Goal: Information Seeking & Learning: Learn about a topic

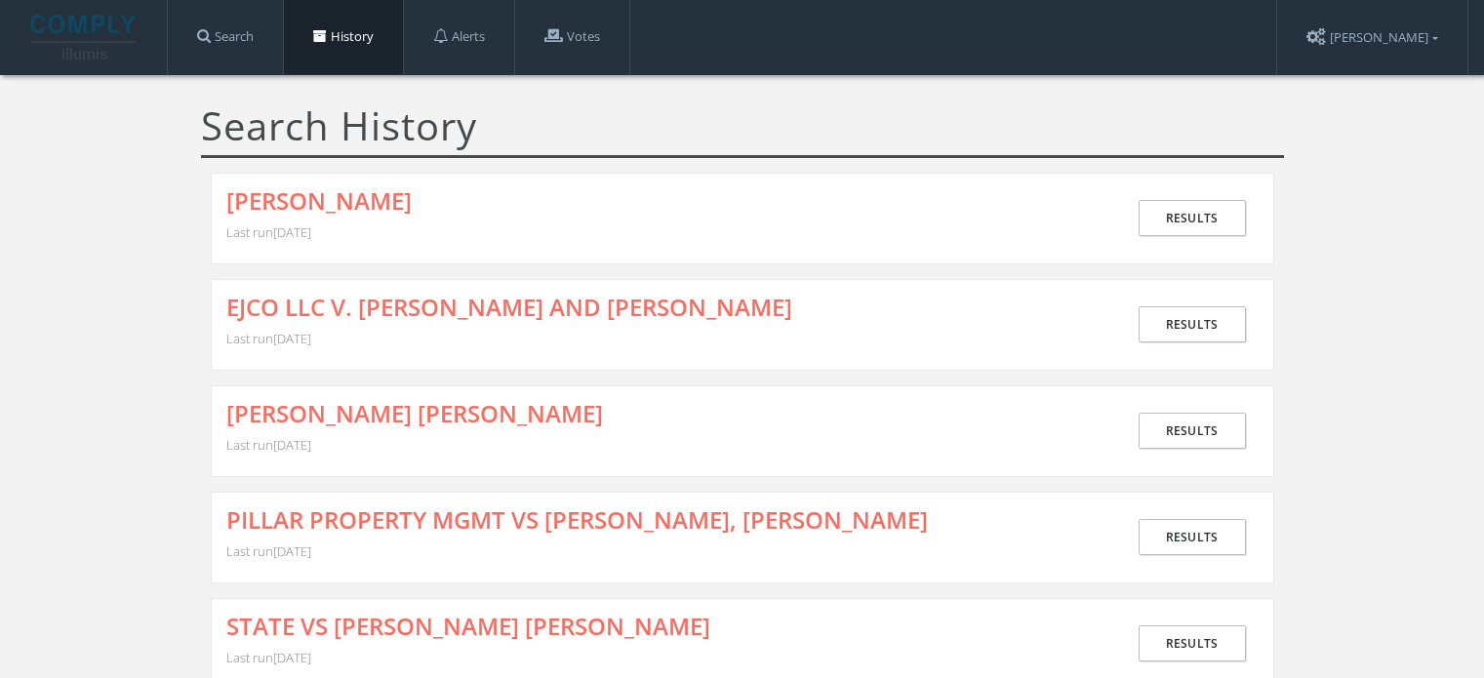
click at [239, 30] on link "Search" at bounding box center [225, 37] width 115 height 74
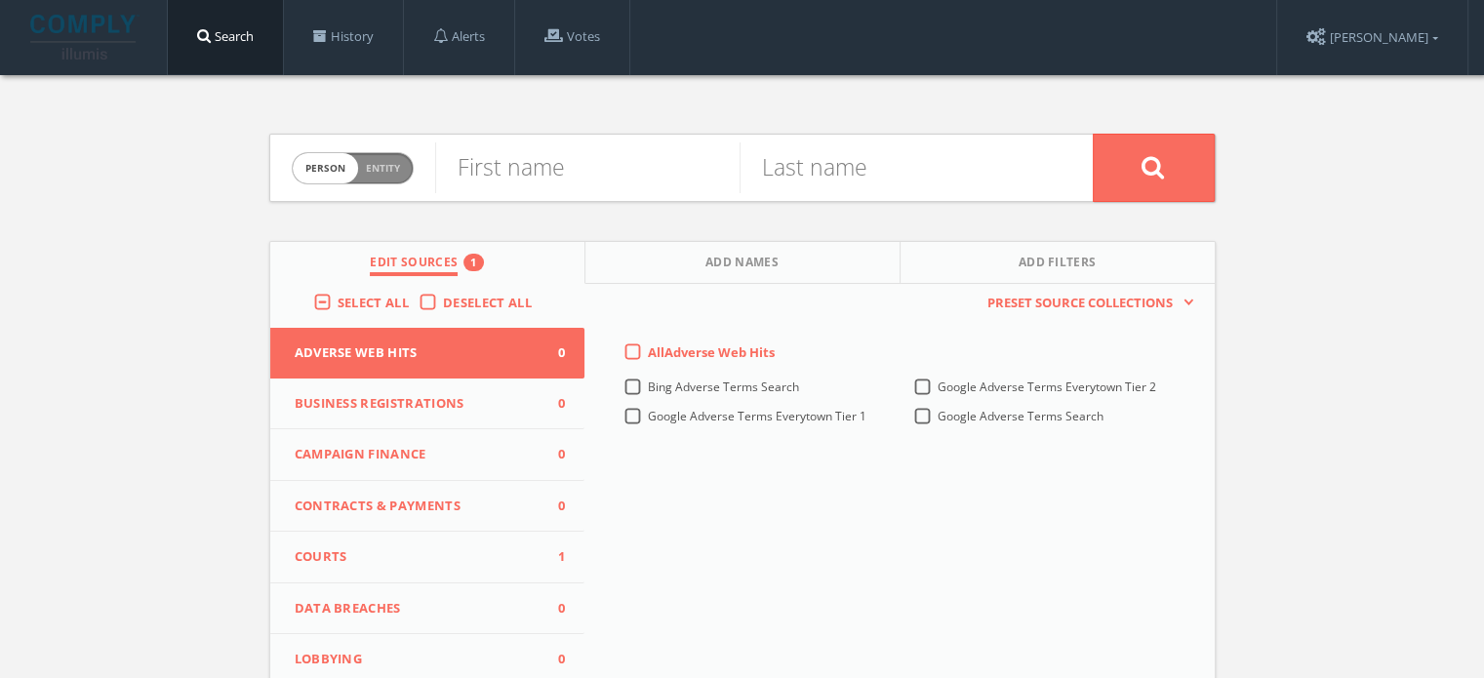
scroll to position [293, 0]
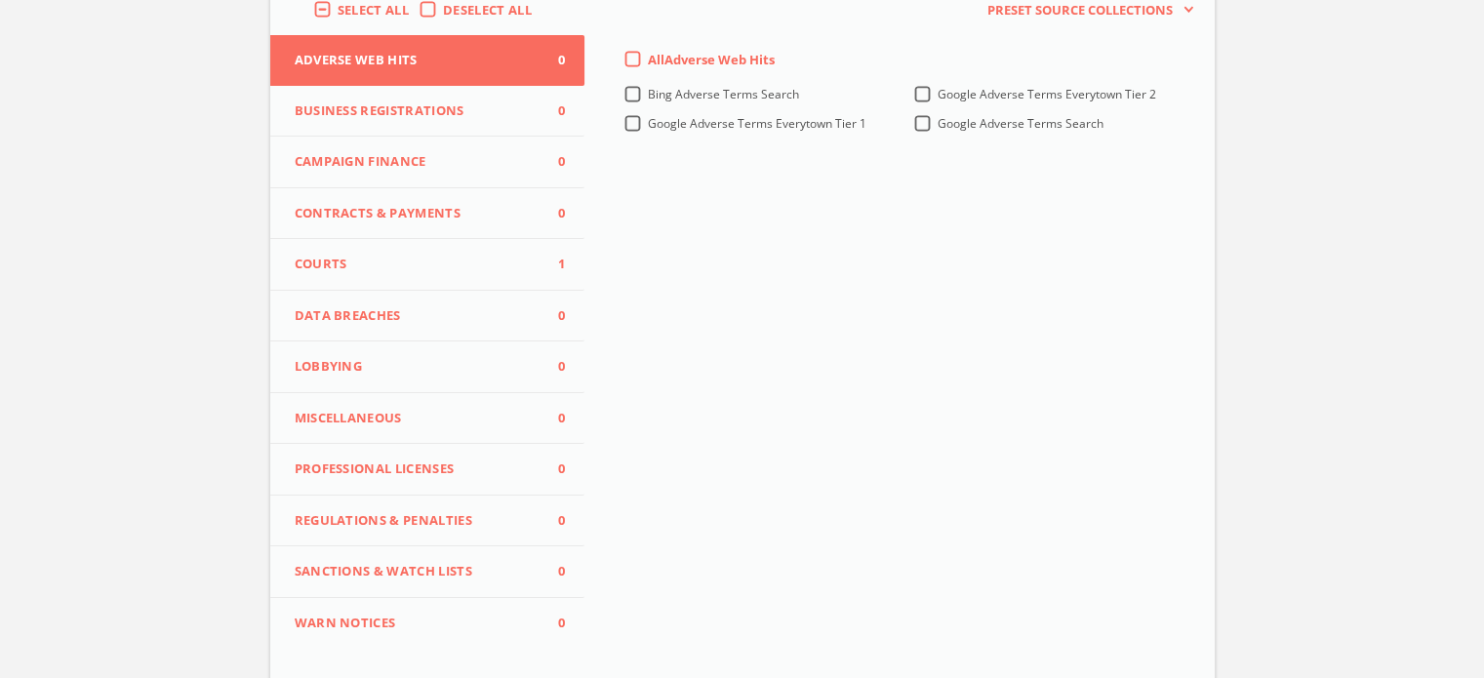
click at [443, 260] on span "Courts" at bounding box center [416, 265] width 242 height 20
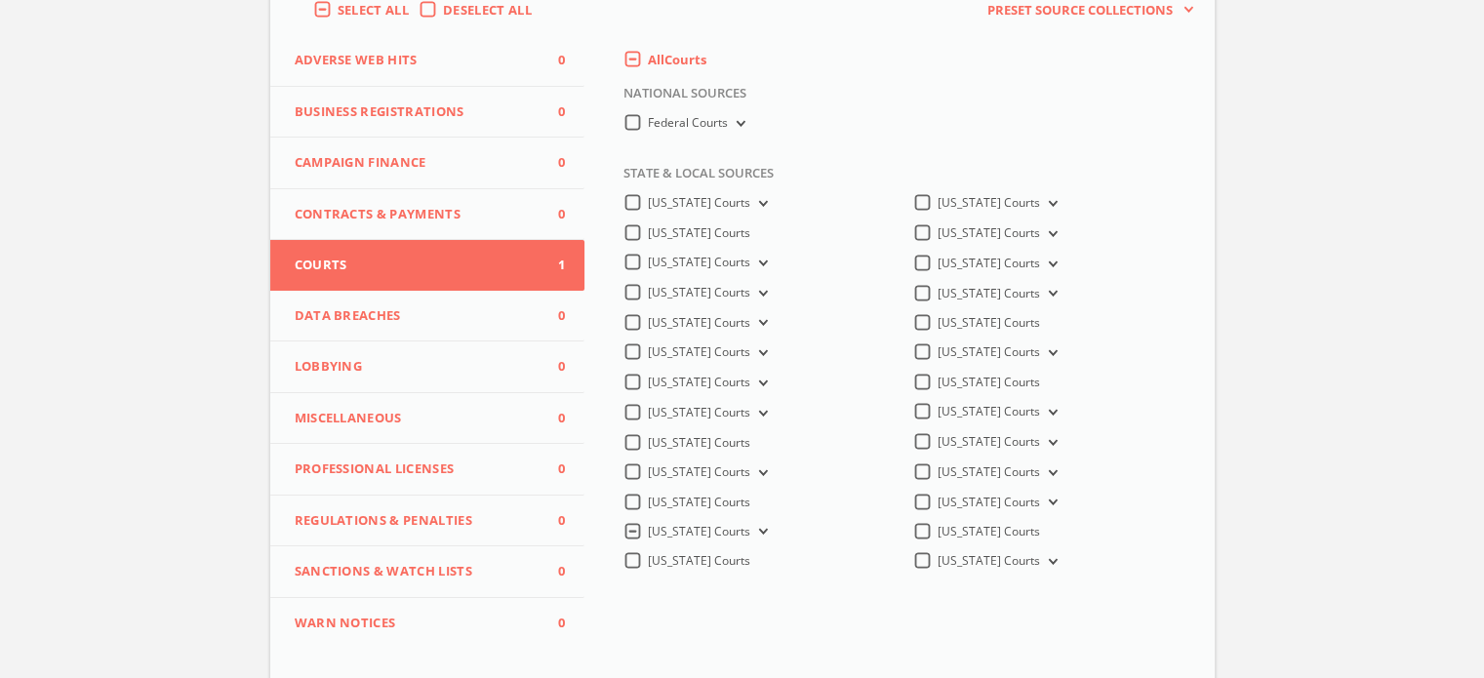
click at [657, 539] on span "[US_STATE] Courts" at bounding box center [699, 531] width 102 height 17
click at [0, 0] on Courts-all "[US_STATE] Courts" at bounding box center [0, 0] width 0 height 0
click at [648, 451] on label "[US_STATE] Courts" at bounding box center [699, 444] width 102 height 18
click at [0, 0] on Courts-all "[US_STATE] Courts" at bounding box center [0, 0] width 0 height 0
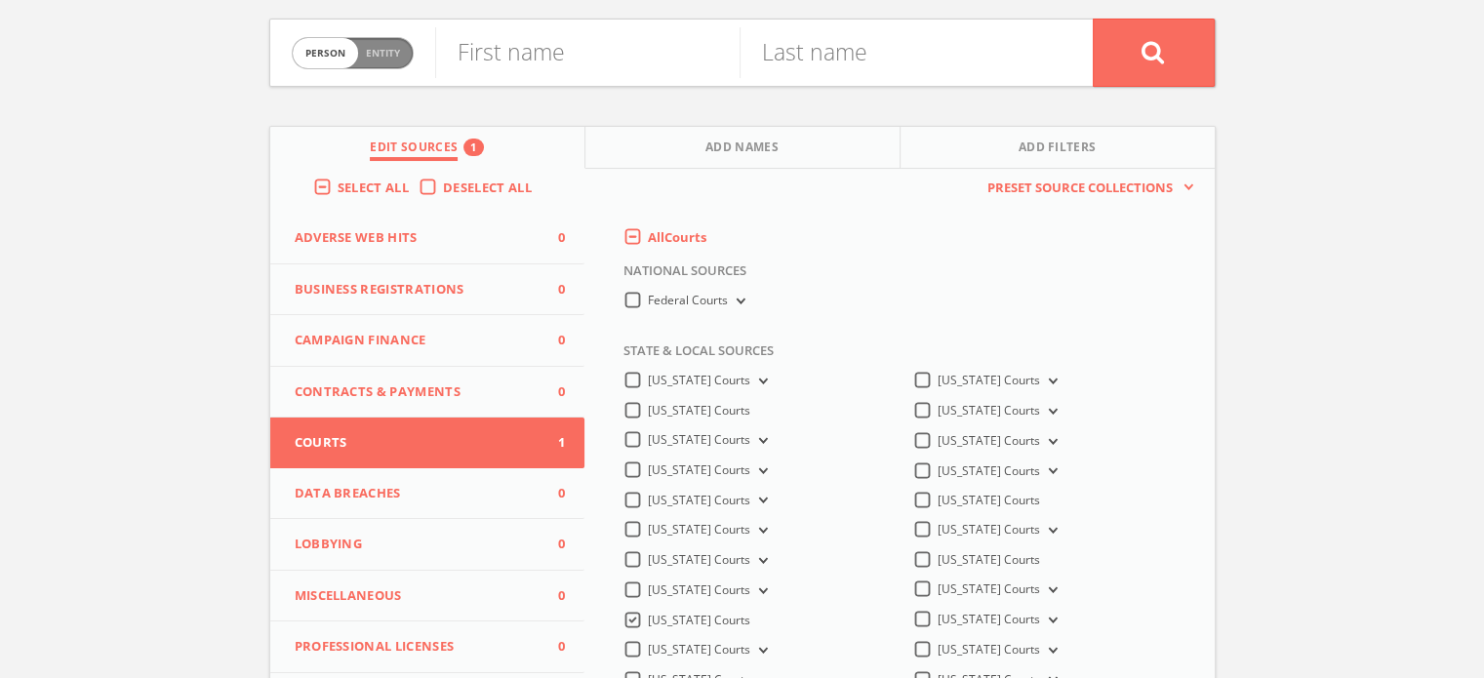
scroll to position [0, 0]
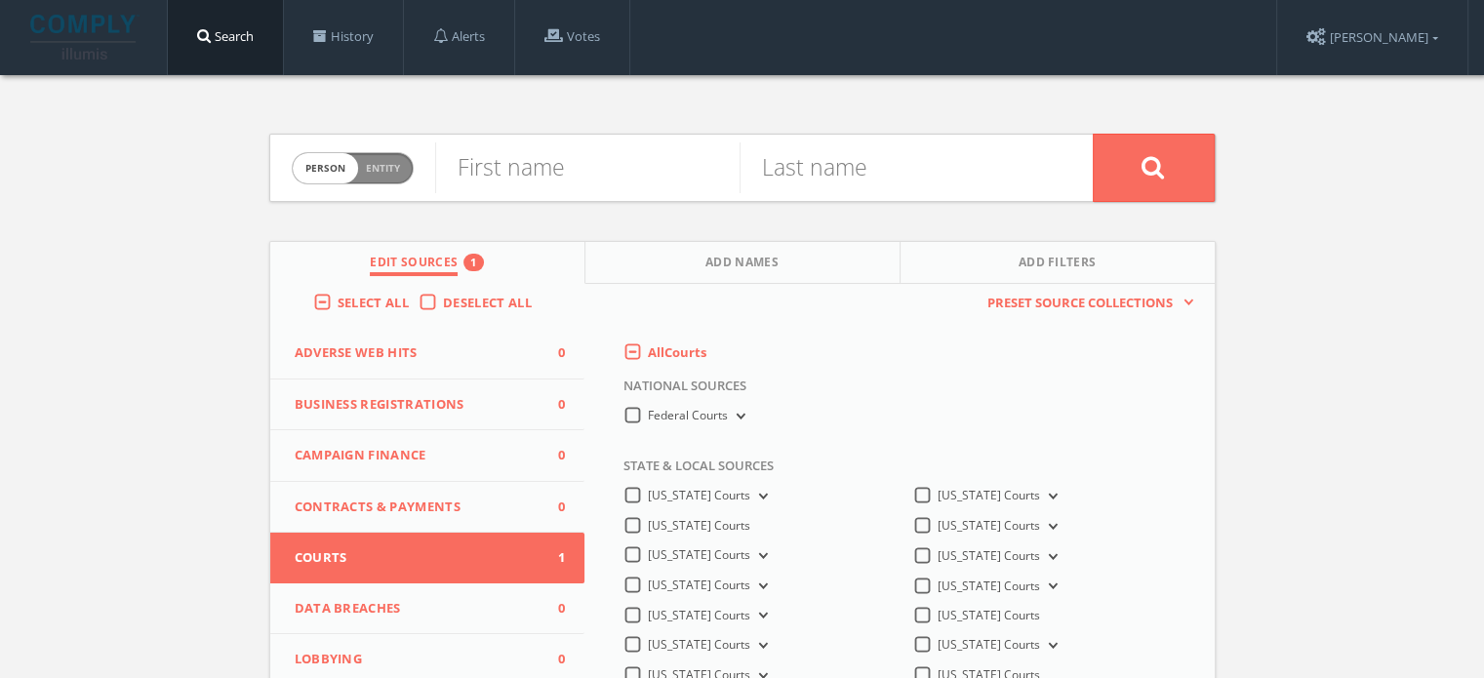
click at [408, 168] on span "Person Entity" at bounding box center [353, 168] width 120 height 30
checkbox input "true"
click at [519, 166] on input "text" at bounding box center [764, 167] width 658 height 51
paste input ""CR-1994-12315"
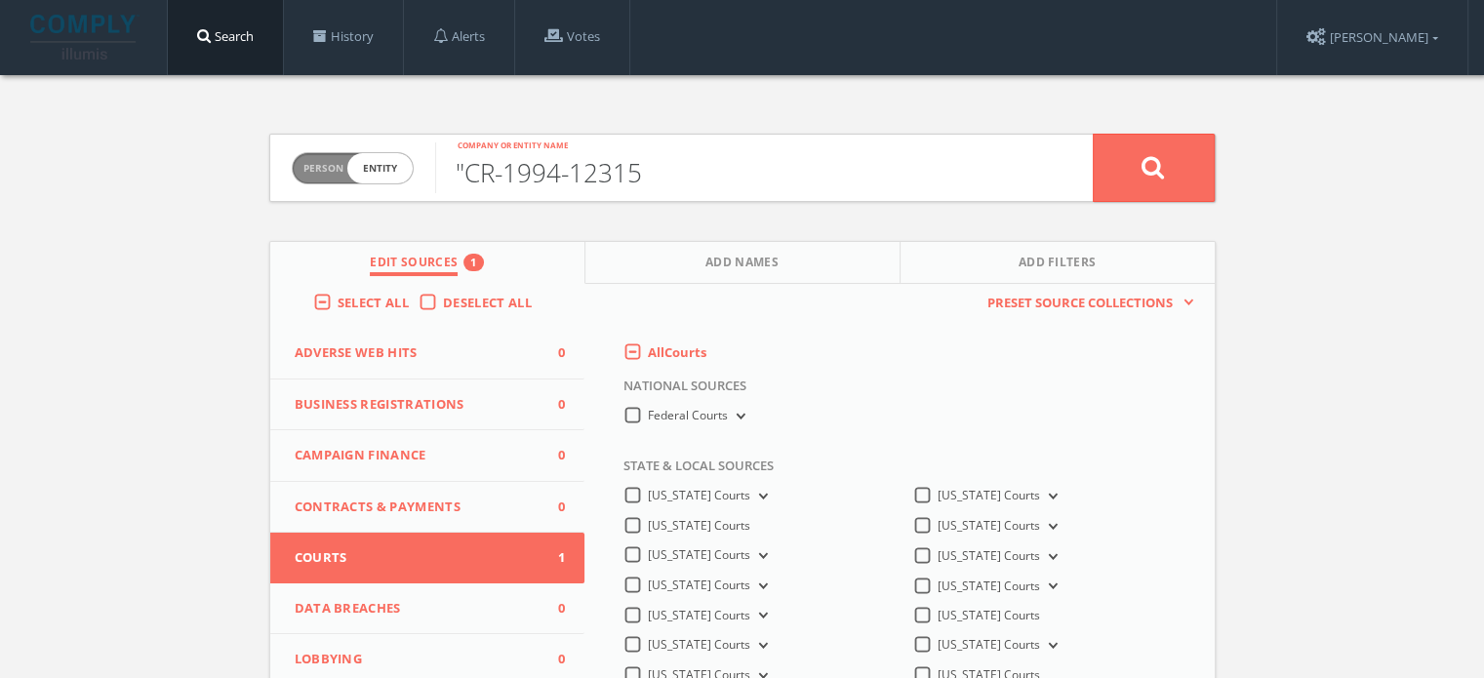
drag, startPoint x: 463, startPoint y: 167, endPoint x: 410, endPoint y: 159, distance: 54.2
click at [410, 159] on form "Person Entity entity "CR-1994-12315 Company or entity name" at bounding box center [742, 168] width 946 height 68
click at [648, 179] on input "CR-1994-12315" at bounding box center [764, 167] width 658 height 51
type input "CR-1994-12315"
click at [1155, 144] on button at bounding box center [1154, 168] width 122 height 68
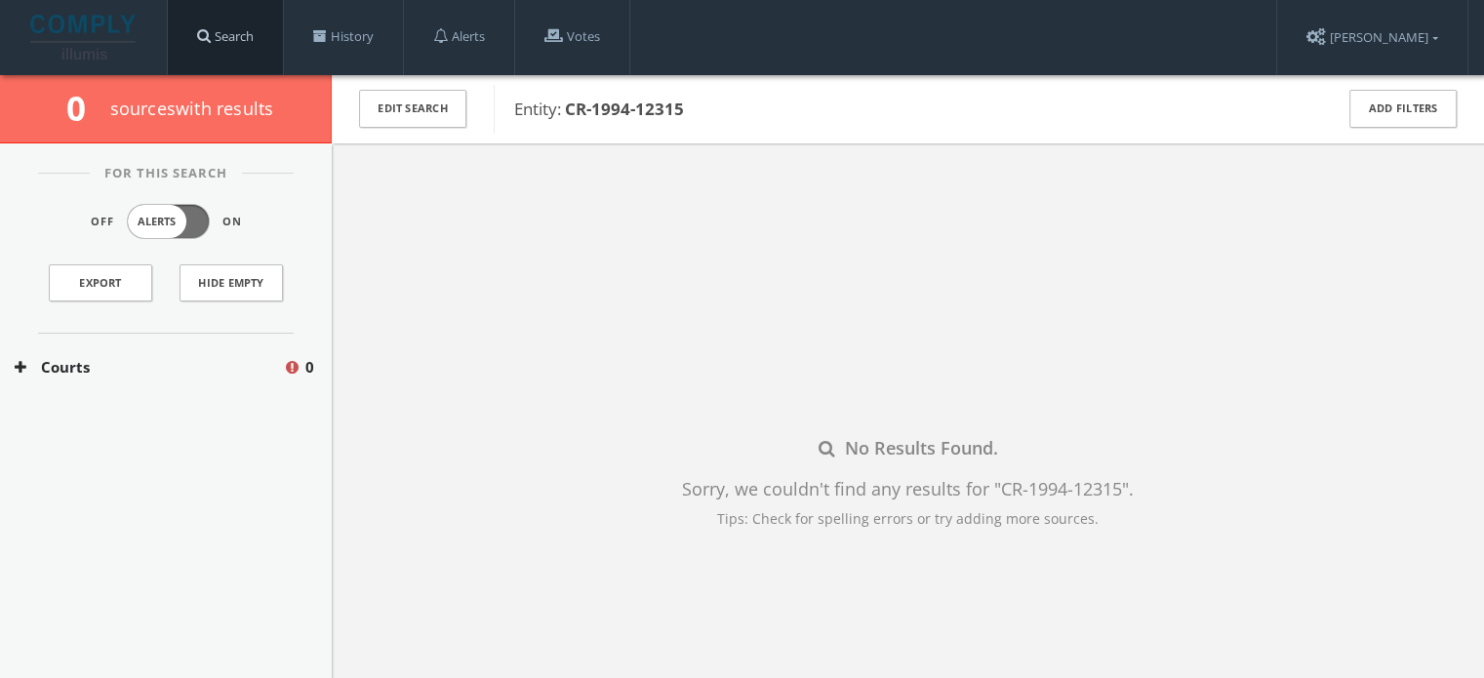
click at [258, 29] on link "Search" at bounding box center [225, 37] width 115 height 74
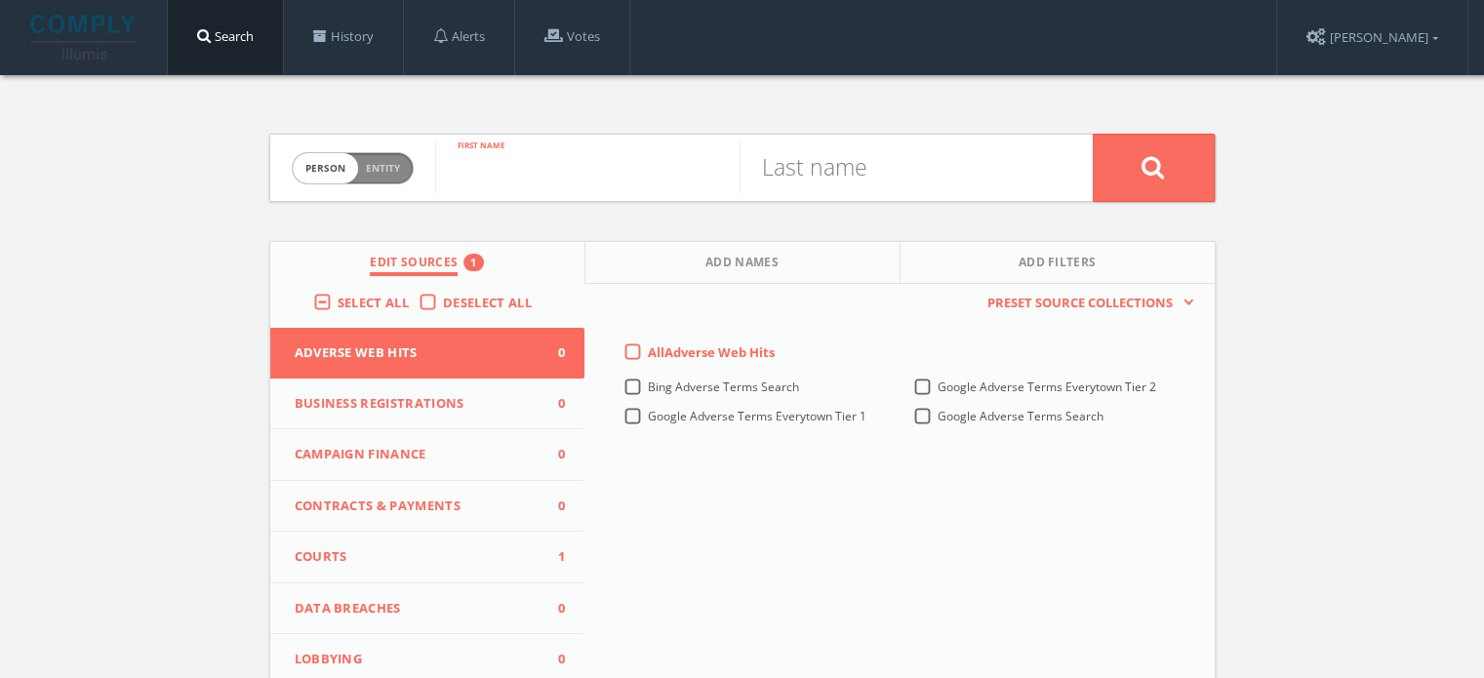
click at [507, 188] on input "text" at bounding box center [587, 167] width 304 height 51
paste input "[PERSON_NAME]"
type input "[PERSON_NAME]"
drag, startPoint x: 579, startPoint y: 182, endPoint x: 413, endPoint y: 165, distance: 167.7
click at [413, 165] on form "Person Entity person [PERSON_NAME] First name Last name" at bounding box center [742, 168] width 946 height 68
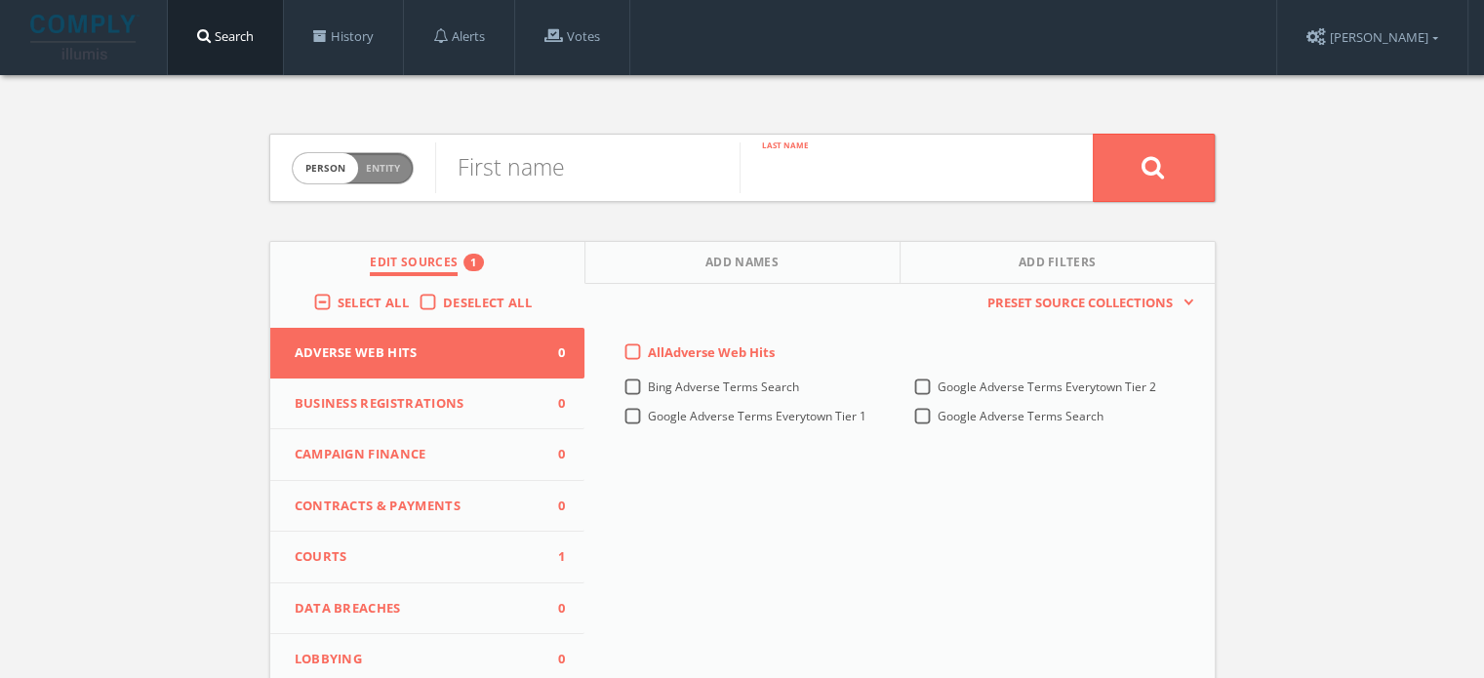
click at [835, 161] on input "text" at bounding box center [891, 167] width 304 height 51
paste input "[PERSON_NAME]"
type input "[PERSON_NAME]"
click at [663, 191] on input "text" at bounding box center [587, 167] width 304 height 51
type input "[PERSON_NAME]"
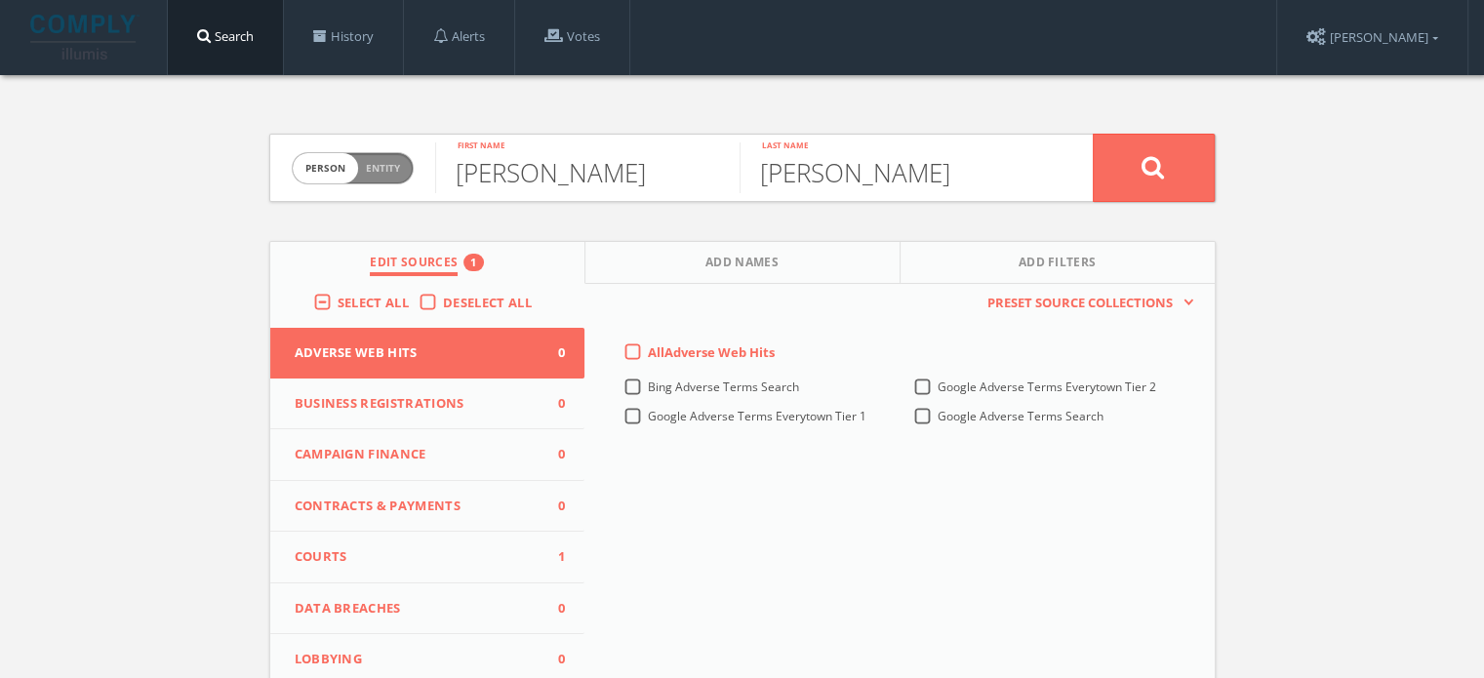
click at [416, 561] on span "Courts" at bounding box center [416, 557] width 242 height 20
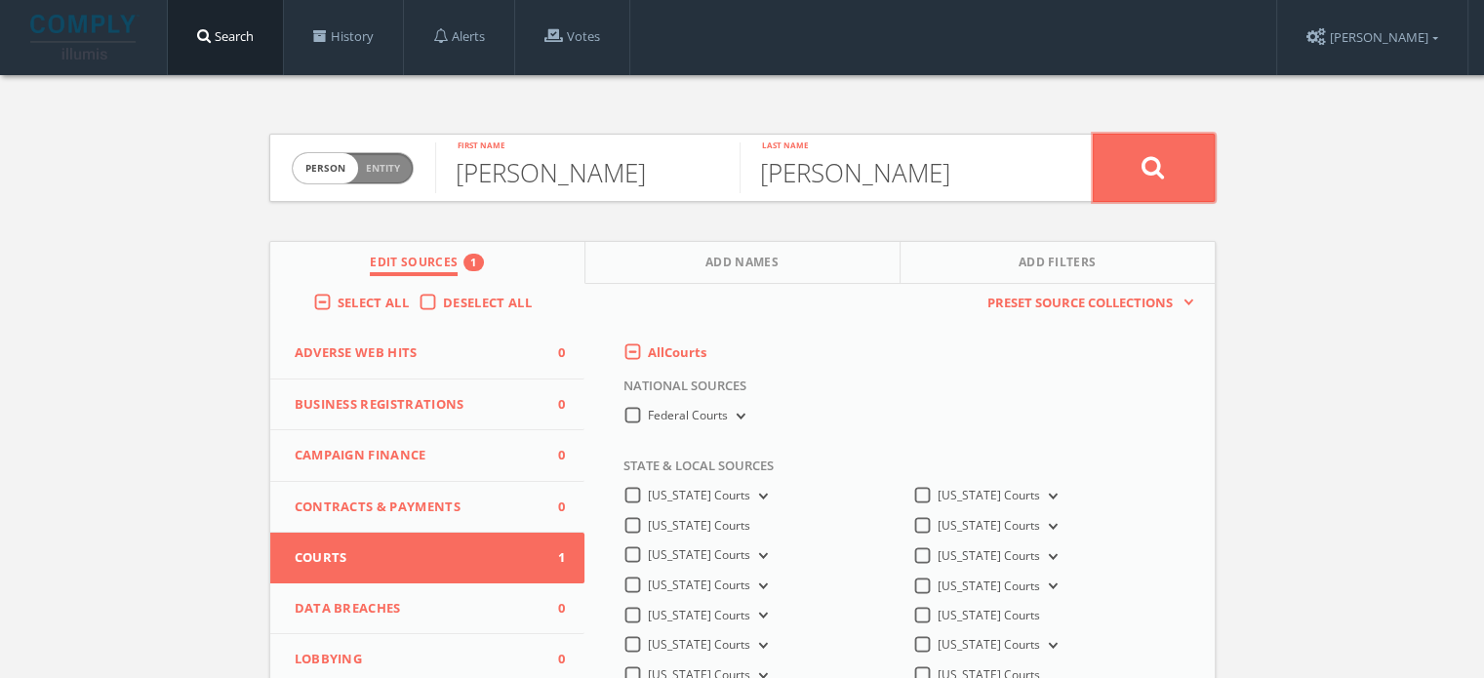
click at [1137, 178] on button at bounding box center [1154, 168] width 122 height 68
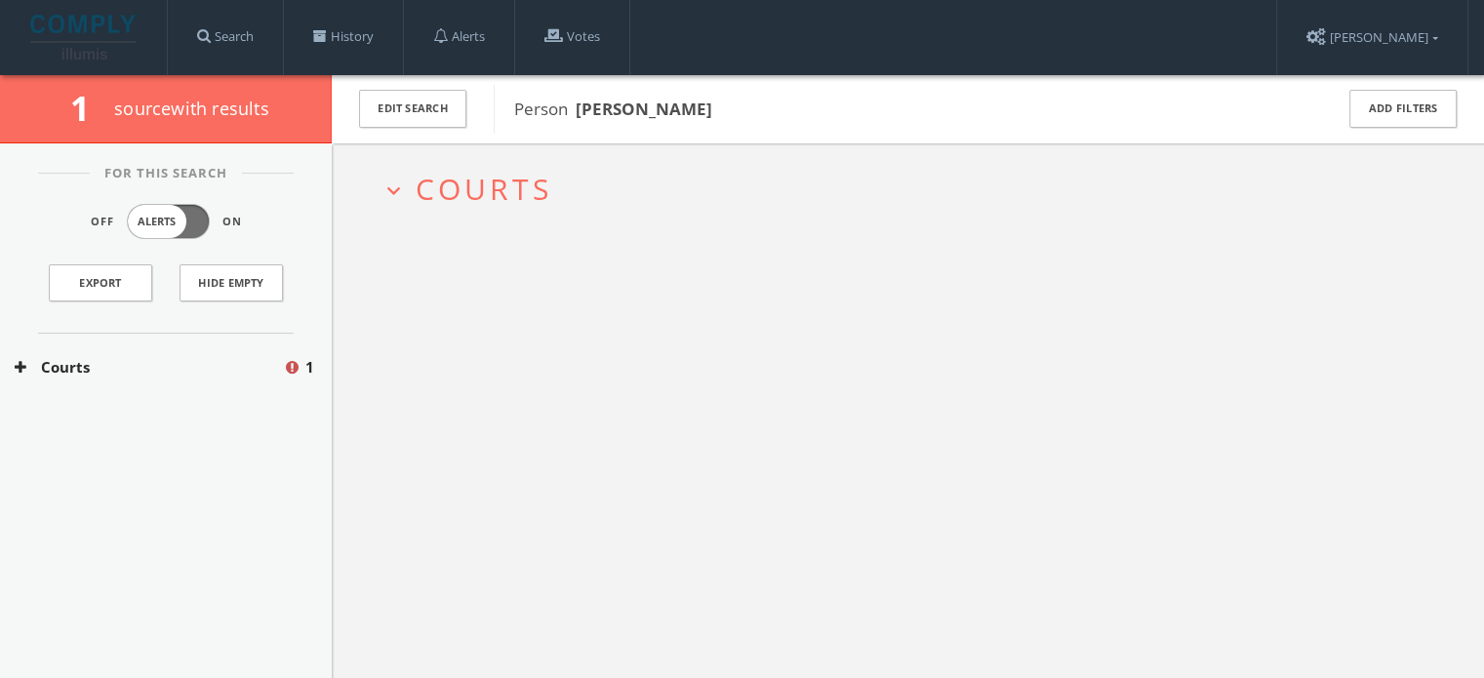
click at [522, 177] on span "Courts" at bounding box center [484, 189] width 137 height 40
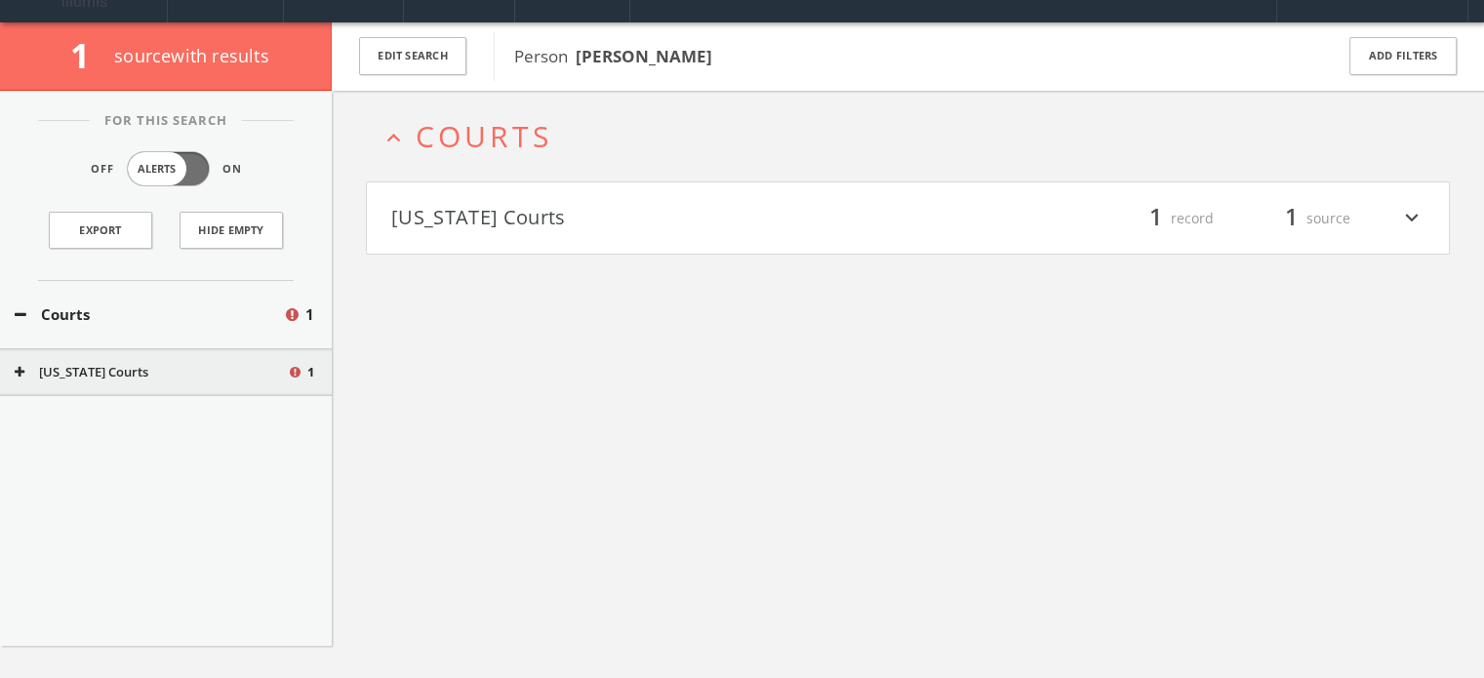
click at [524, 213] on button "[US_STATE] Courts" at bounding box center [649, 218] width 517 height 33
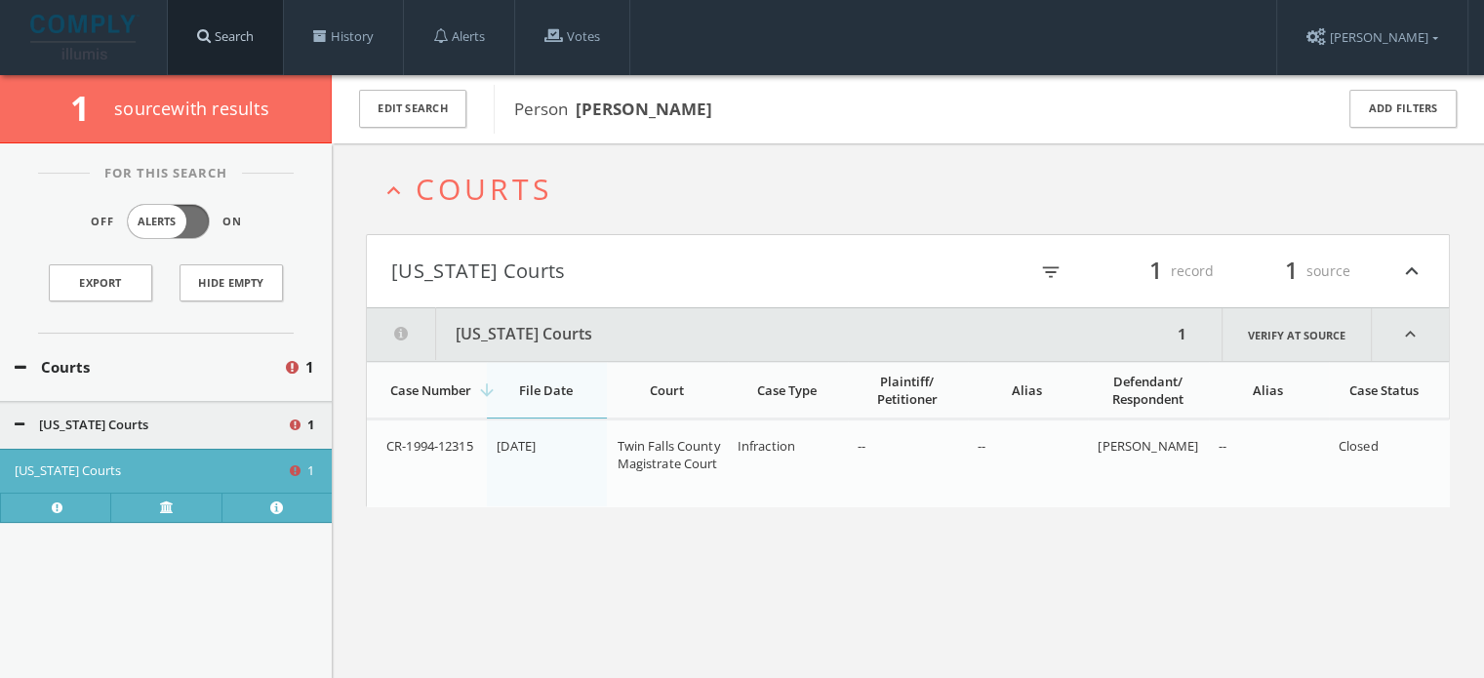
click at [248, 34] on link "Search" at bounding box center [225, 37] width 115 height 74
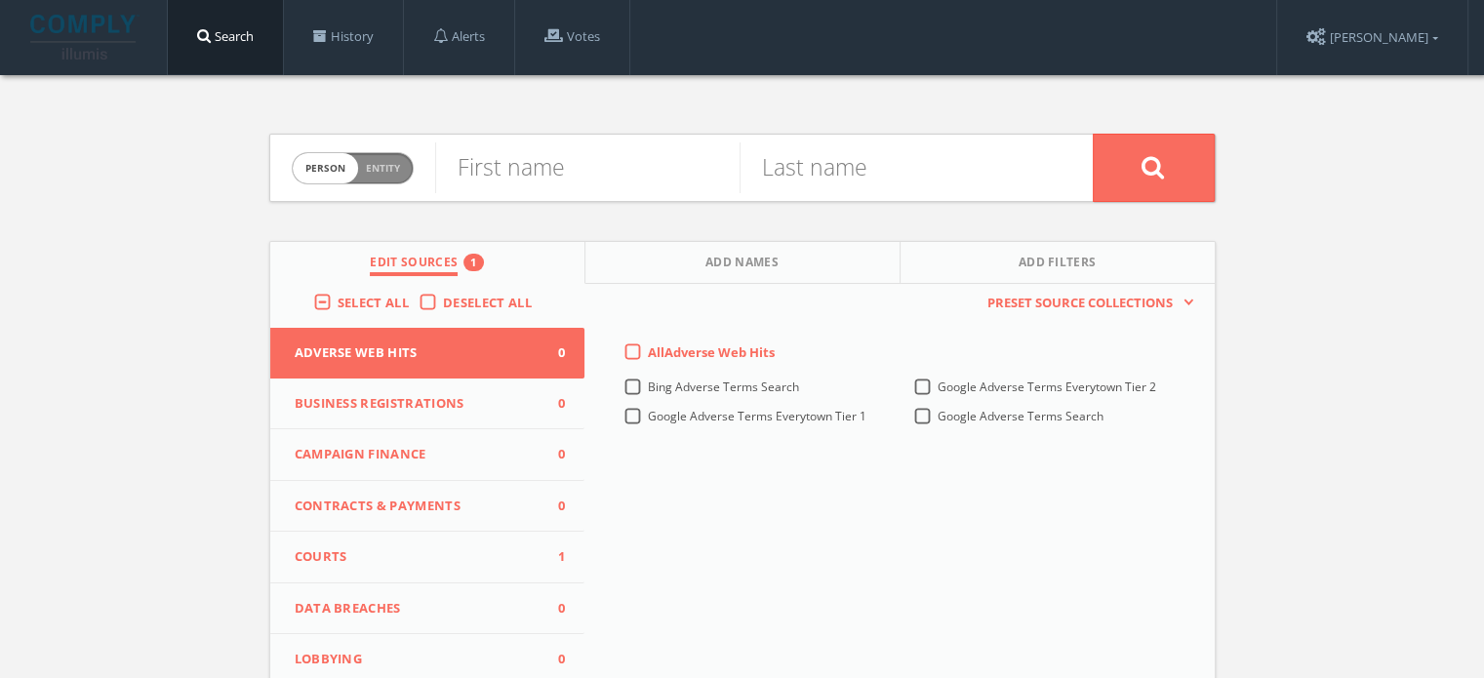
click at [382, 163] on span "Entity" at bounding box center [383, 168] width 34 height 15
checkbox input "true"
click at [502, 176] on input "text" at bounding box center [764, 167] width 658 height 51
paste input "[US_STATE] Central Credit Union"
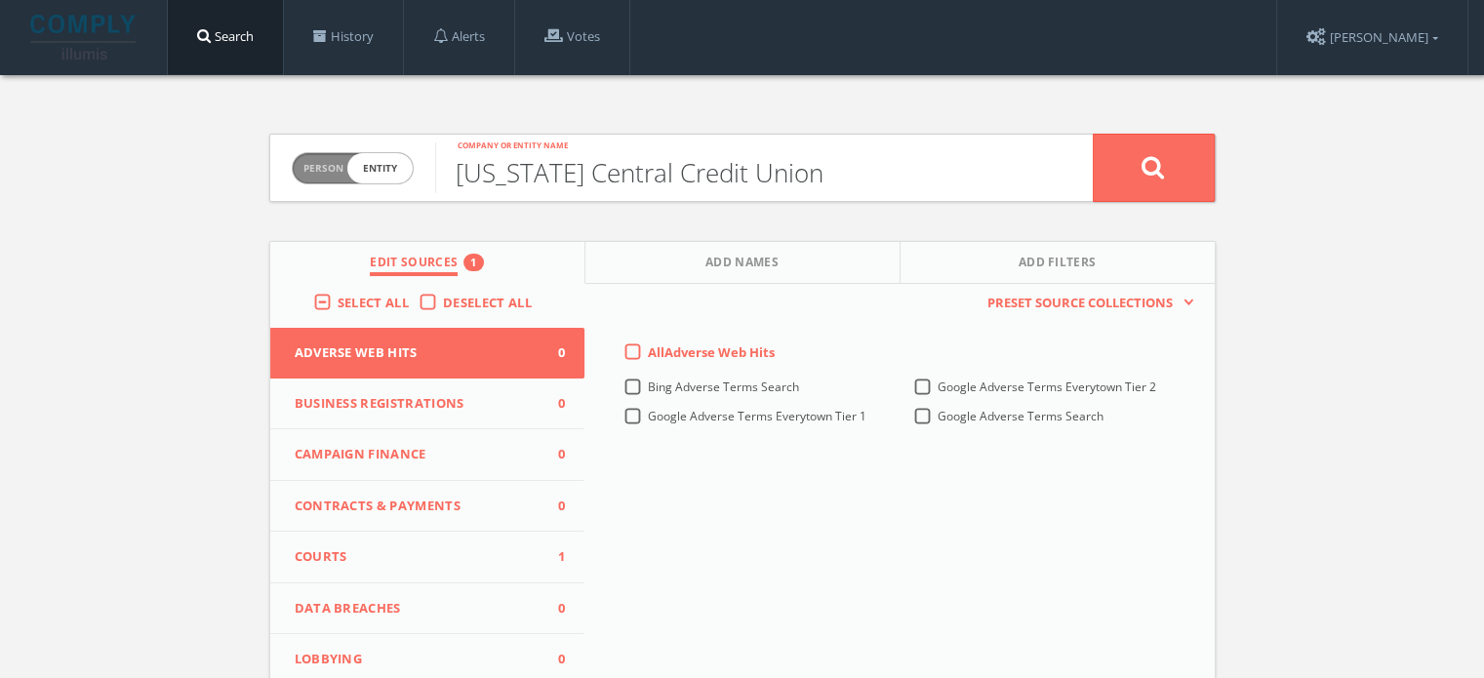
type input "[US_STATE] Central Credit Union"
click at [394, 561] on span "Courts" at bounding box center [416, 557] width 242 height 20
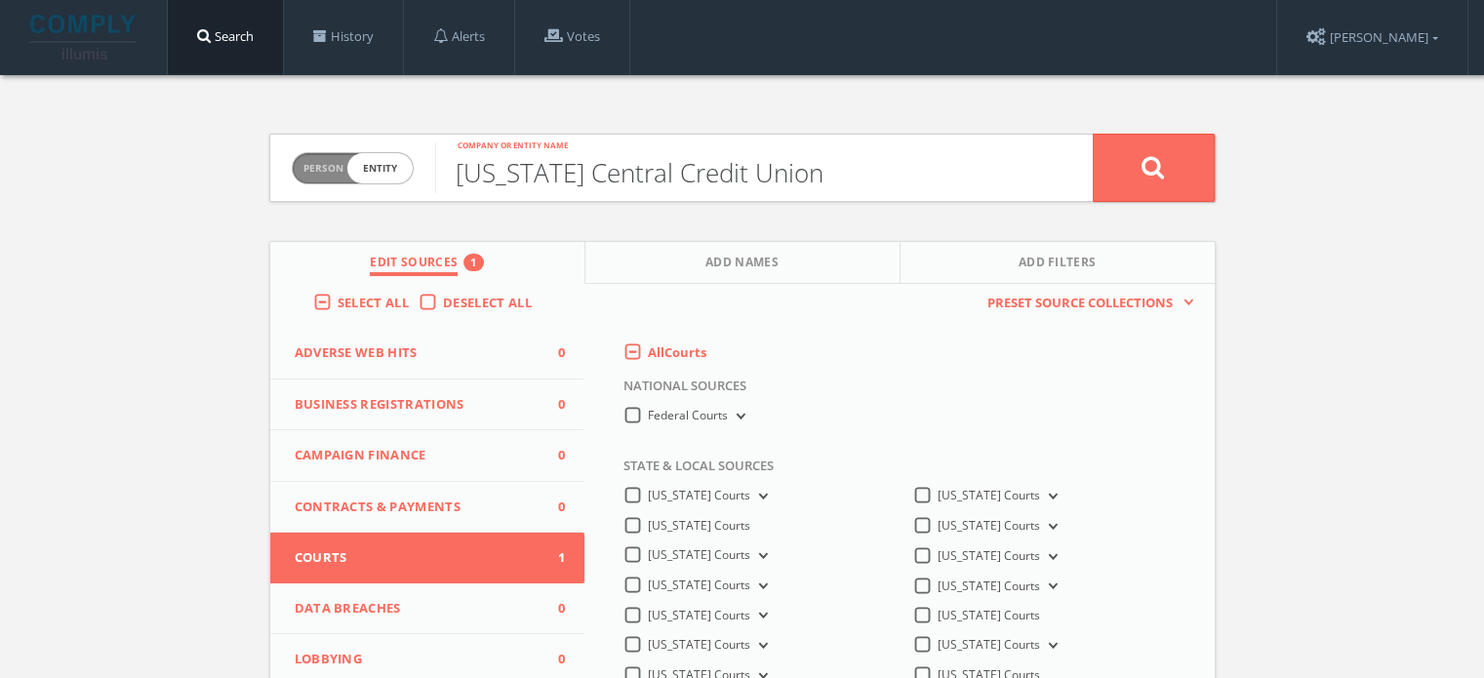
drag, startPoint x: 451, startPoint y: 157, endPoint x: 402, endPoint y: 153, distance: 48.9
click at [402, 153] on form "Person Entity entity [US_STATE] Central Credit Union Company or entity name" at bounding box center [742, 168] width 946 height 68
click at [1123, 161] on button at bounding box center [1154, 168] width 122 height 68
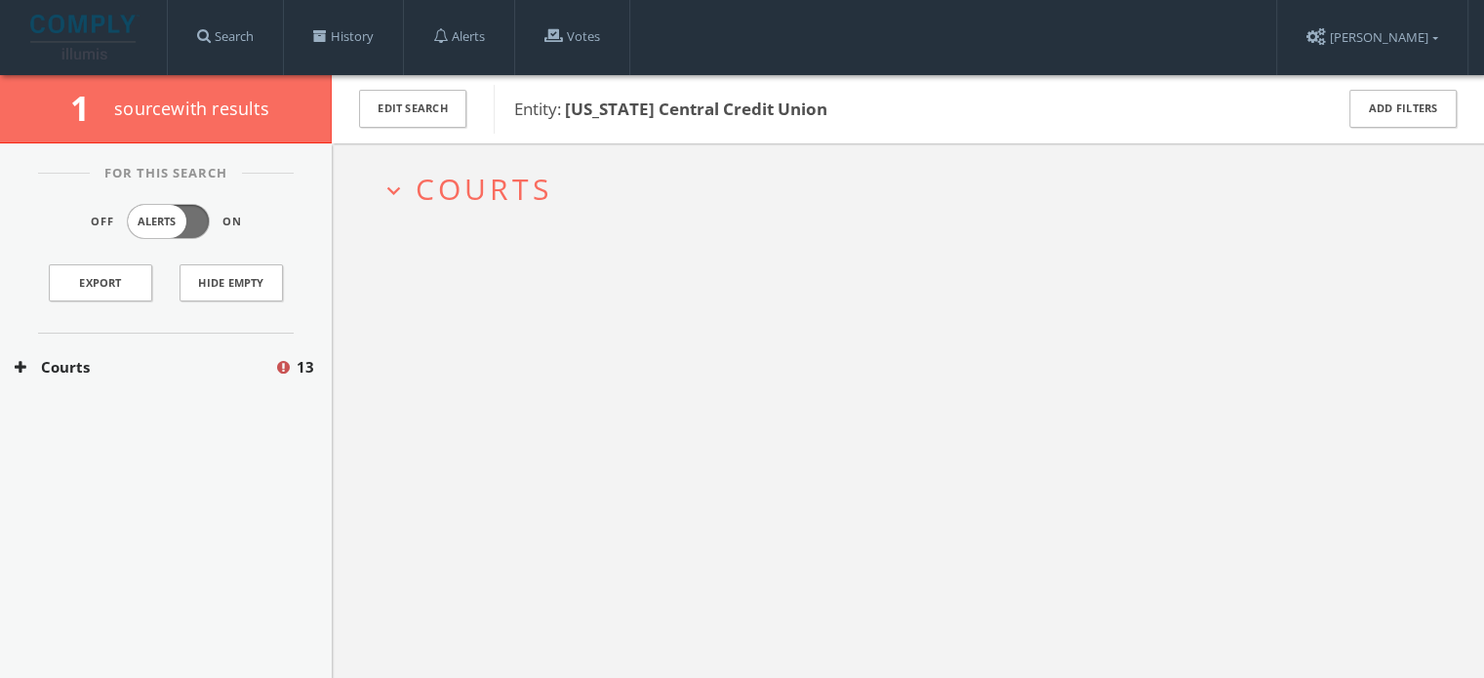
click at [482, 175] on span "Courts" at bounding box center [484, 189] width 137 height 40
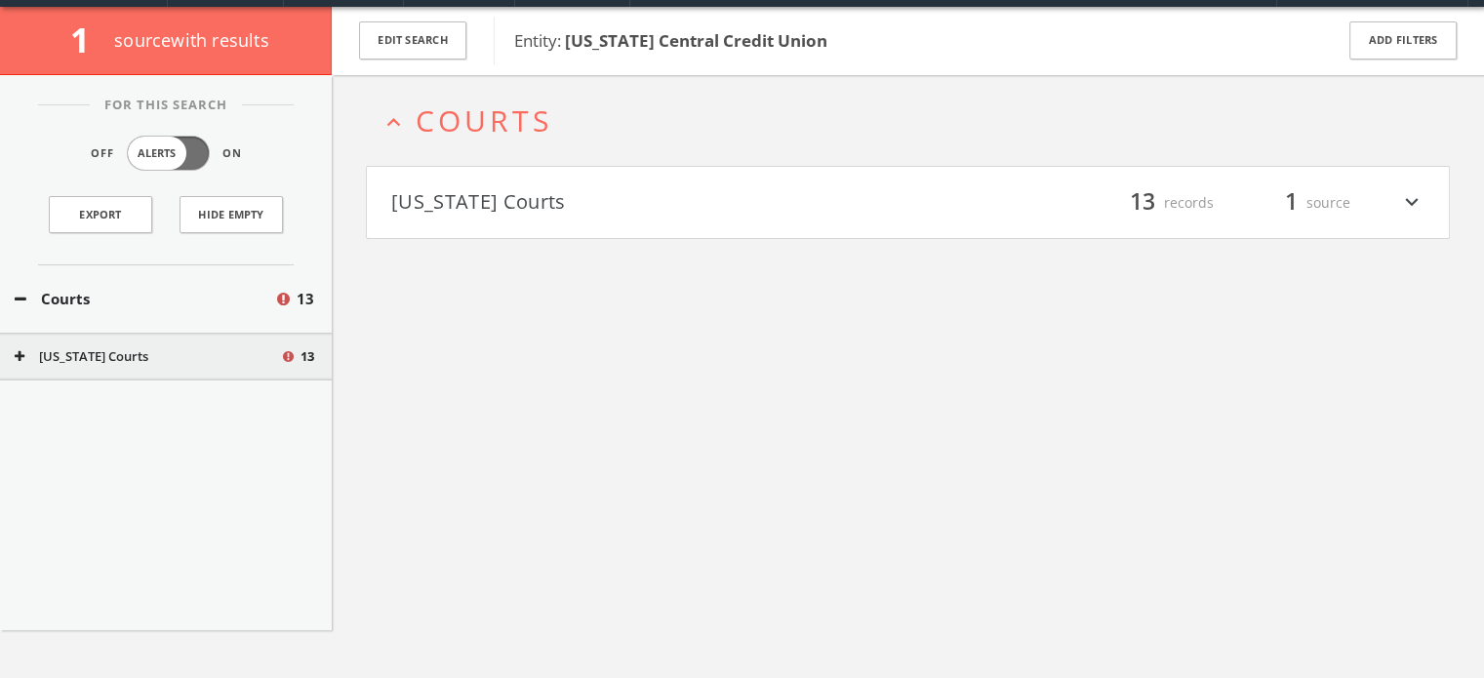
click at [516, 218] on h4 "[US_STATE] Courts filter_list 13 records 1 source expand_more" at bounding box center [908, 203] width 1082 height 72
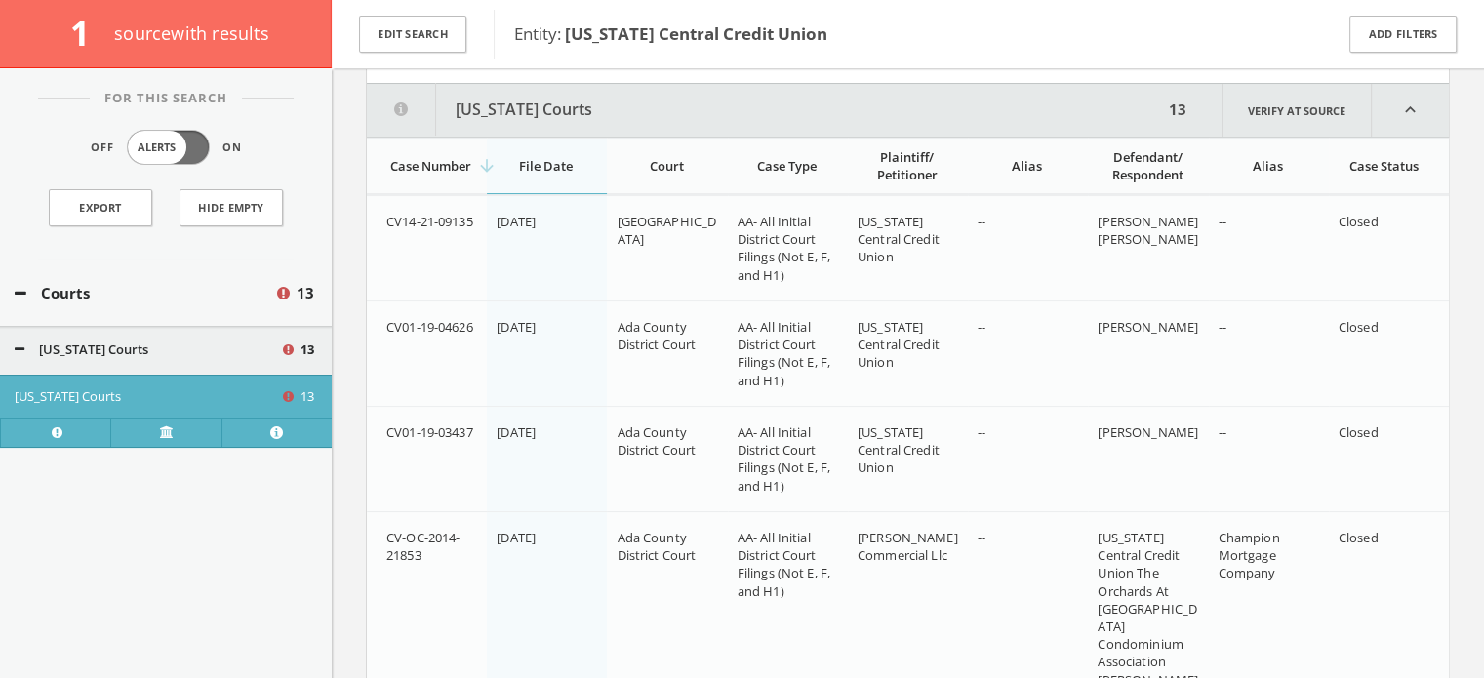
scroll to position [238, 0]
click at [570, 161] on div "arrow_downward File Date" at bounding box center [546, 162] width 99 height 18
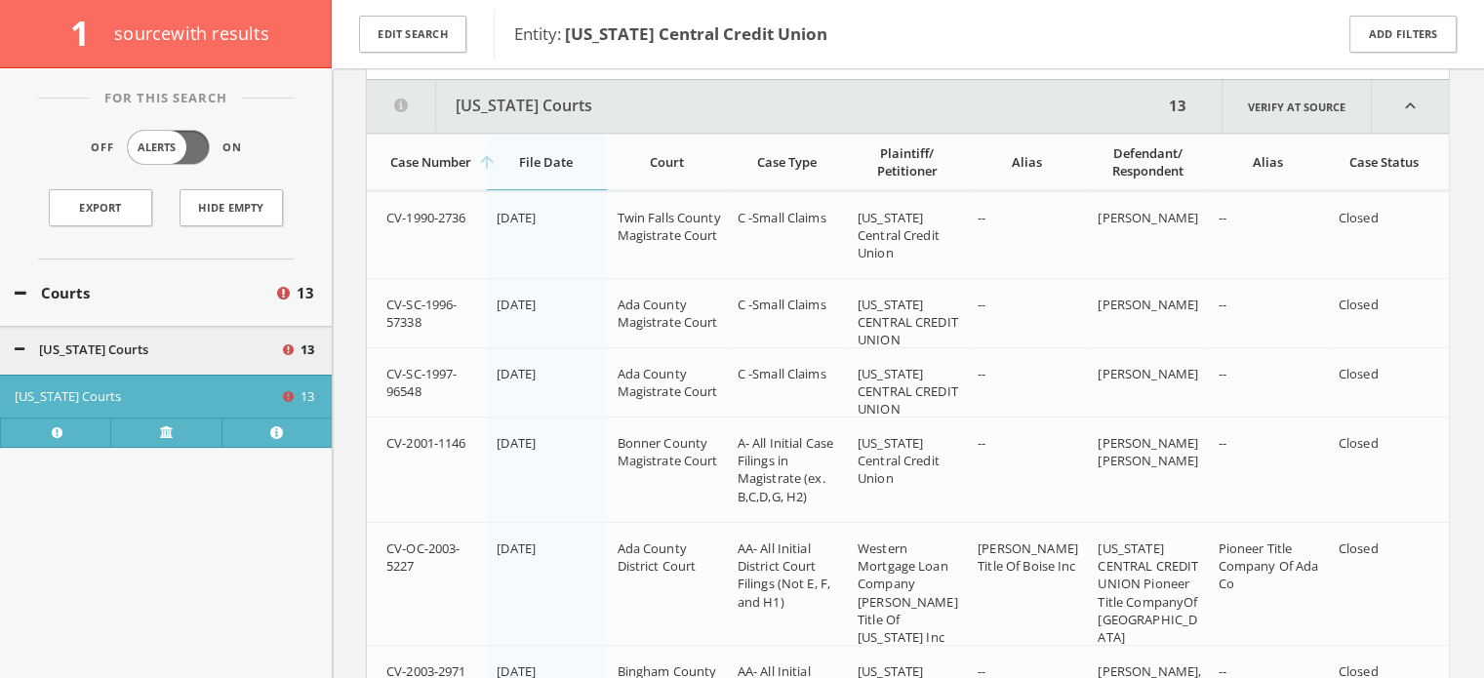
click at [570, 161] on div "arrow_upward File Date" at bounding box center [546, 162] width 99 height 18
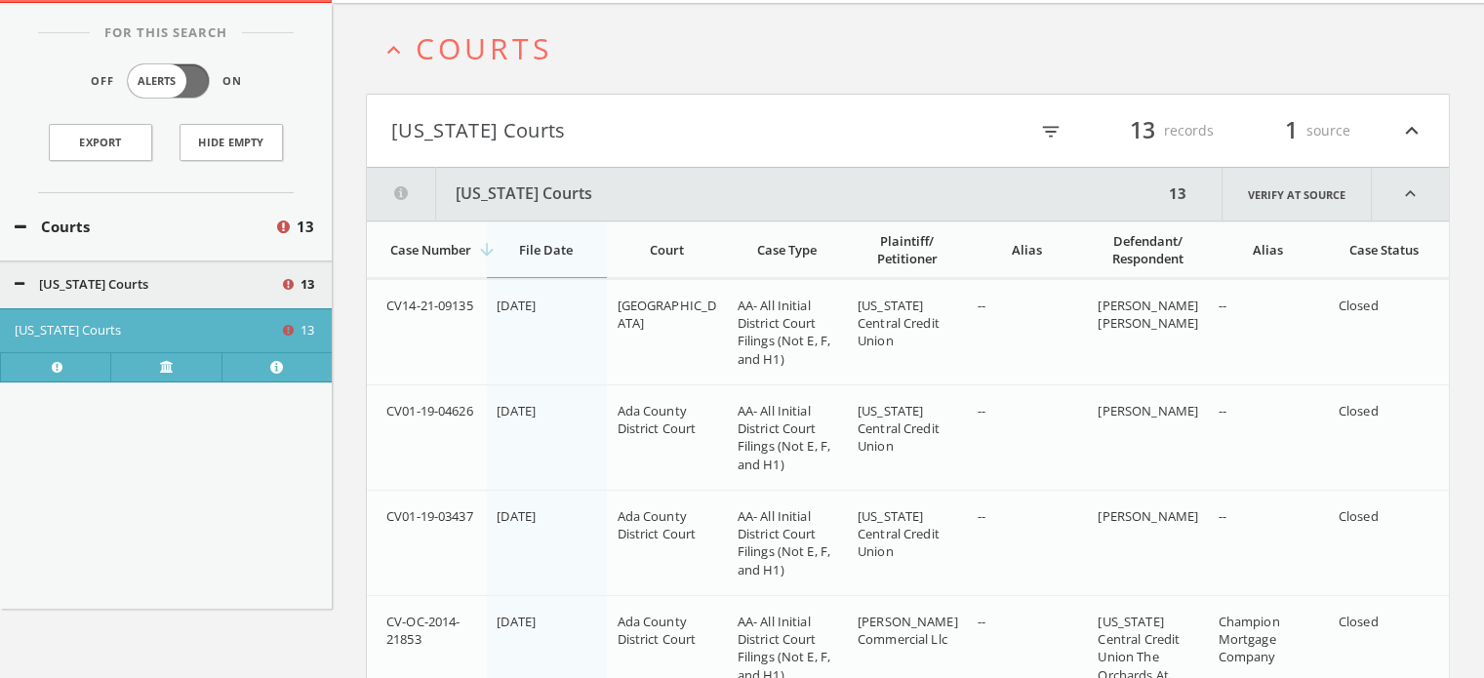
scroll to position [0, 0]
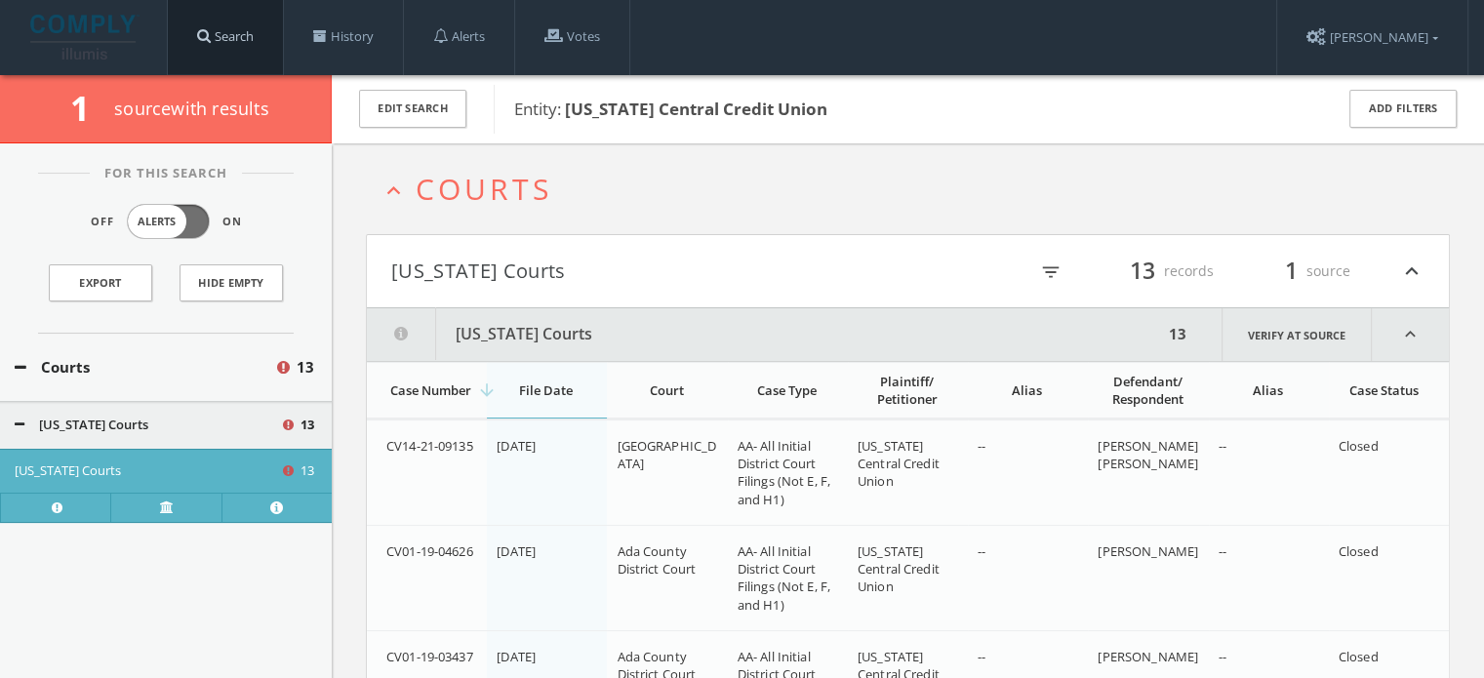
click at [227, 24] on link "Search" at bounding box center [225, 37] width 115 height 74
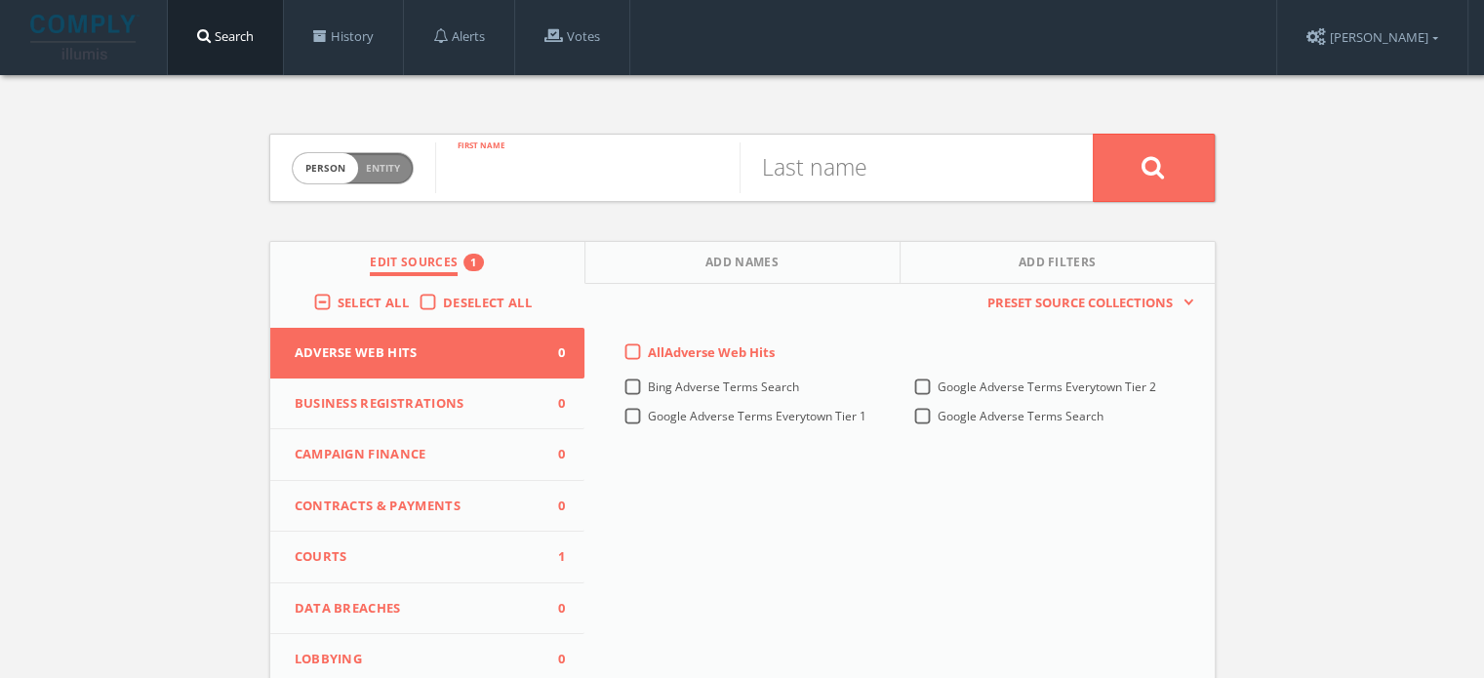
click at [624, 163] on input "text" at bounding box center [587, 167] width 304 height 51
type input "[PERSON_NAME]"
click at [839, 182] on input "S" at bounding box center [891, 167] width 304 height 51
type input "[PERSON_NAME]"
click at [1093, 134] on button at bounding box center [1154, 168] width 122 height 68
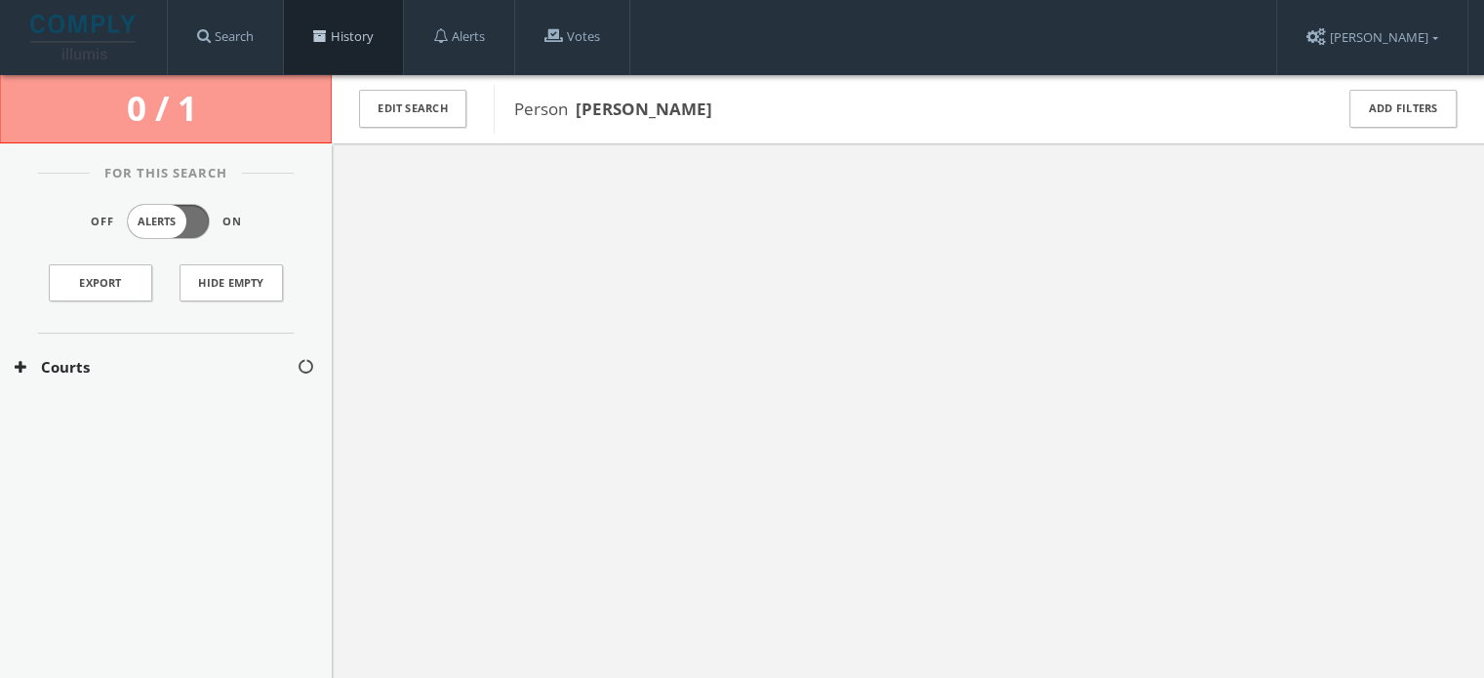
click at [385, 37] on link "History" at bounding box center [343, 37] width 119 height 74
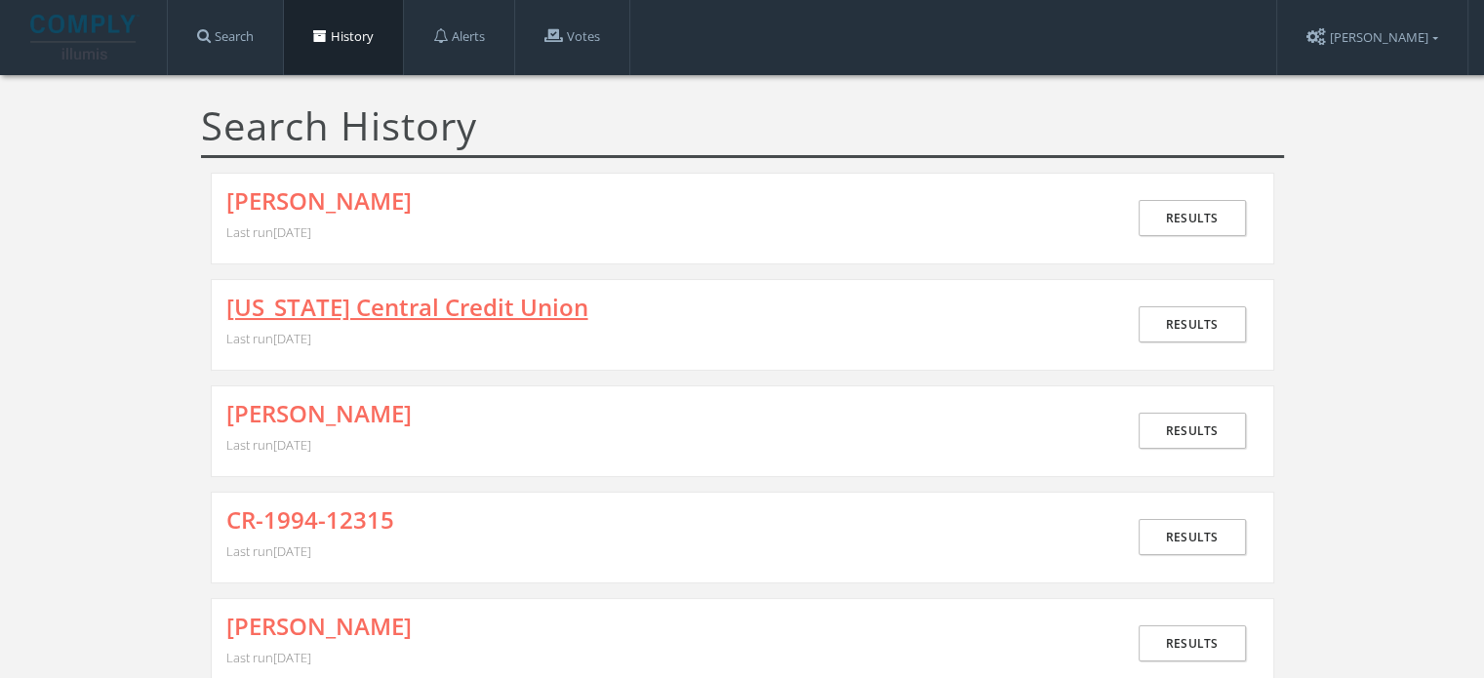
click at [355, 298] on link "[US_STATE] Central Credit Union" at bounding box center [407, 307] width 362 height 25
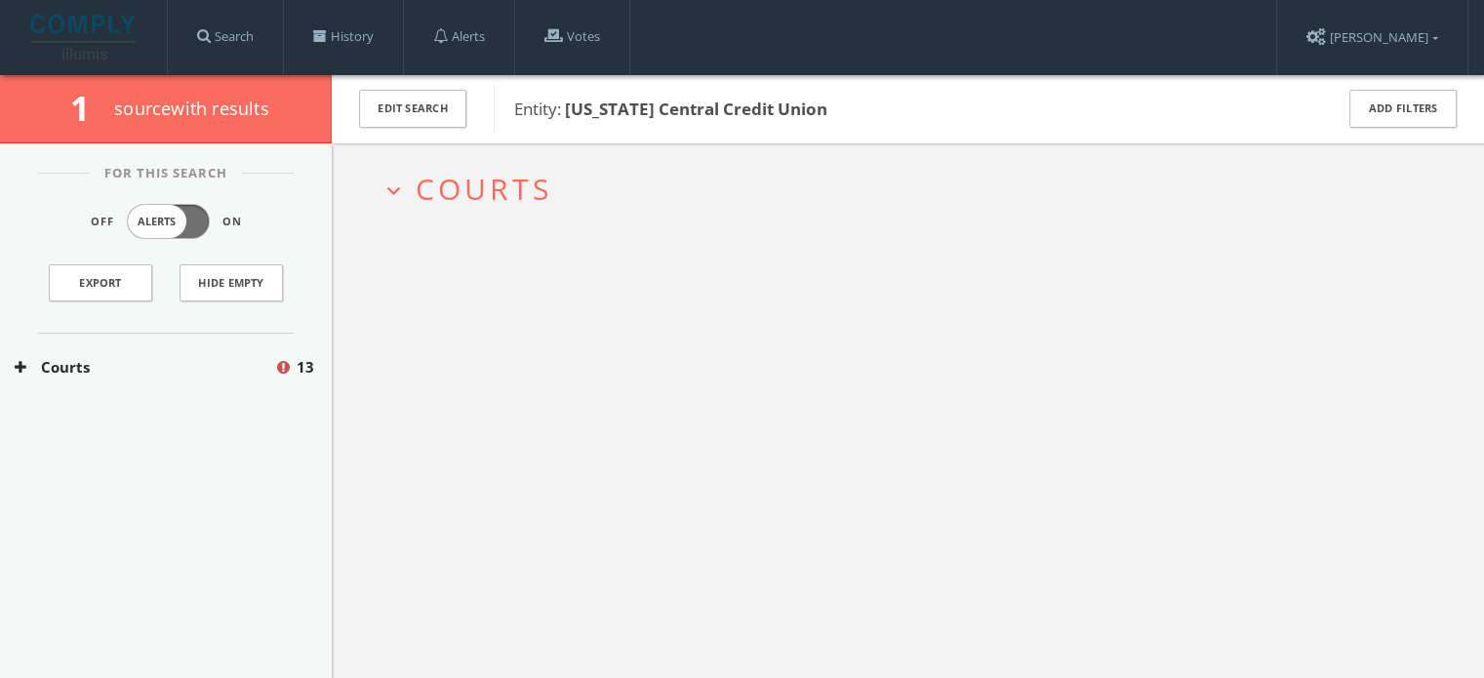
click at [460, 202] on span "Courts" at bounding box center [484, 189] width 137 height 40
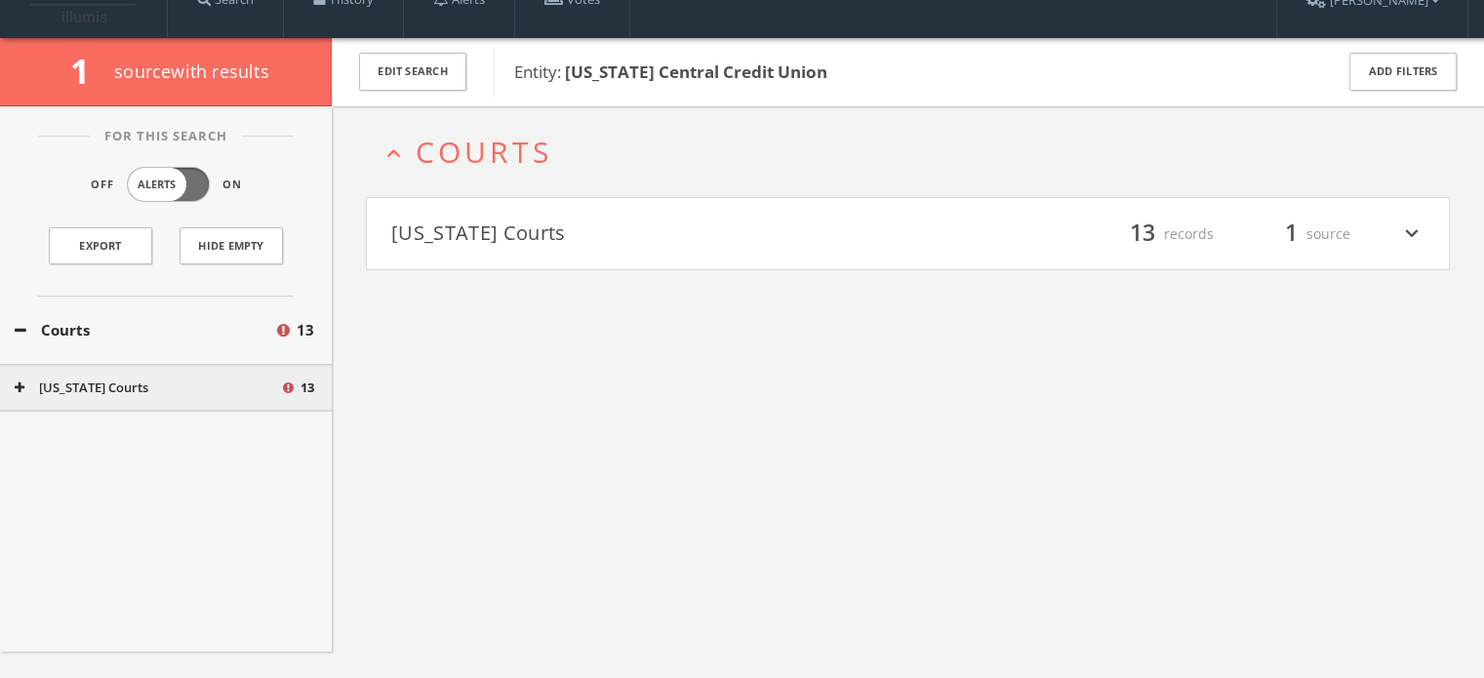
click at [511, 266] on h4 "[US_STATE] Courts filter_list 13 records 1 source expand_more" at bounding box center [908, 234] width 1082 height 72
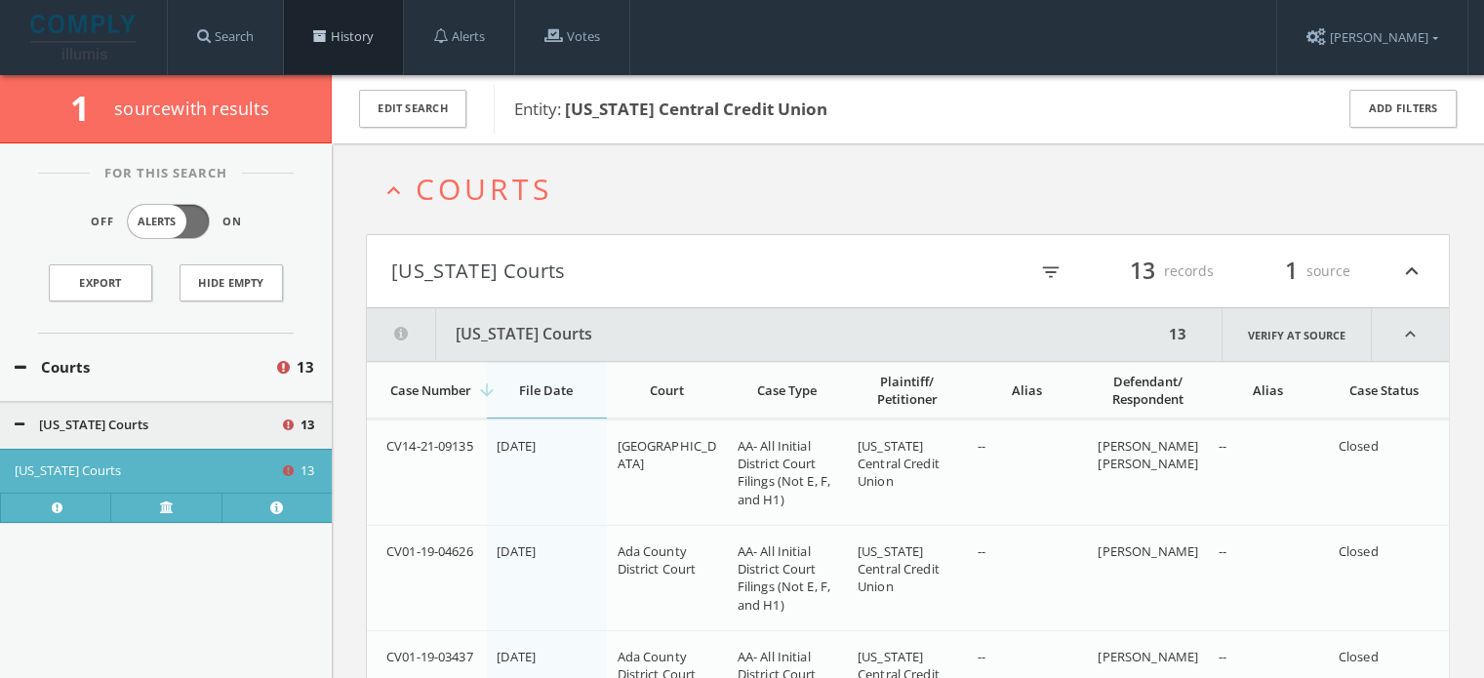
click at [323, 45] on link "History" at bounding box center [343, 37] width 119 height 74
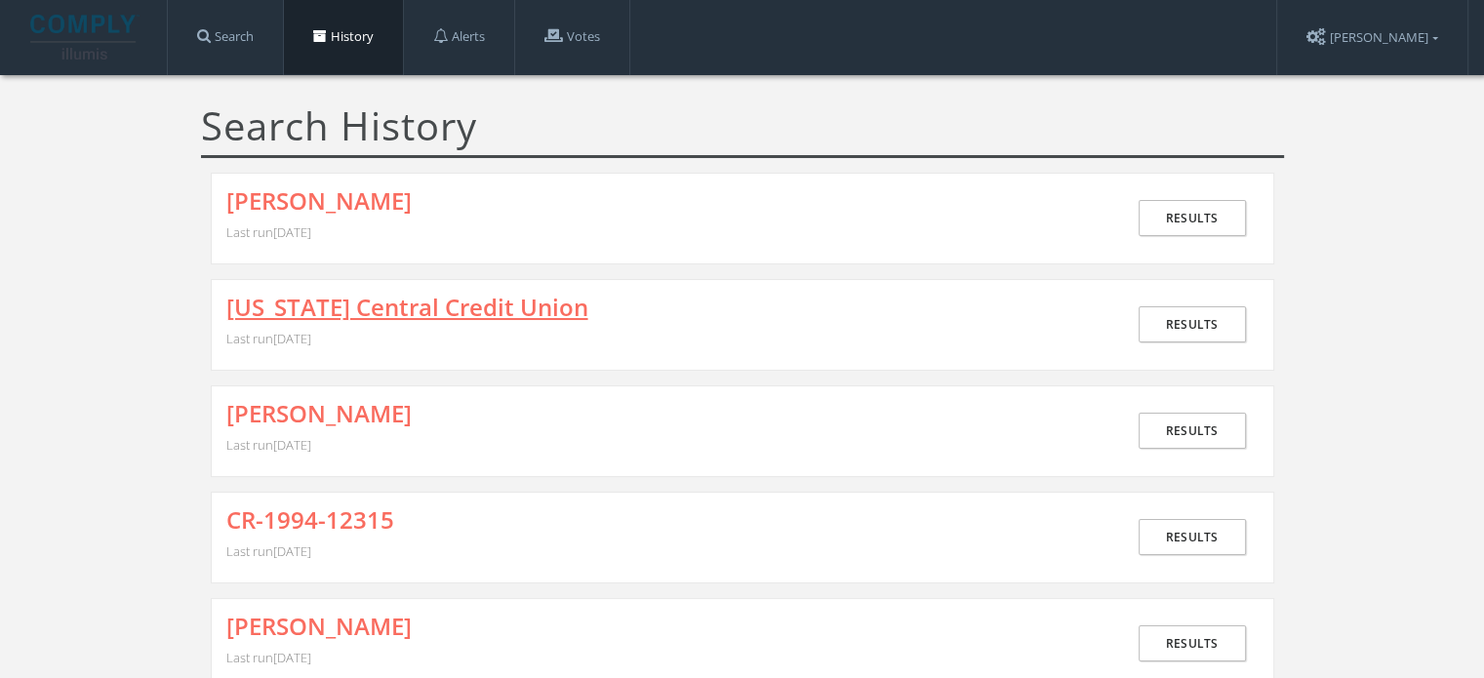
click at [312, 301] on link "[US_STATE] Central Credit Union" at bounding box center [407, 307] width 362 height 25
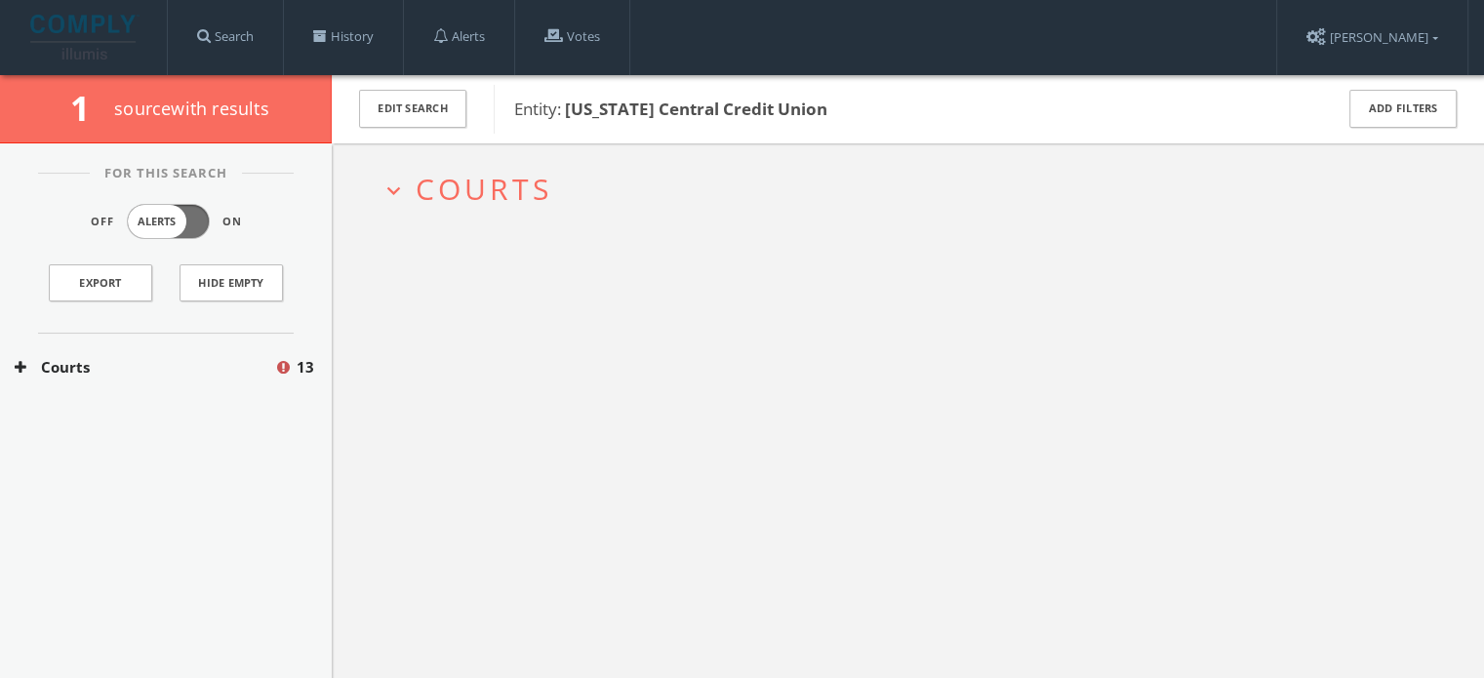
click at [516, 211] on h2 "expand_more Courts" at bounding box center [908, 188] width 1084 height 91
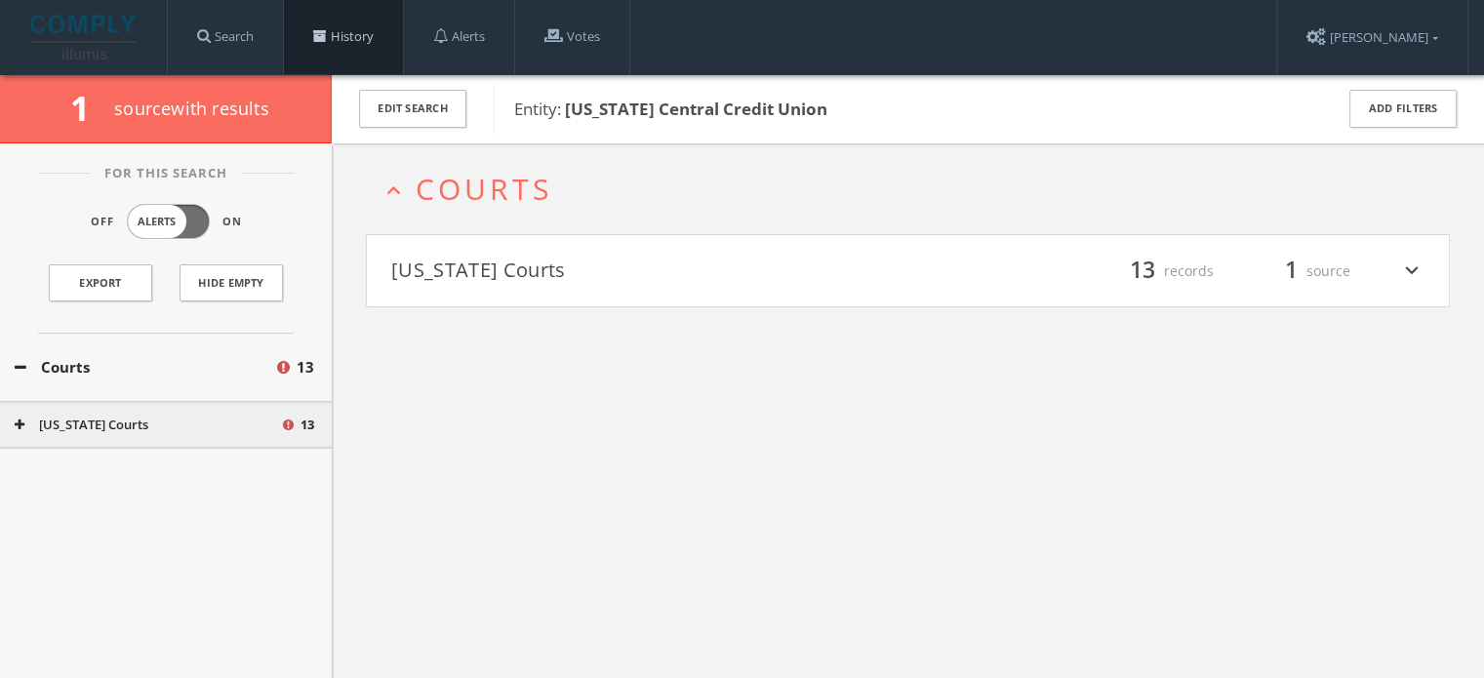
click at [361, 40] on link "History" at bounding box center [343, 37] width 119 height 74
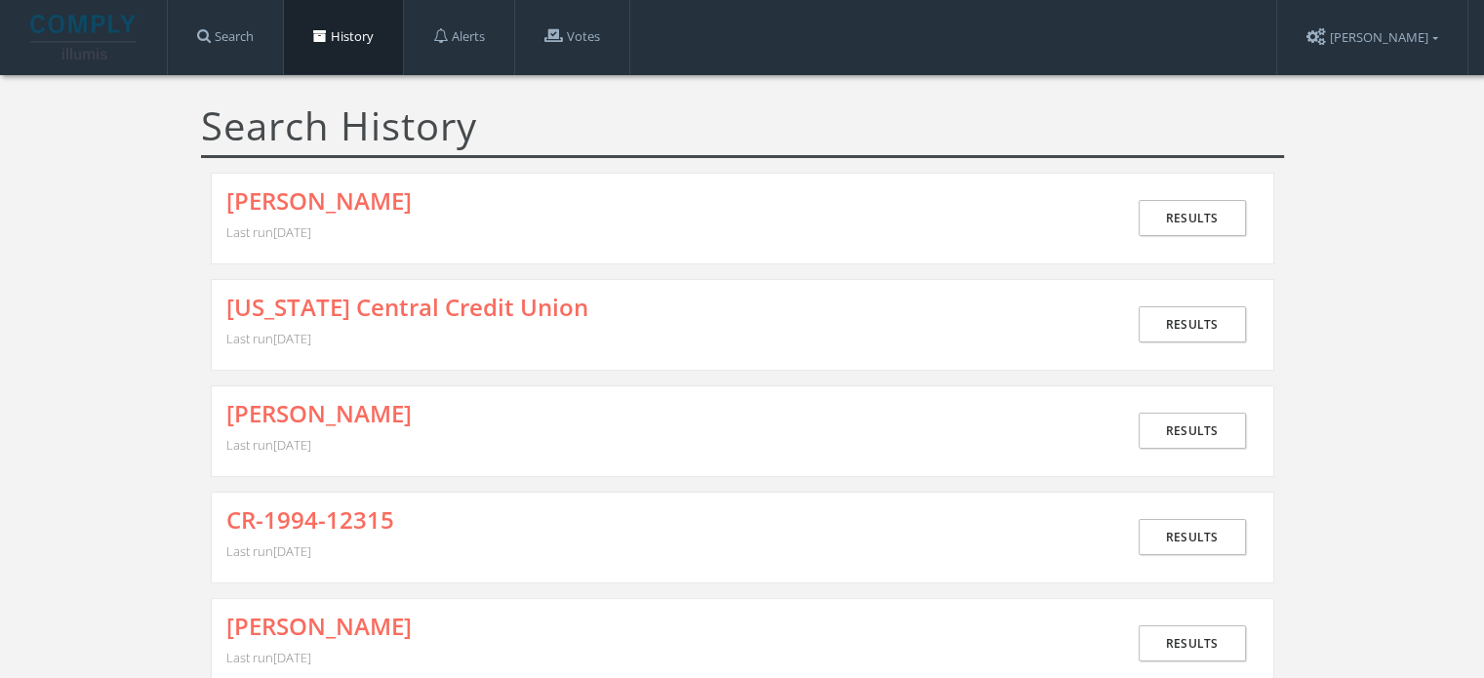
click at [326, 178] on div "[PERSON_NAME] Last run [DATE] Results" at bounding box center [742, 219] width 1063 height 92
click at [329, 196] on link "[PERSON_NAME]" at bounding box center [318, 200] width 185 height 25
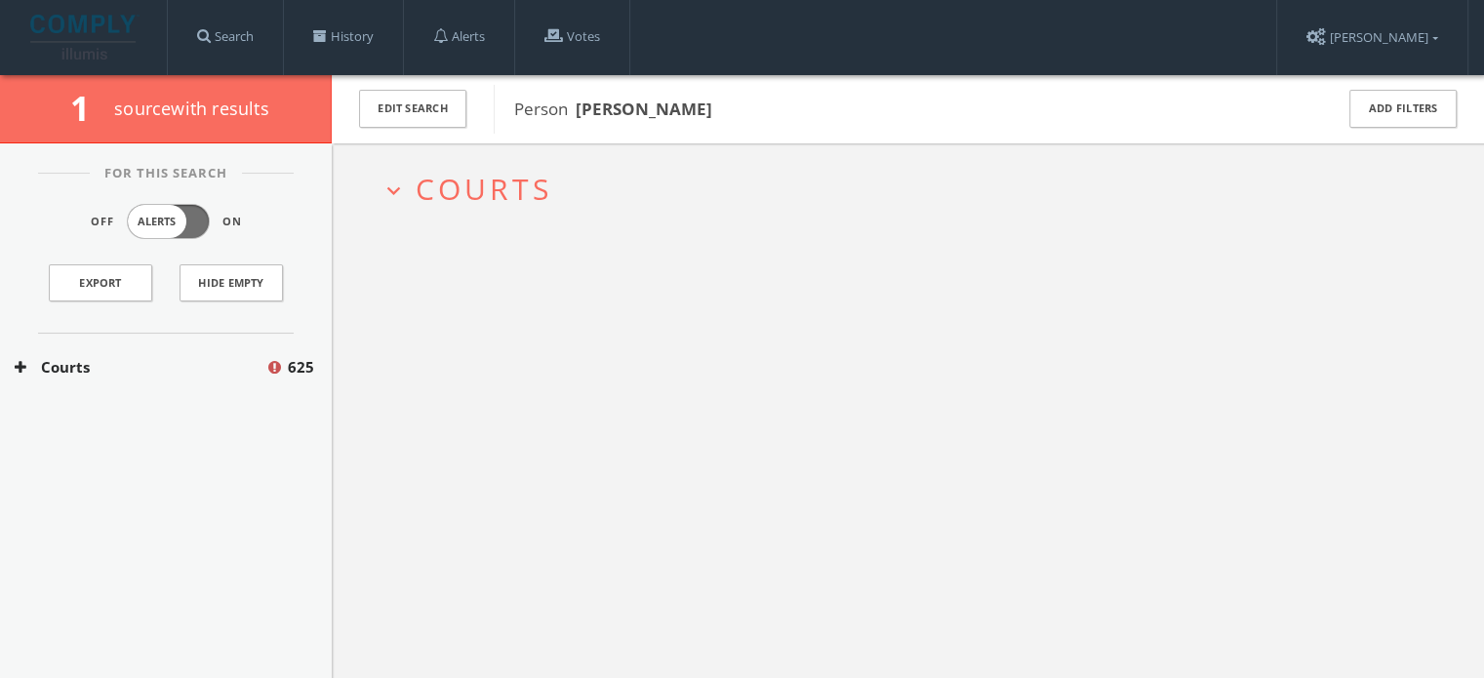
click at [469, 210] on h2 "expand_more Courts" at bounding box center [908, 188] width 1084 height 91
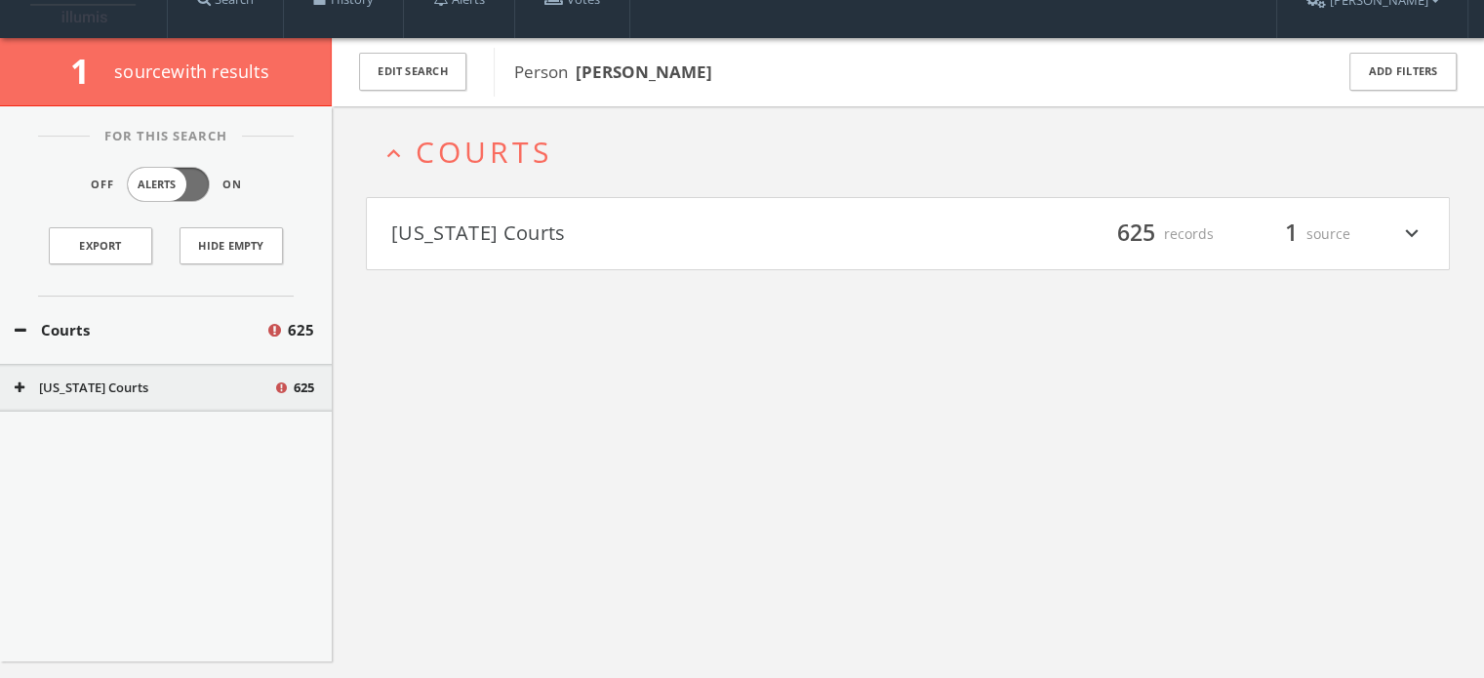
click at [484, 220] on button "[US_STATE] Courts" at bounding box center [649, 234] width 517 height 33
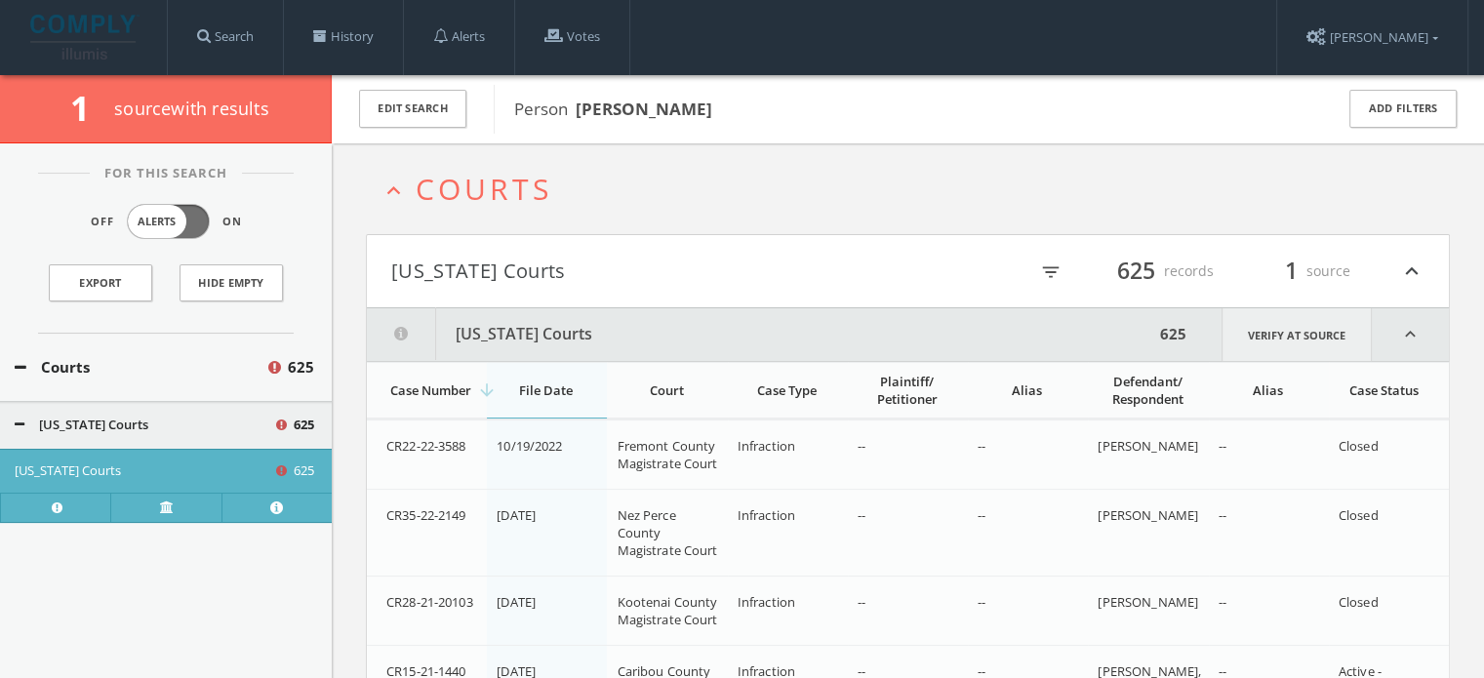
click at [1272, 327] on link "Verify at source" at bounding box center [1296, 334] width 150 height 53
click at [226, 33] on link "Search" at bounding box center [225, 37] width 115 height 74
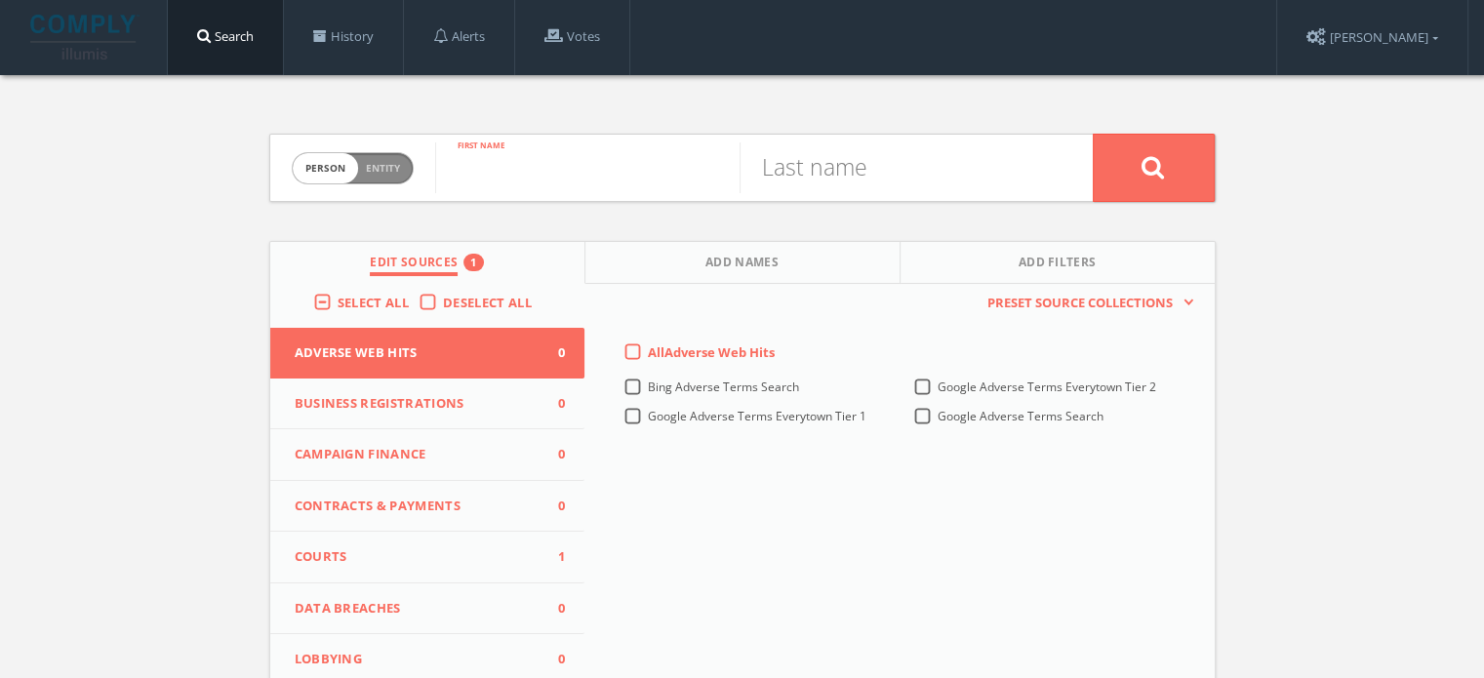
click at [480, 153] on input "text" at bounding box center [587, 167] width 304 height 51
type input "j"
type input "[PERSON_NAME]"
click at [831, 148] on input "text" at bounding box center [891, 167] width 304 height 51
type input "[PERSON_NAME]"
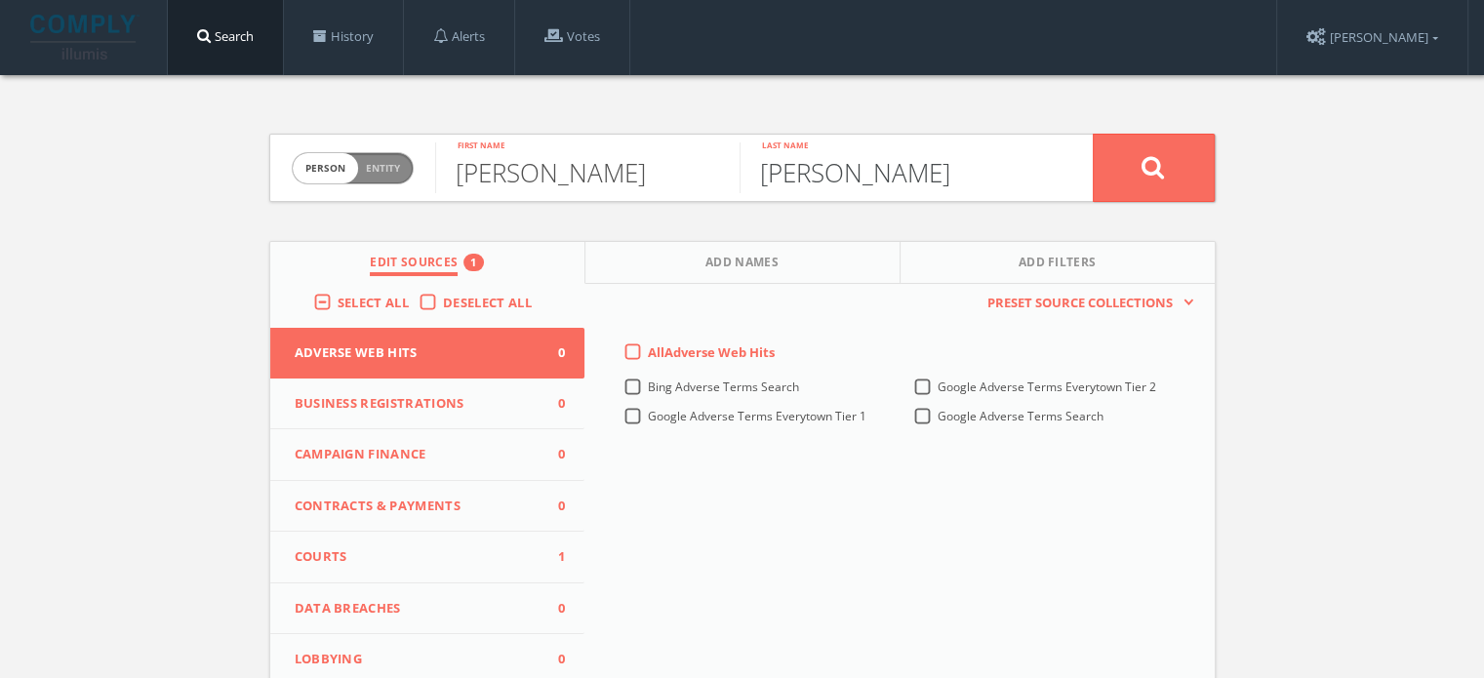
click at [1093, 134] on button at bounding box center [1154, 168] width 122 height 68
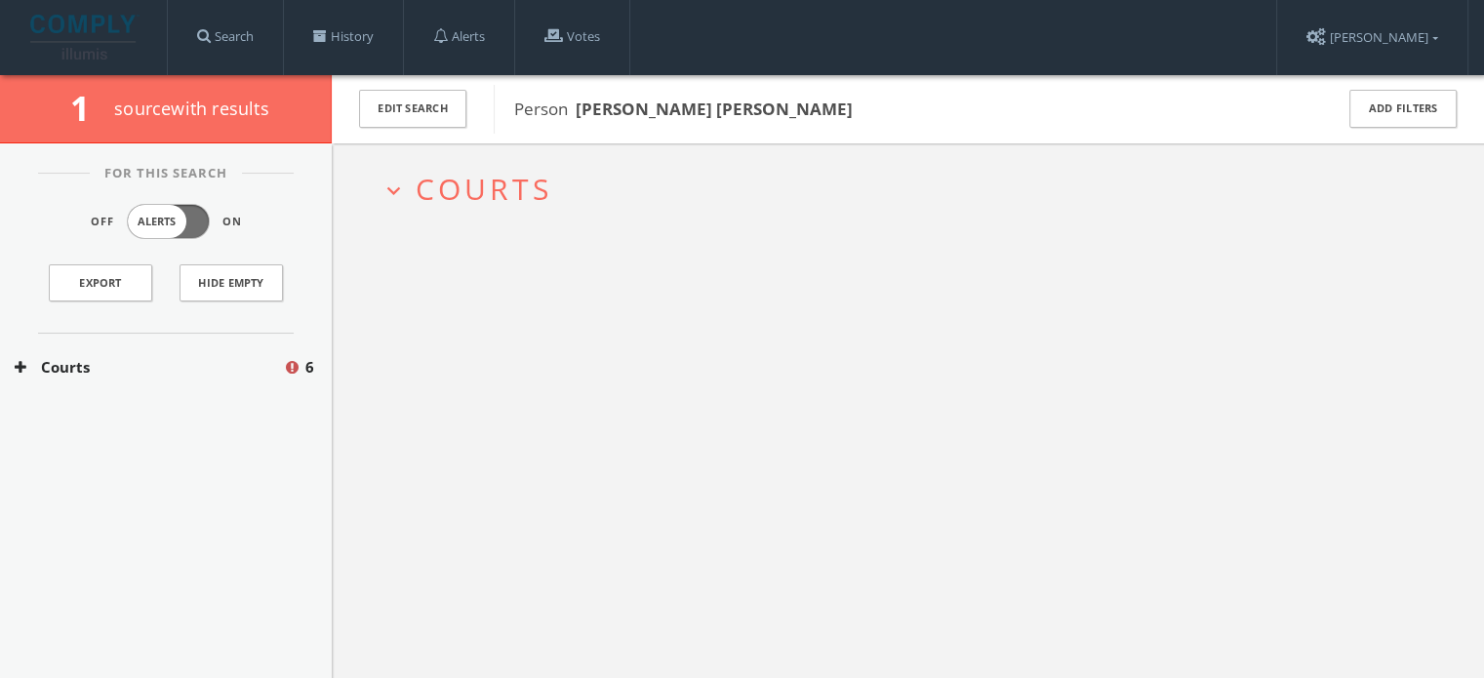
click at [442, 182] on span "Courts" at bounding box center [484, 189] width 137 height 40
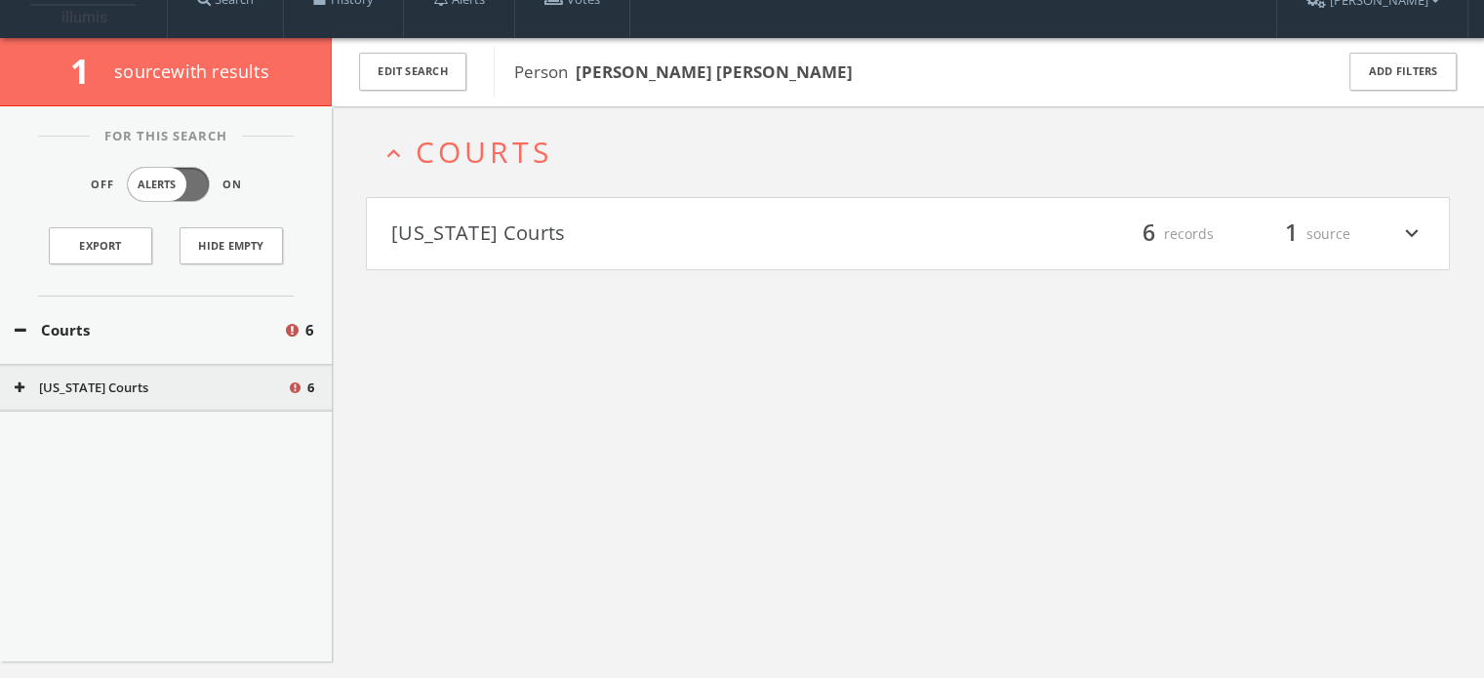
click at [499, 225] on button "[US_STATE] Courts" at bounding box center [649, 234] width 517 height 33
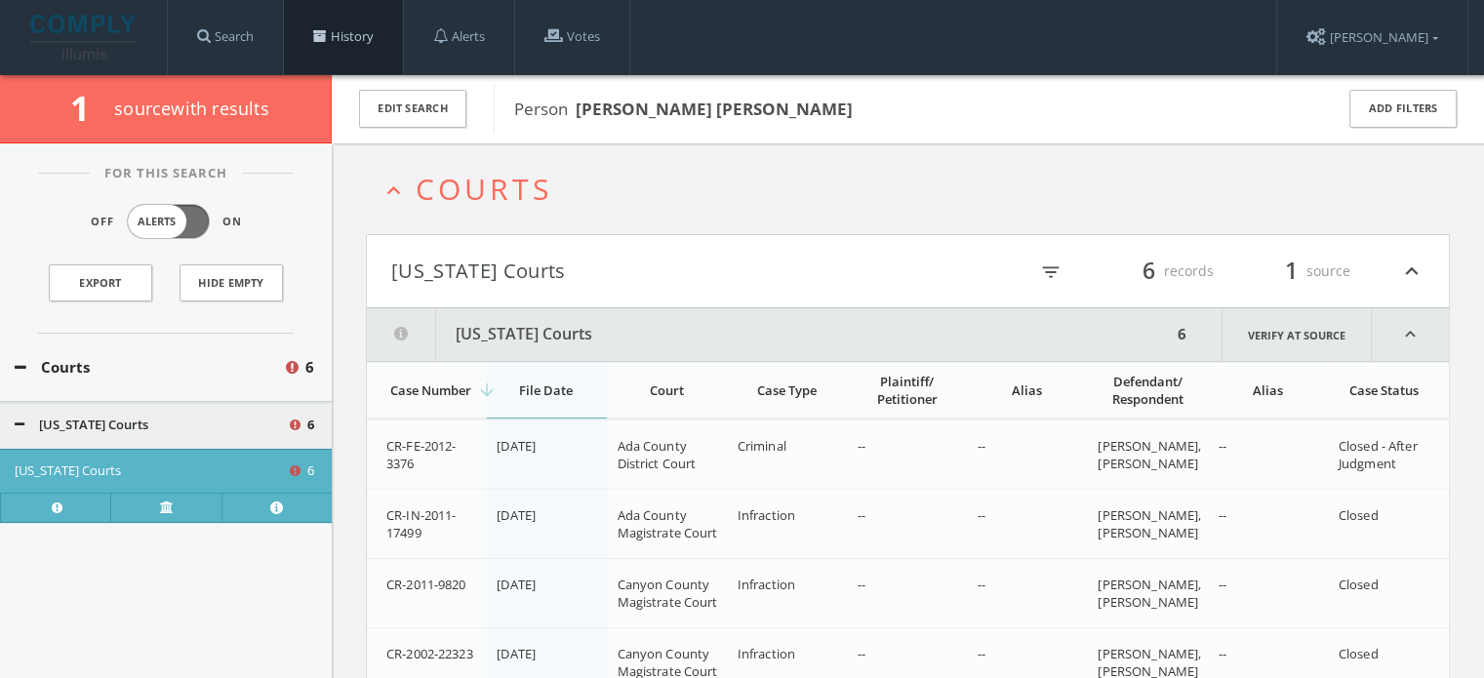
click at [330, 44] on link "History" at bounding box center [343, 37] width 119 height 74
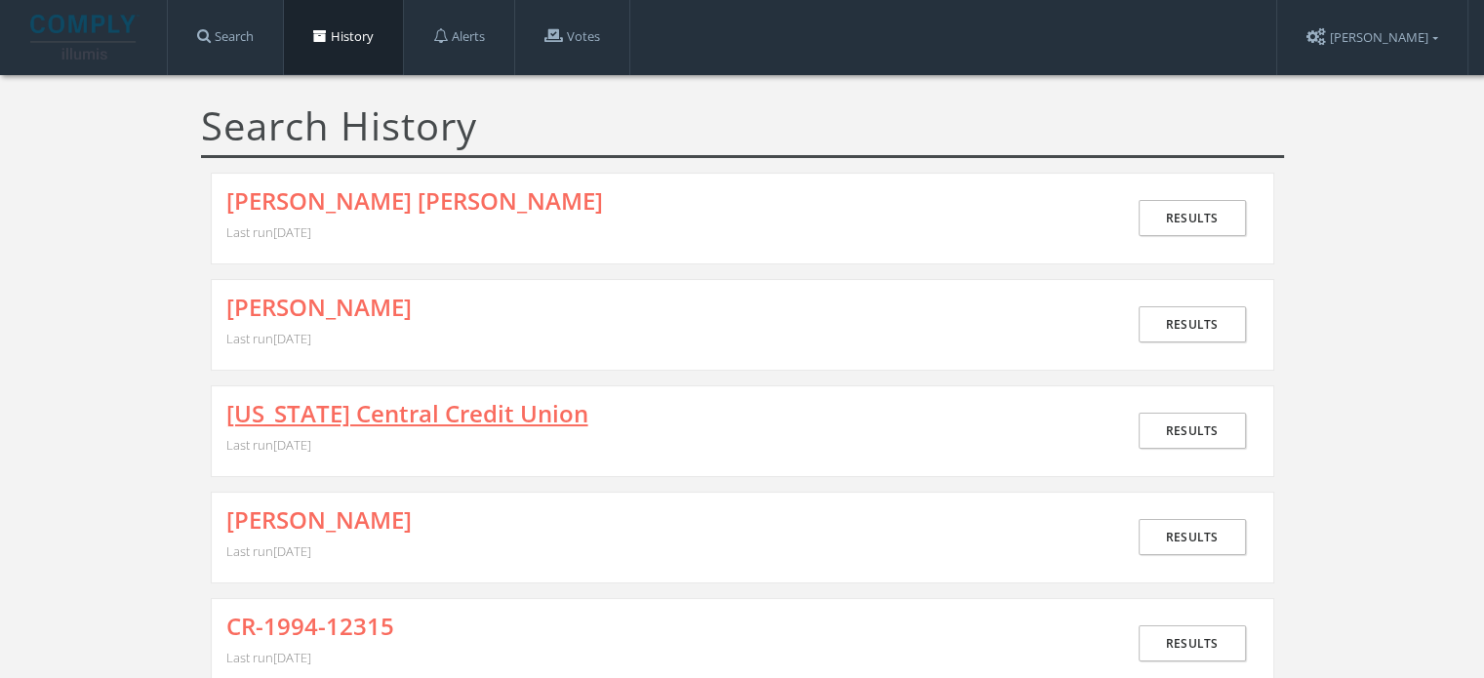
click at [327, 414] on link "[US_STATE] Central Credit Union" at bounding box center [407, 413] width 362 height 25
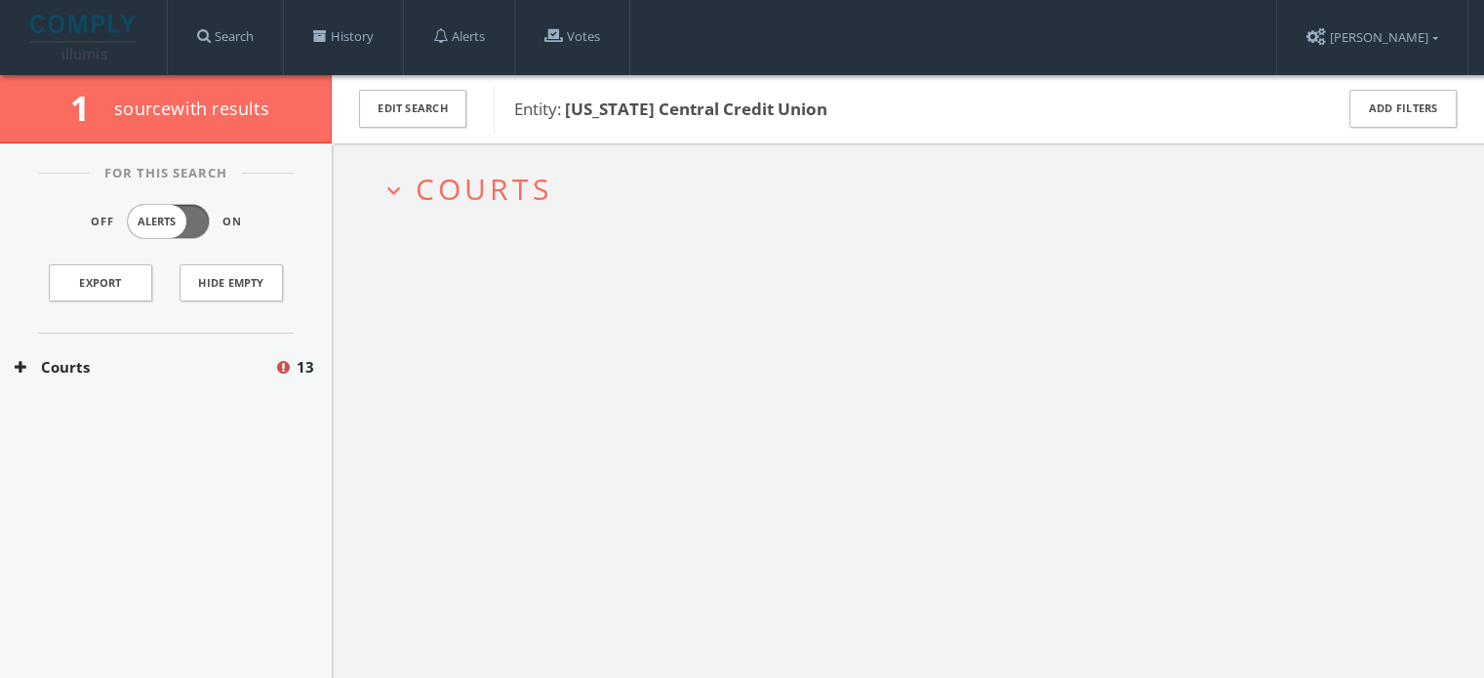
click at [542, 179] on span "Courts" at bounding box center [484, 189] width 137 height 40
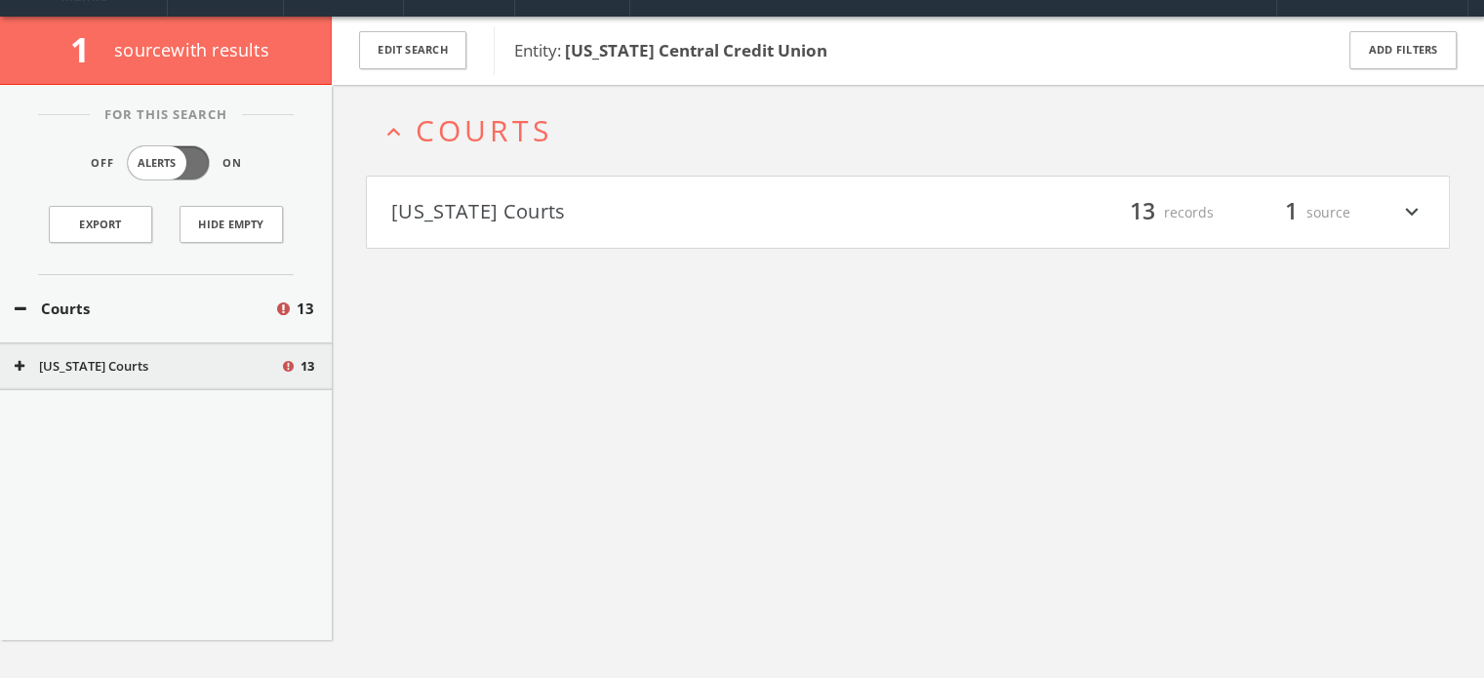
click at [542, 196] on h4 "[US_STATE] Courts filter_list 13 records 1 source expand_more" at bounding box center [908, 213] width 1082 height 72
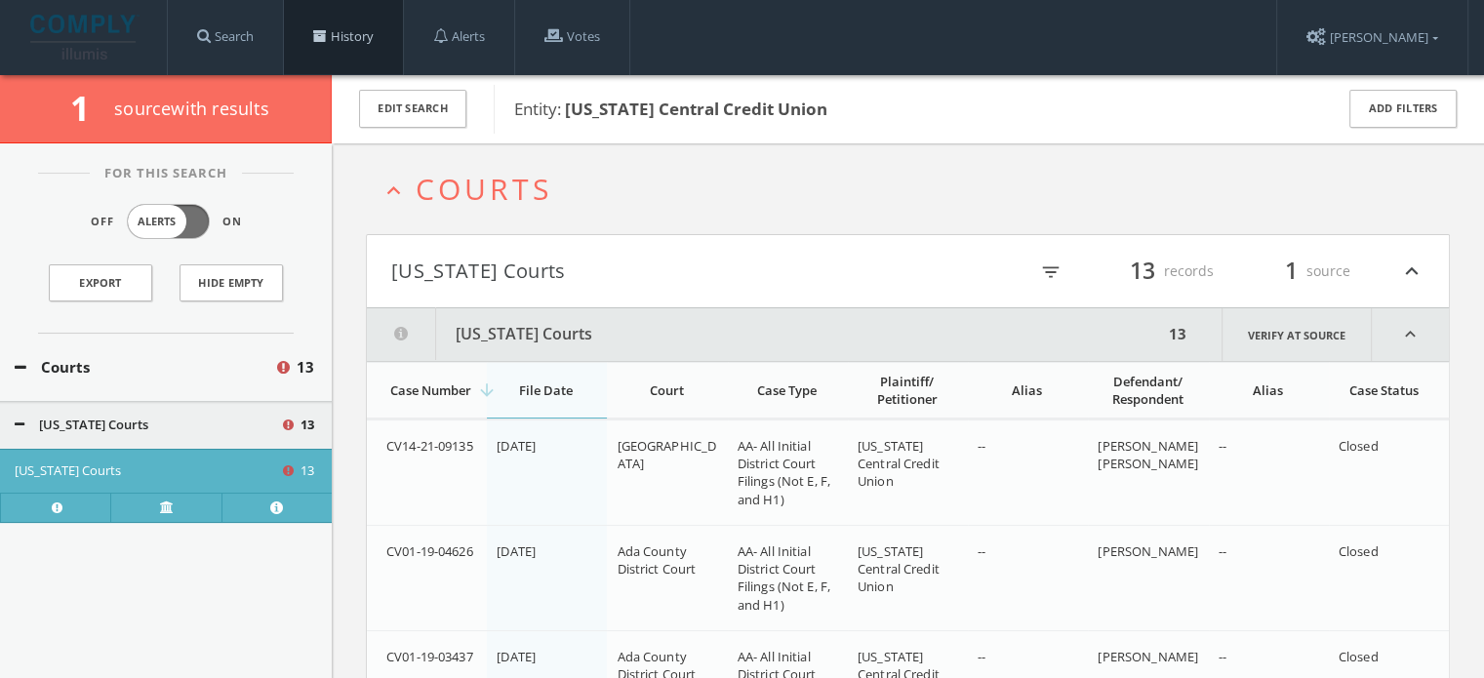
click at [340, 36] on link "History" at bounding box center [343, 37] width 119 height 74
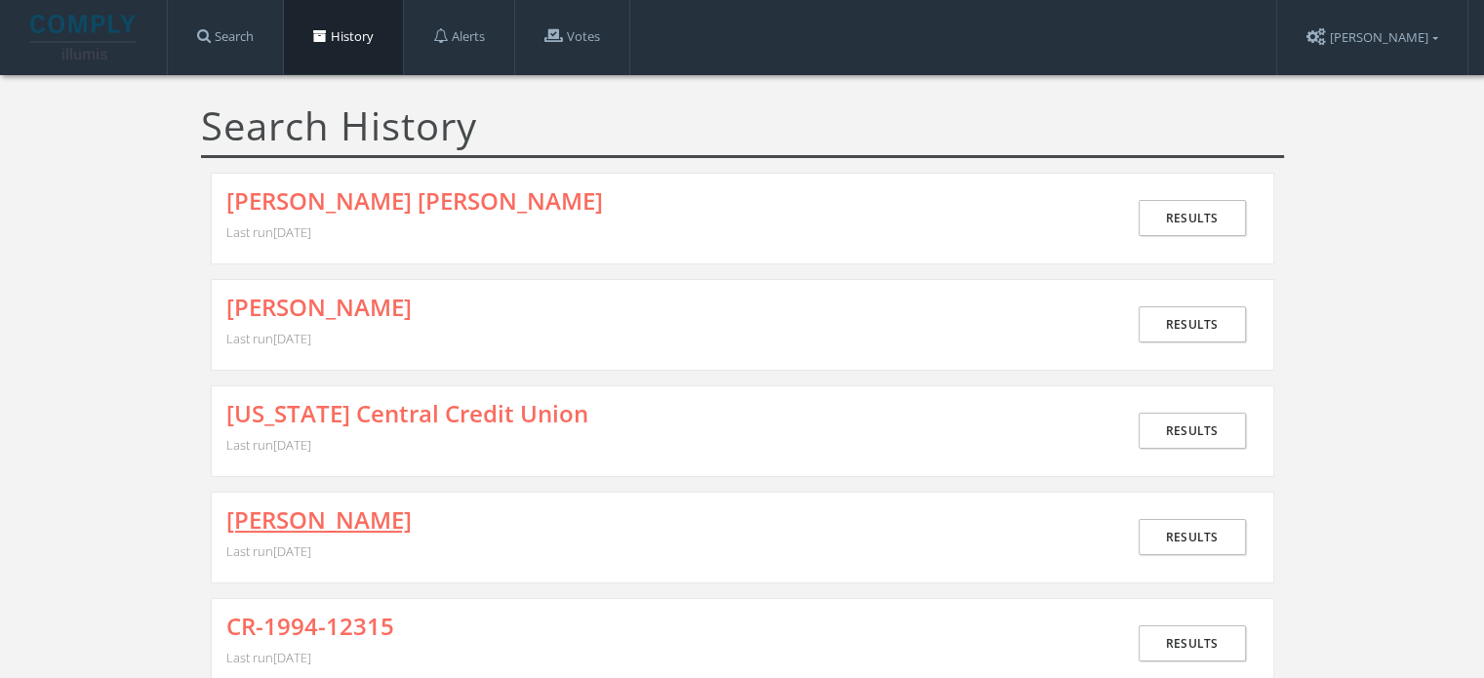
click at [304, 518] on link "[PERSON_NAME]" at bounding box center [318, 519] width 185 height 25
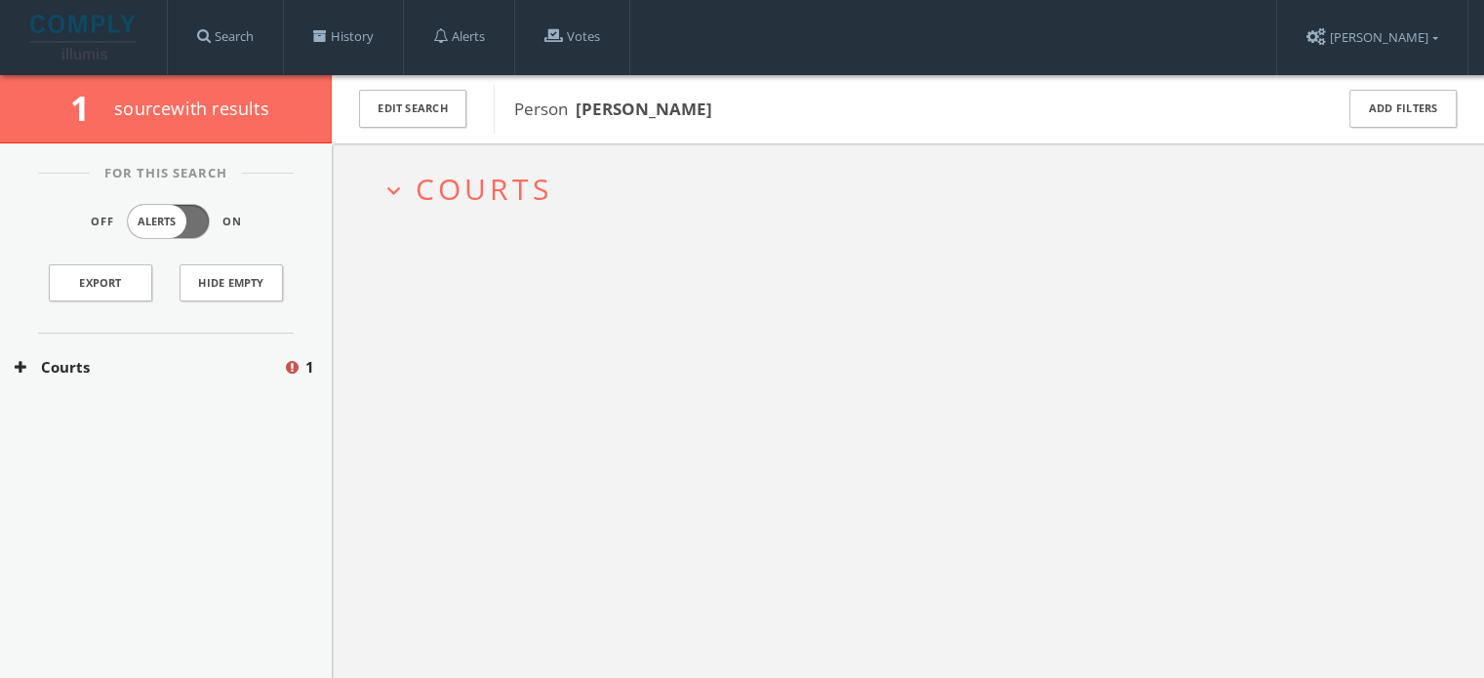
click at [503, 190] on span "Courts" at bounding box center [484, 189] width 137 height 40
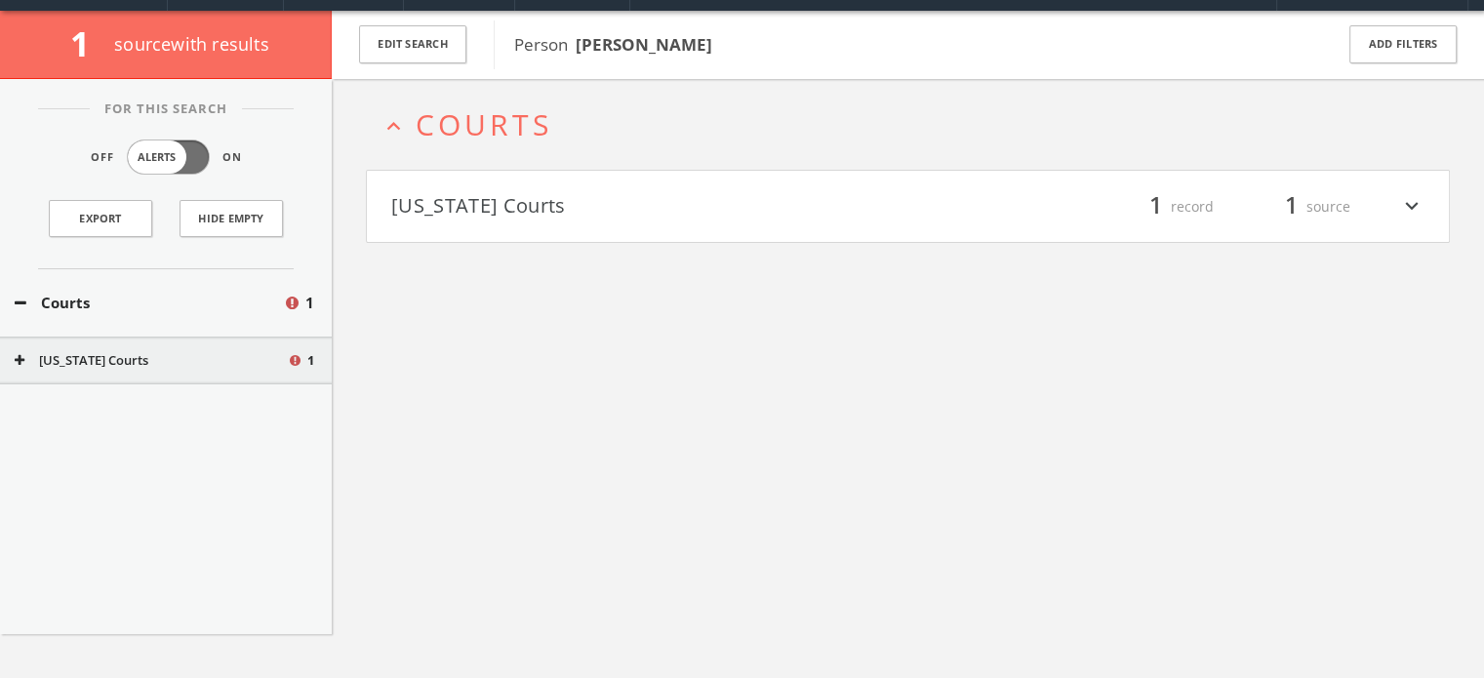
click at [472, 208] on button "[US_STATE] Courts" at bounding box center [649, 206] width 517 height 33
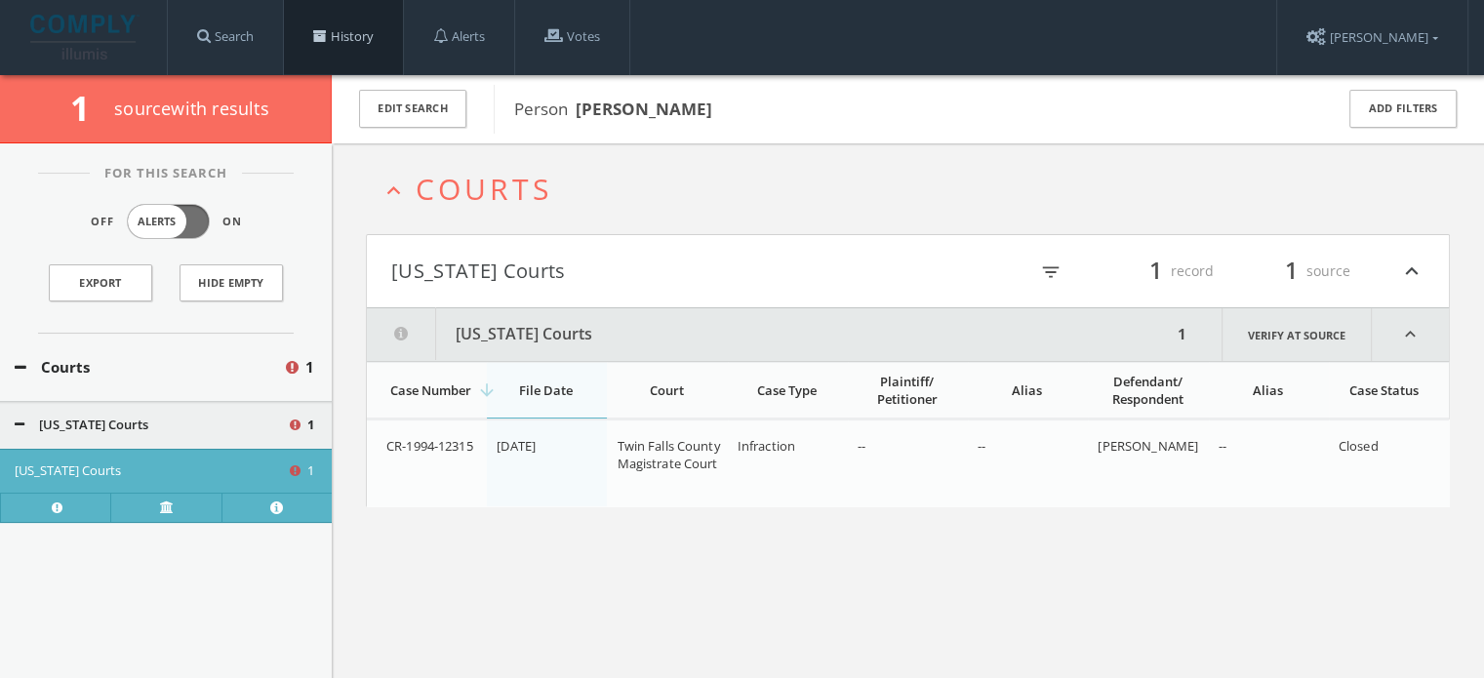
click at [337, 38] on link "History" at bounding box center [343, 37] width 119 height 74
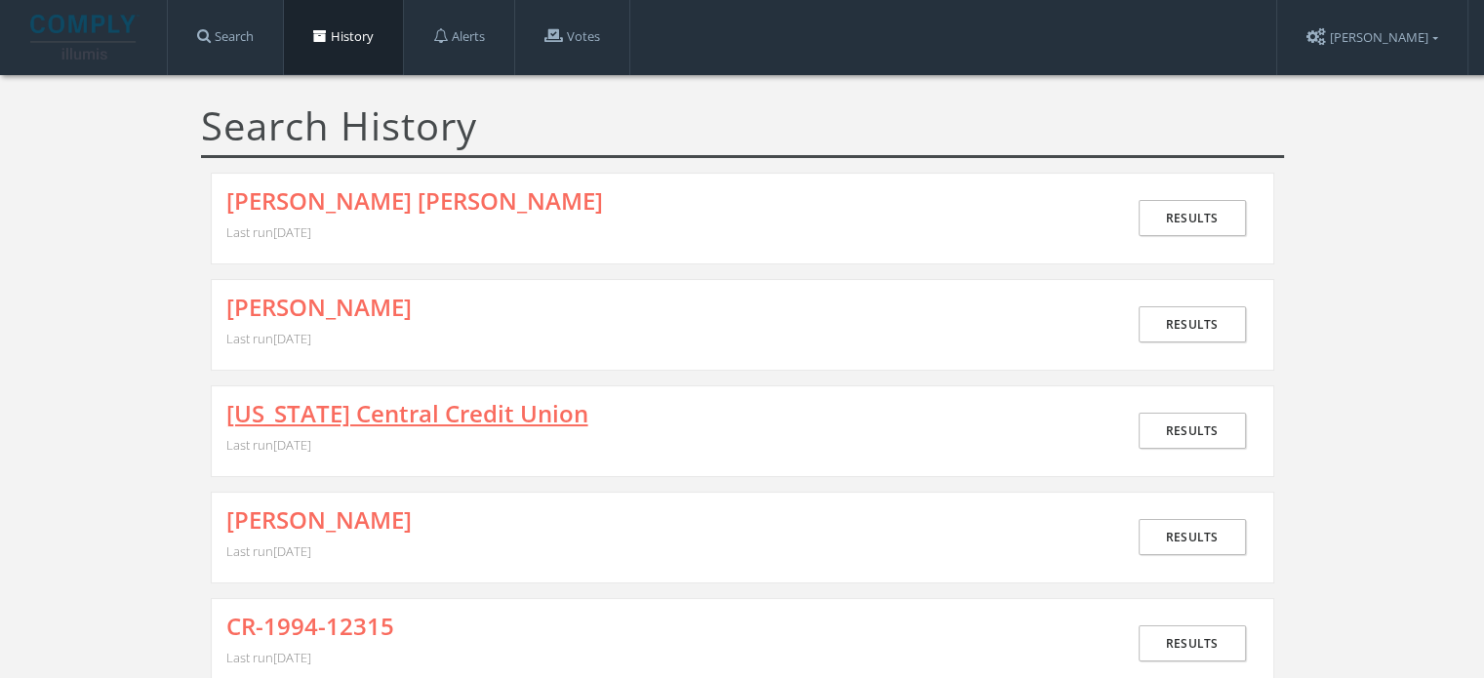
click at [352, 416] on link "[US_STATE] Central Credit Union" at bounding box center [407, 413] width 362 height 25
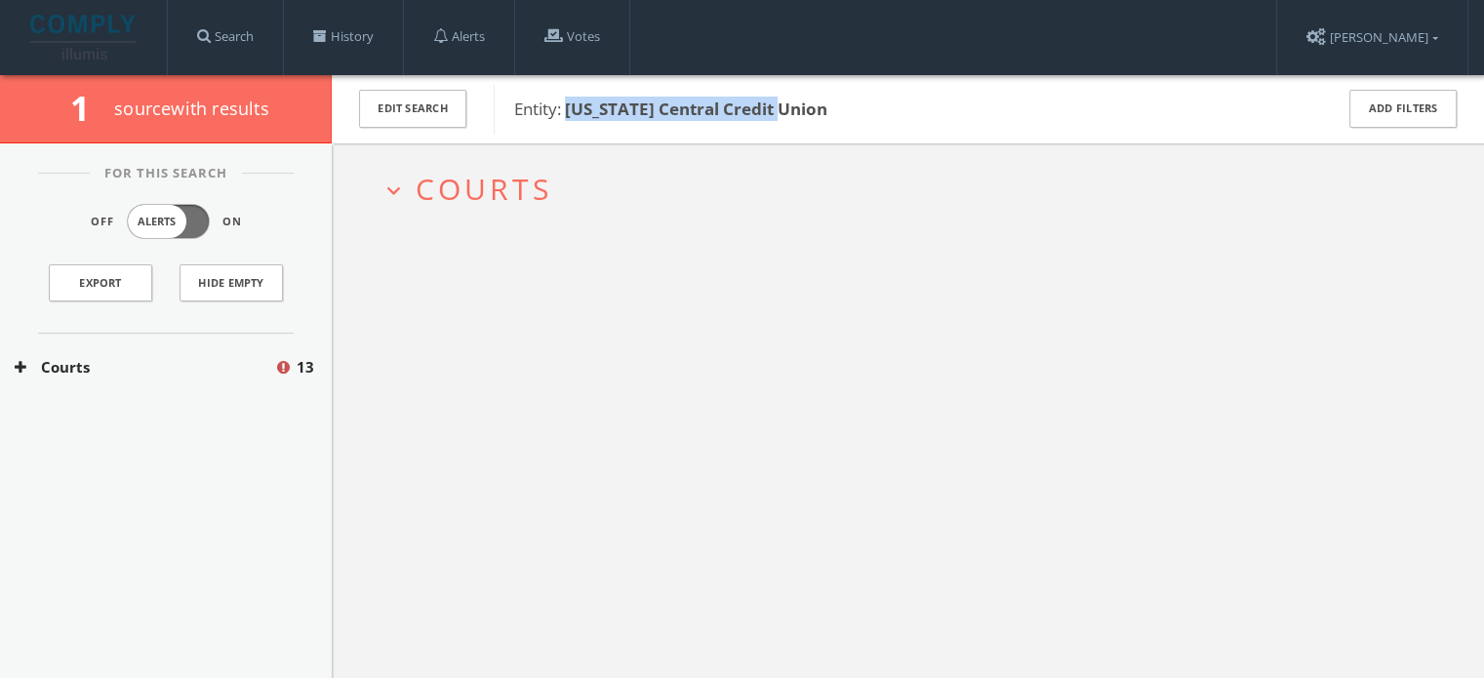
drag, startPoint x: 810, startPoint y: 112, endPoint x: 567, endPoint y: 105, distance: 243.0
click at [567, 105] on span "Entity: [US_STATE] Central Credit Union" at bounding box center [910, 109] width 793 height 25
copy b "[US_STATE] Central Credit Union"
click at [457, 184] on span "Courts" at bounding box center [484, 189] width 137 height 40
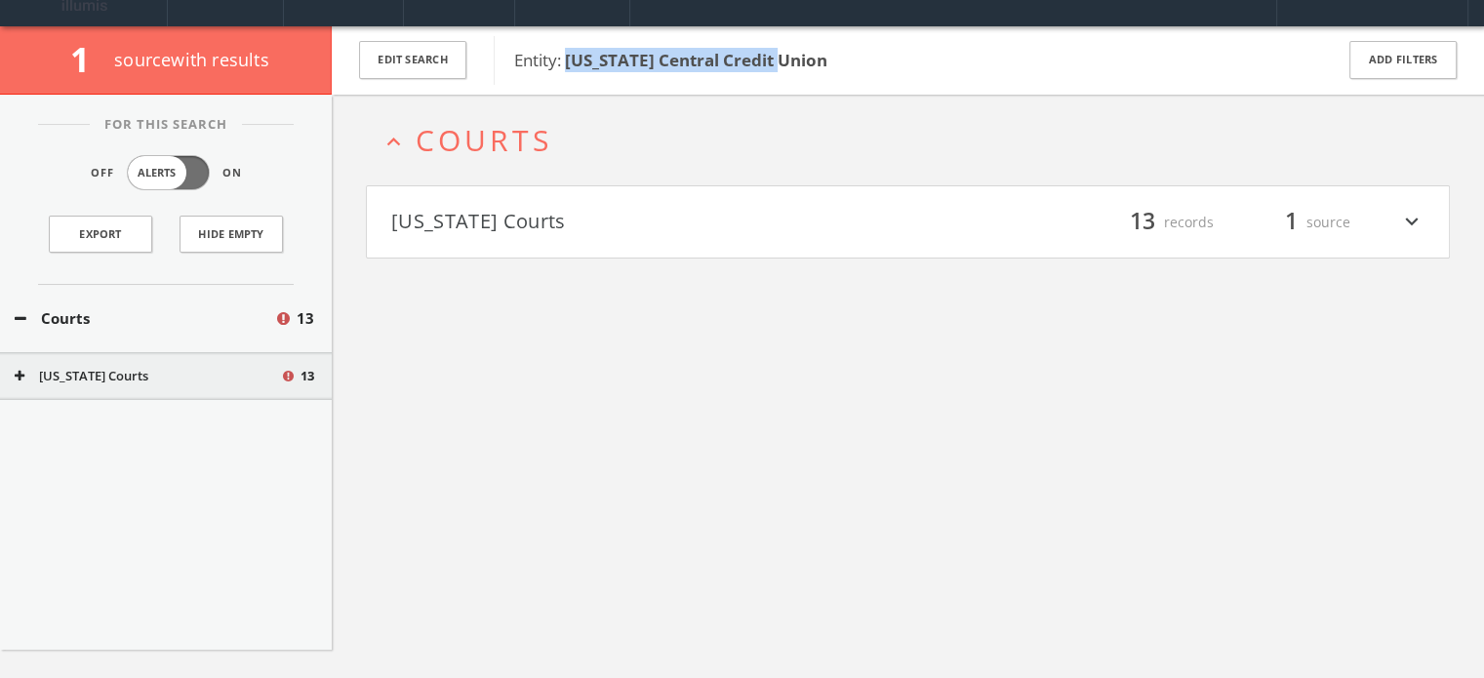
click at [504, 225] on button "[US_STATE] Courts" at bounding box center [649, 222] width 517 height 33
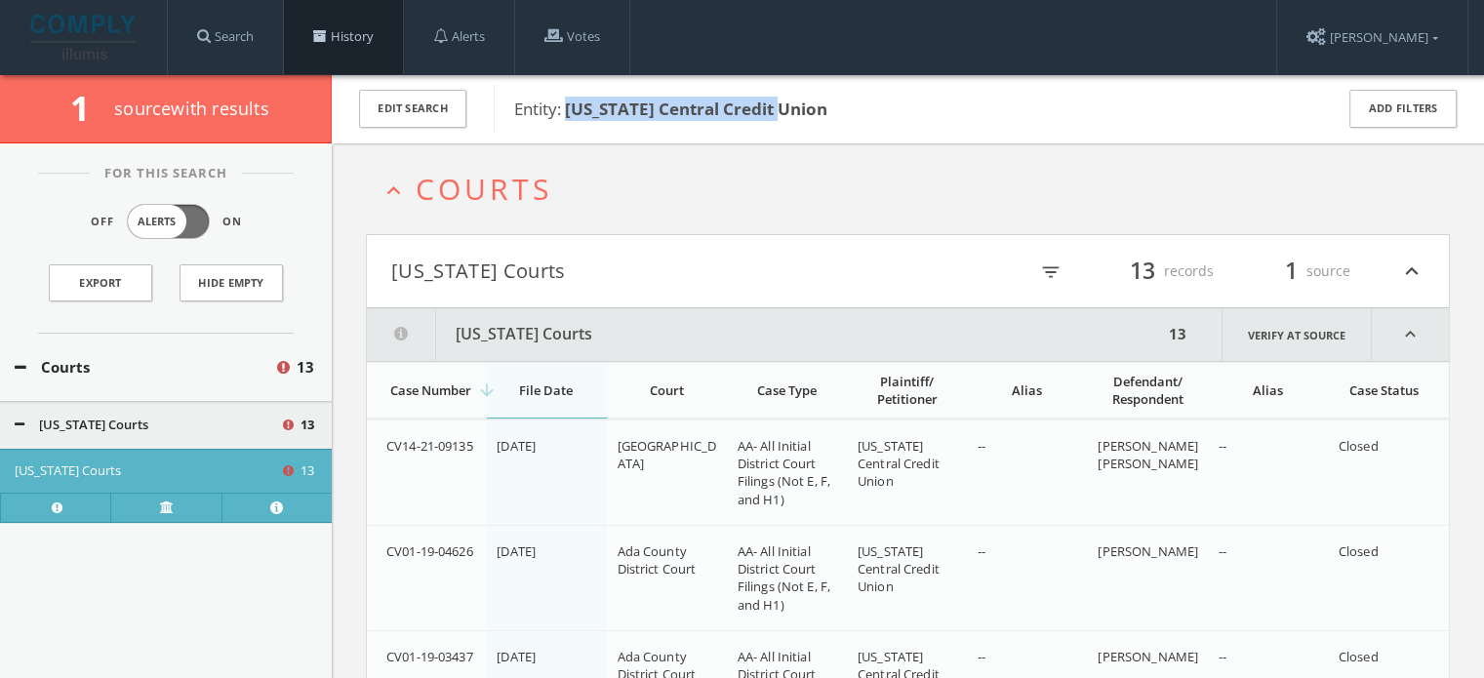
click at [339, 50] on link "History" at bounding box center [343, 37] width 119 height 74
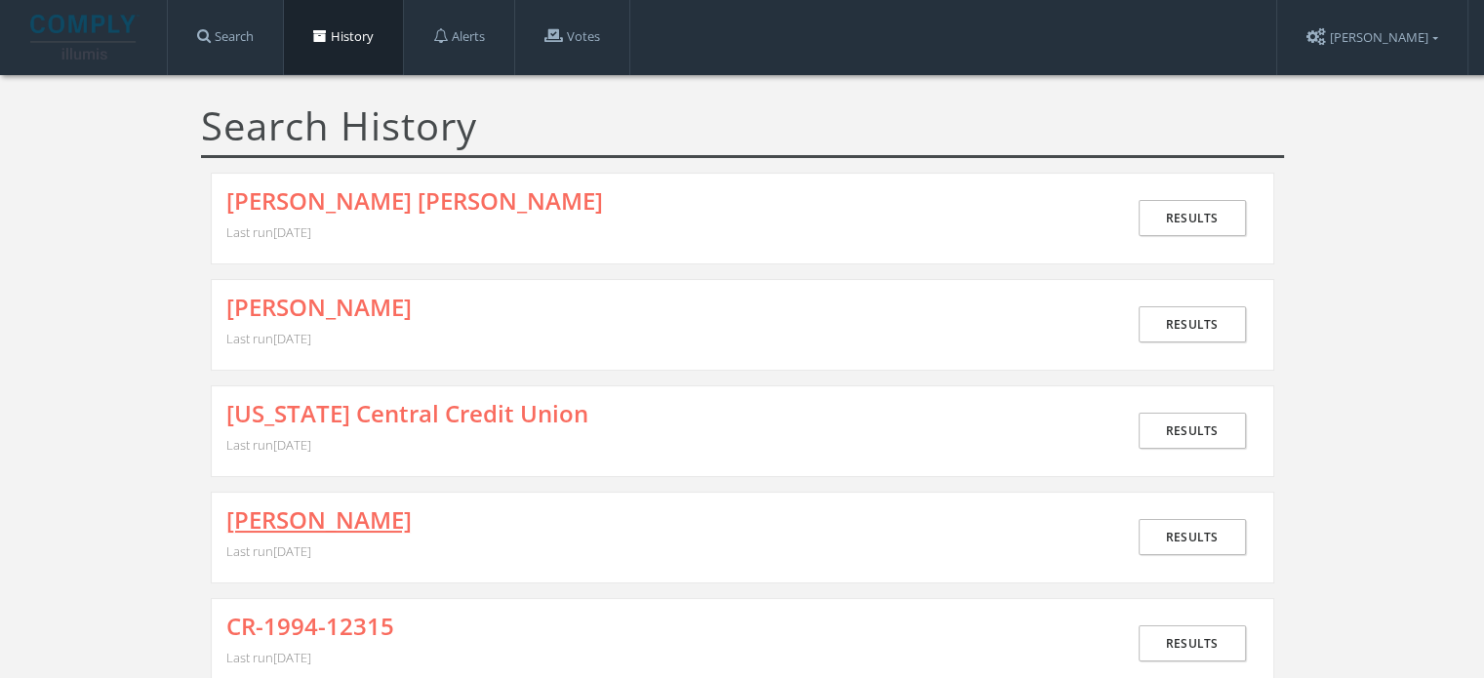
click at [338, 517] on link "[PERSON_NAME]" at bounding box center [318, 519] width 185 height 25
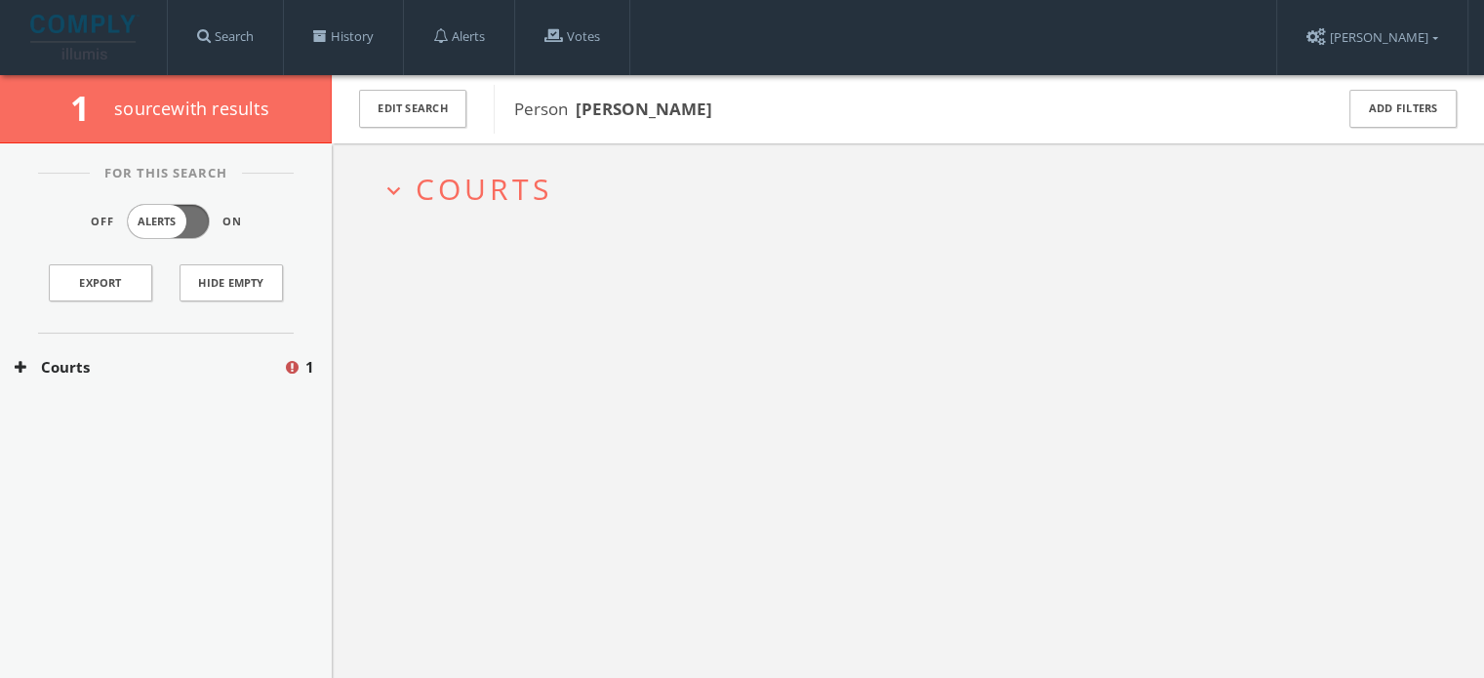
click at [499, 187] on span "Courts" at bounding box center [484, 189] width 137 height 40
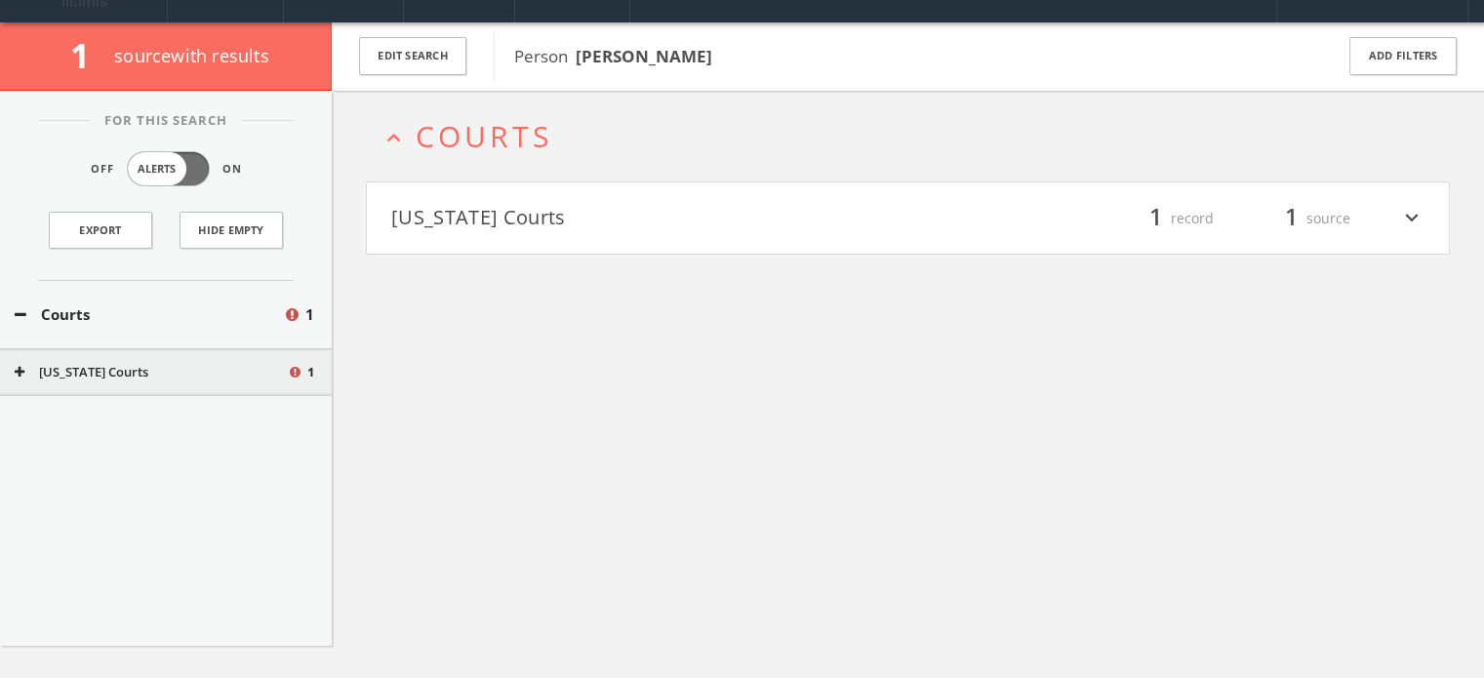
click at [512, 225] on button "[US_STATE] Courts" at bounding box center [649, 218] width 517 height 33
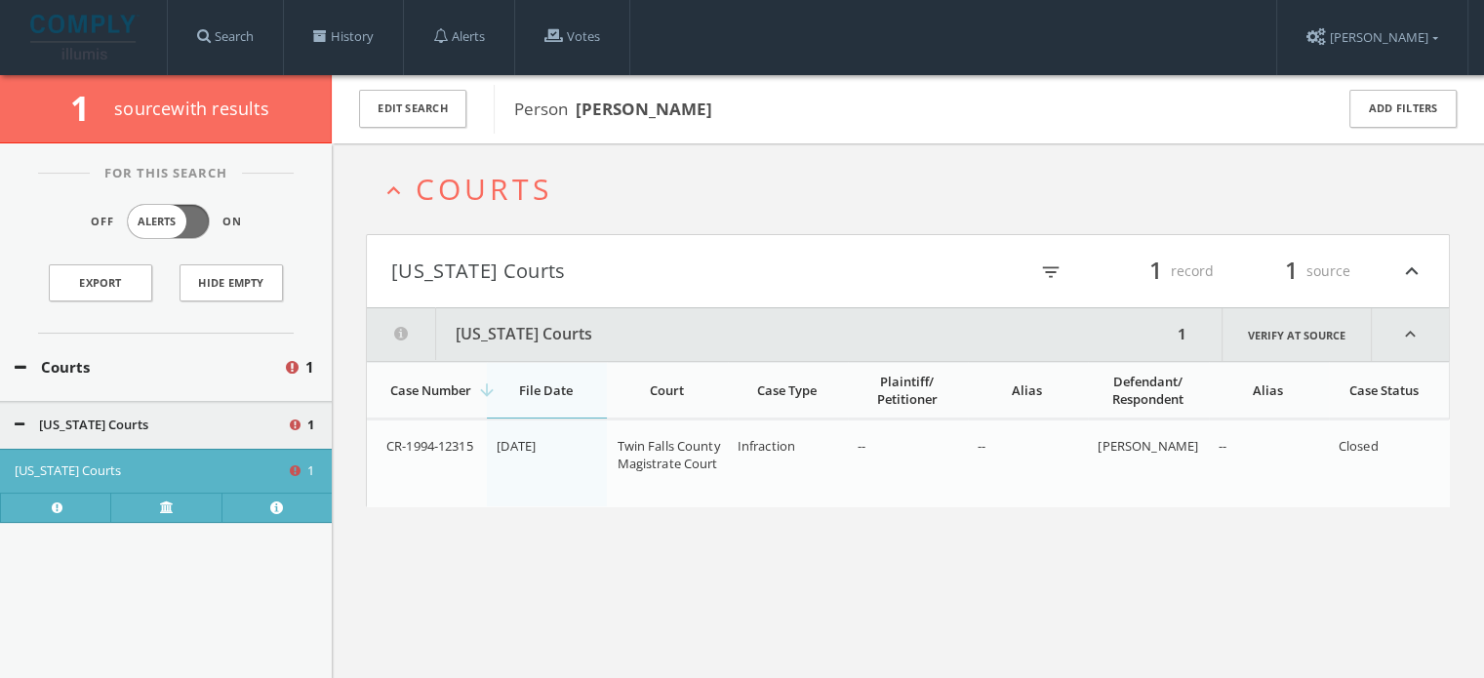
drag, startPoint x: 735, startPoint y: 109, endPoint x: 597, endPoint y: 106, distance: 137.6
click at [597, 106] on span "Person [PERSON_NAME]" at bounding box center [910, 109] width 793 height 25
click at [253, 33] on link "Search" at bounding box center [225, 37] width 115 height 74
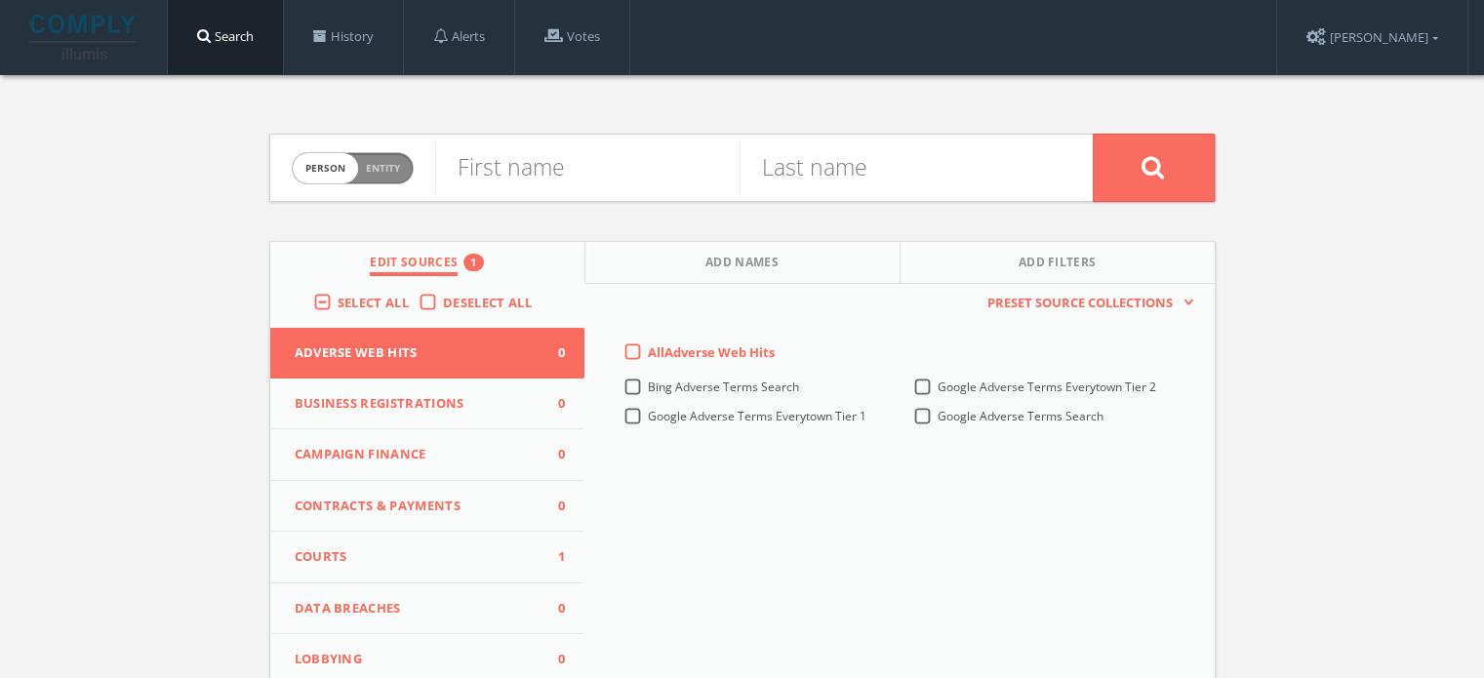
click at [402, 163] on span "Person Entity" at bounding box center [353, 168] width 120 height 30
checkbox input "true"
click at [492, 174] on input "text" at bounding box center [764, 167] width 658 height 51
type input "b"
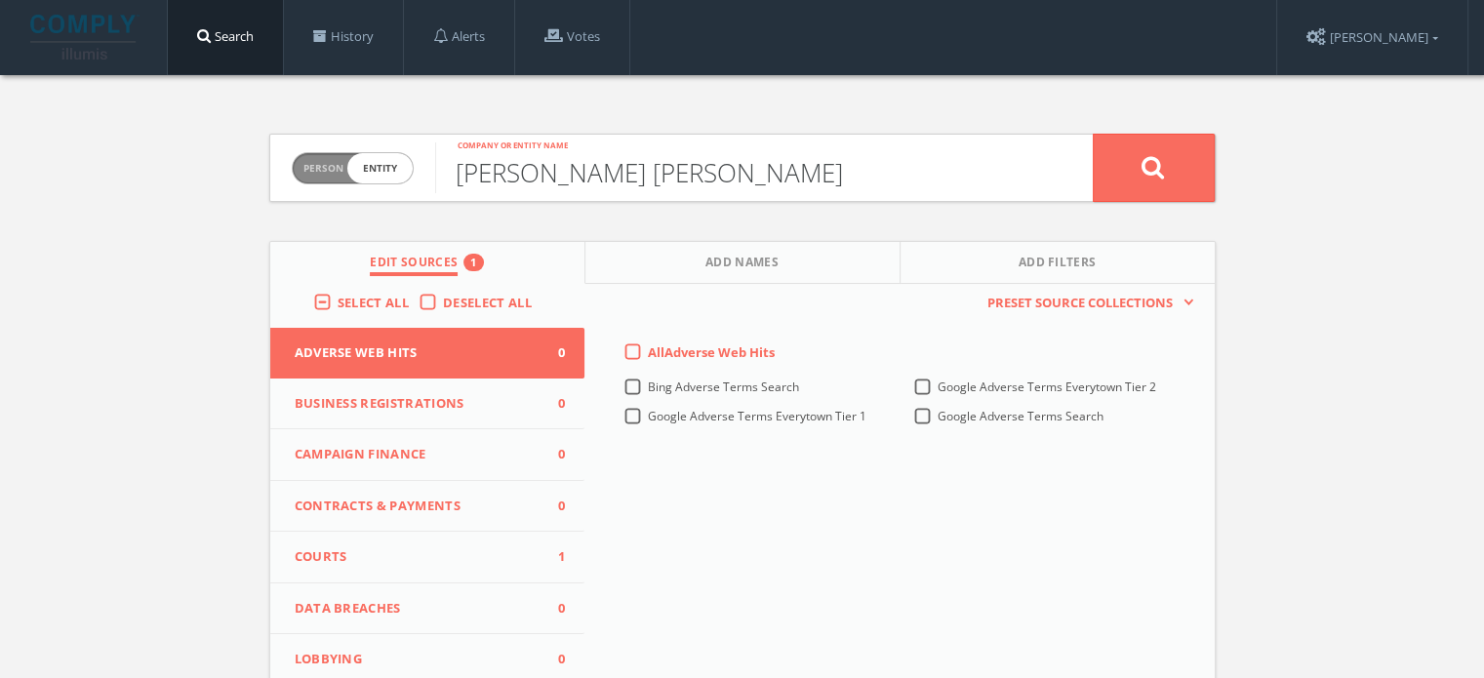
type input "[PERSON_NAME] [PERSON_NAME]"
click at [1093, 134] on button at bounding box center [1154, 168] width 122 height 68
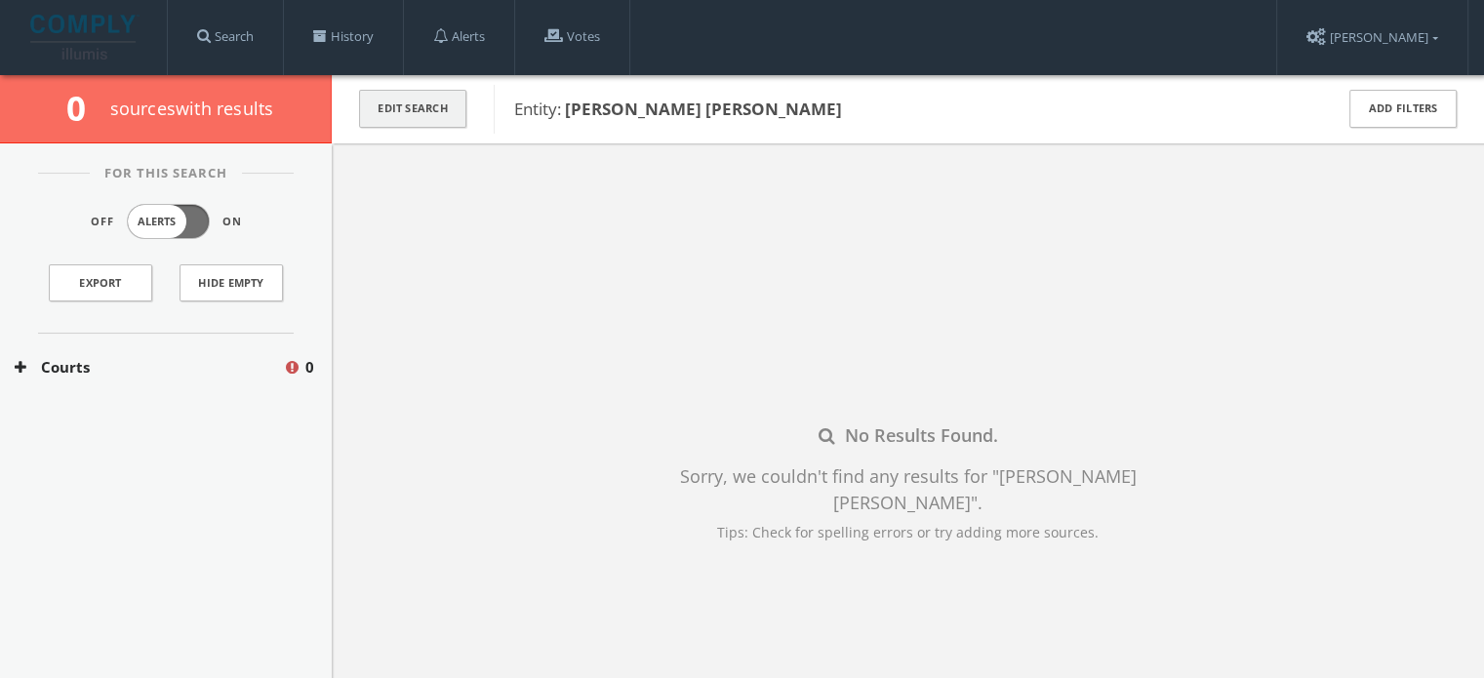
click at [406, 118] on button "Edit Search" at bounding box center [412, 109] width 107 height 38
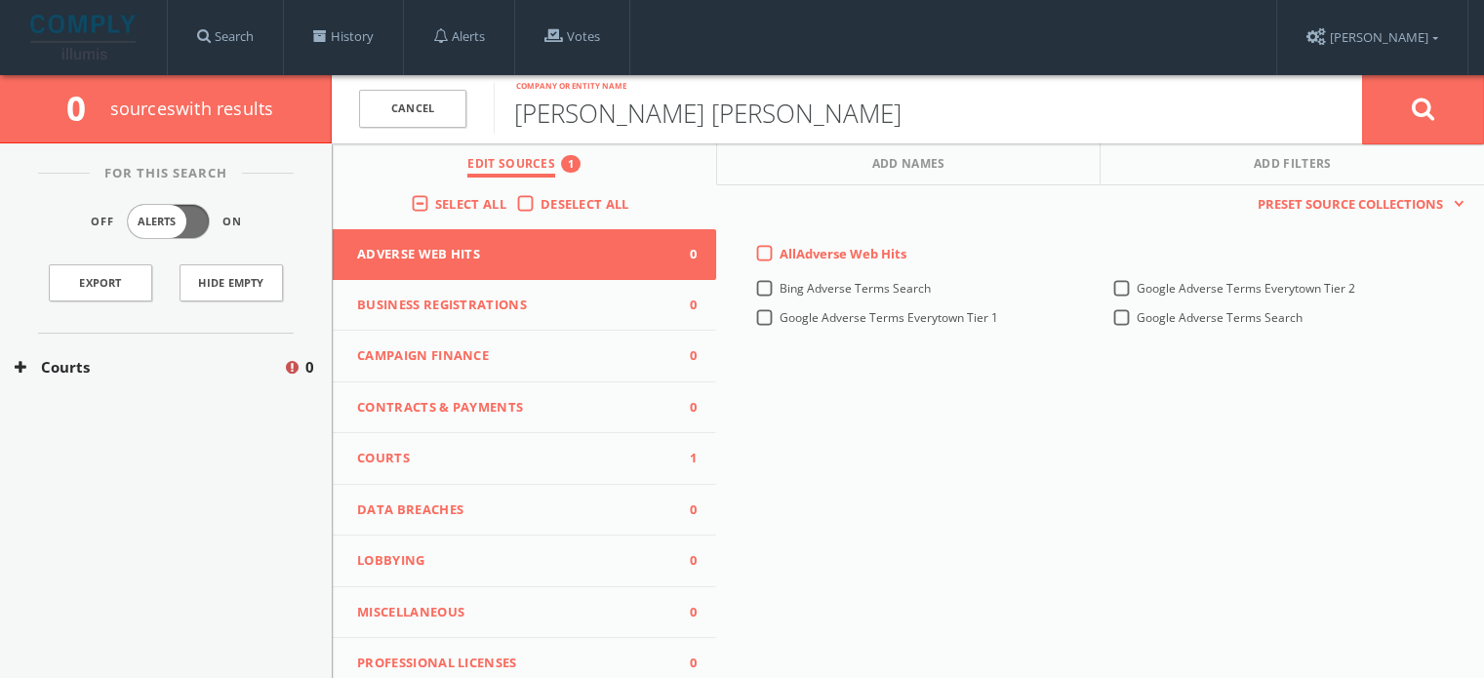
drag, startPoint x: 765, startPoint y: 111, endPoint x: 351, endPoint y: 74, distance: 415.3
click at [351, 75] on form "Cancel [PERSON_NAME] [PERSON_NAME] Company or entity name Cancel" at bounding box center [908, 109] width 1152 height 68
click at [449, 119] on link "Cancel" at bounding box center [412, 109] width 107 height 38
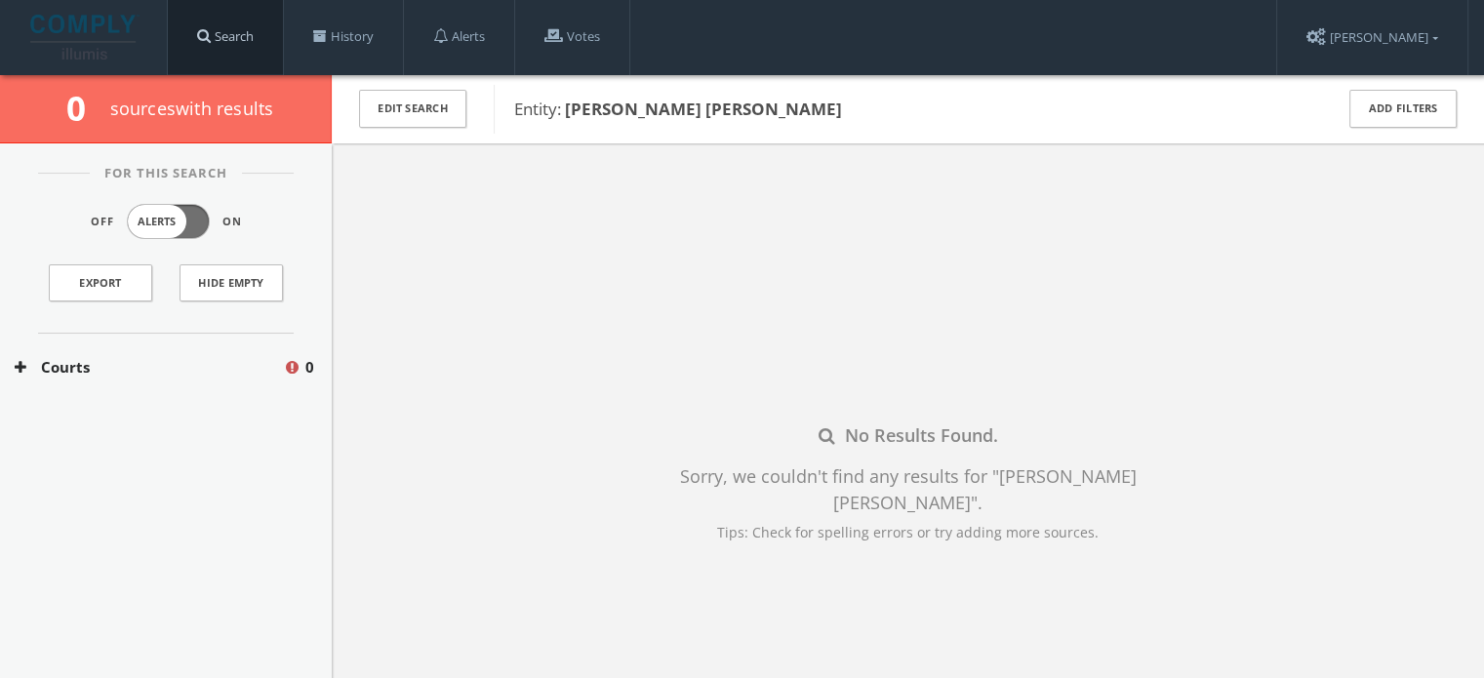
click at [240, 16] on link "Search" at bounding box center [225, 37] width 115 height 74
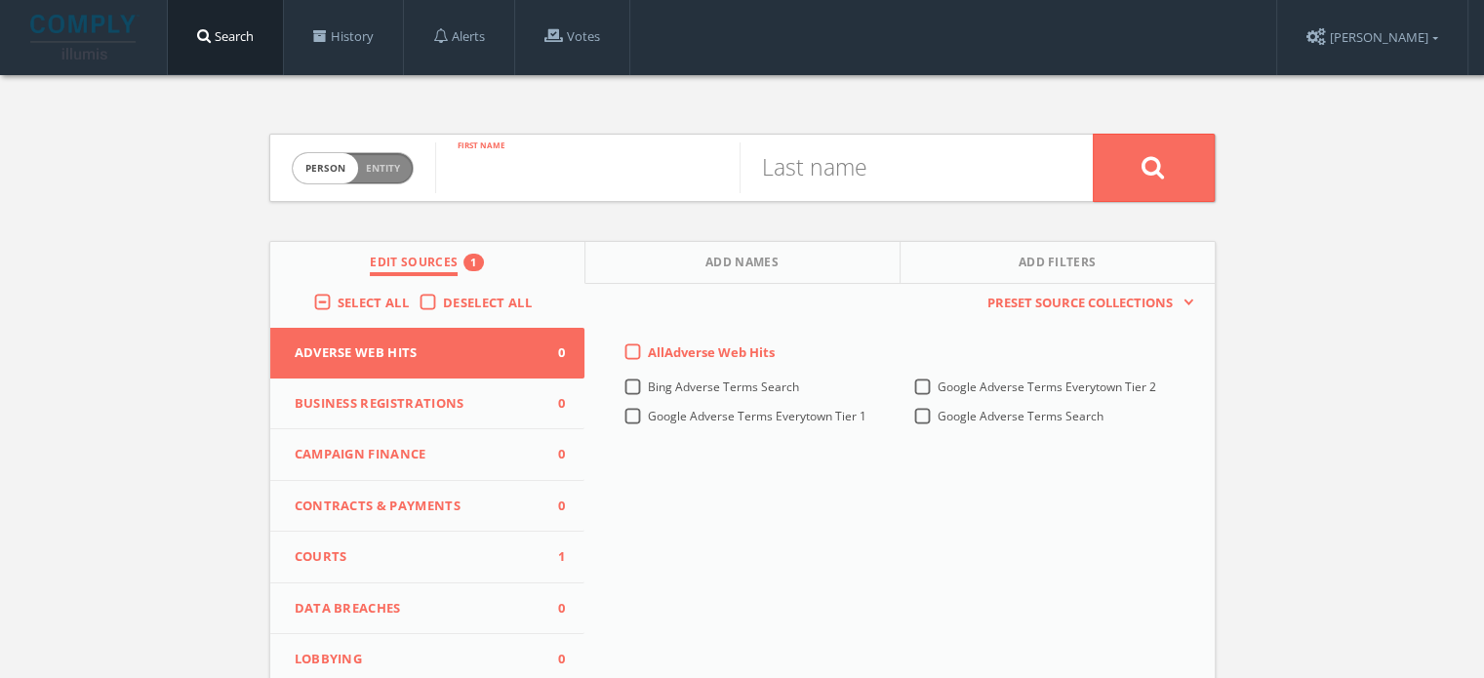
click at [527, 177] on input "text" at bounding box center [587, 167] width 304 height 51
type input "[PERSON_NAME]"
click at [983, 184] on input "text" at bounding box center [891, 167] width 304 height 51
type input "Wolf"
click at [1093, 134] on button at bounding box center [1154, 168] width 122 height 68
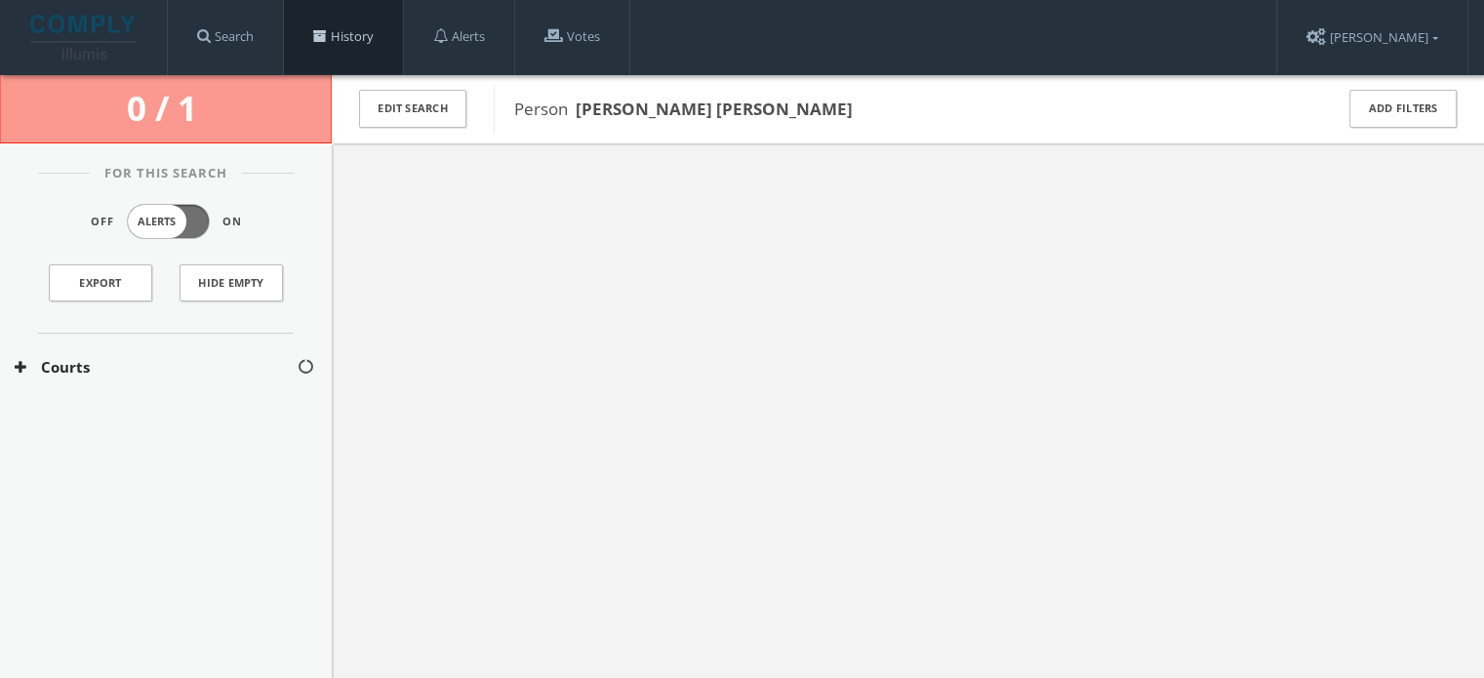
click at [356, 40] on link "History" at bounding box center [343, 37] width 119 height 74
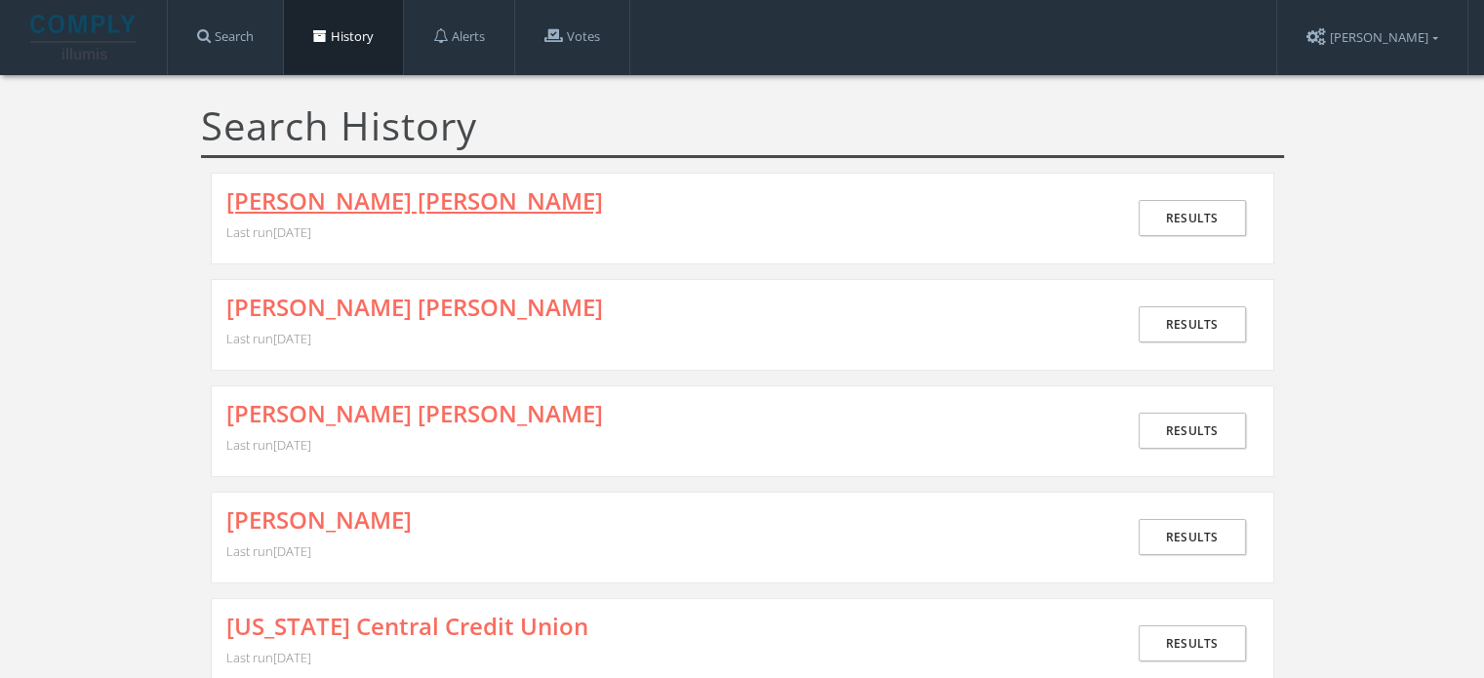
click at [311, 205] on link "[PERSON_NAME] [PERSON_NAME]" at bounding box center [414, 200] width 377 height 25
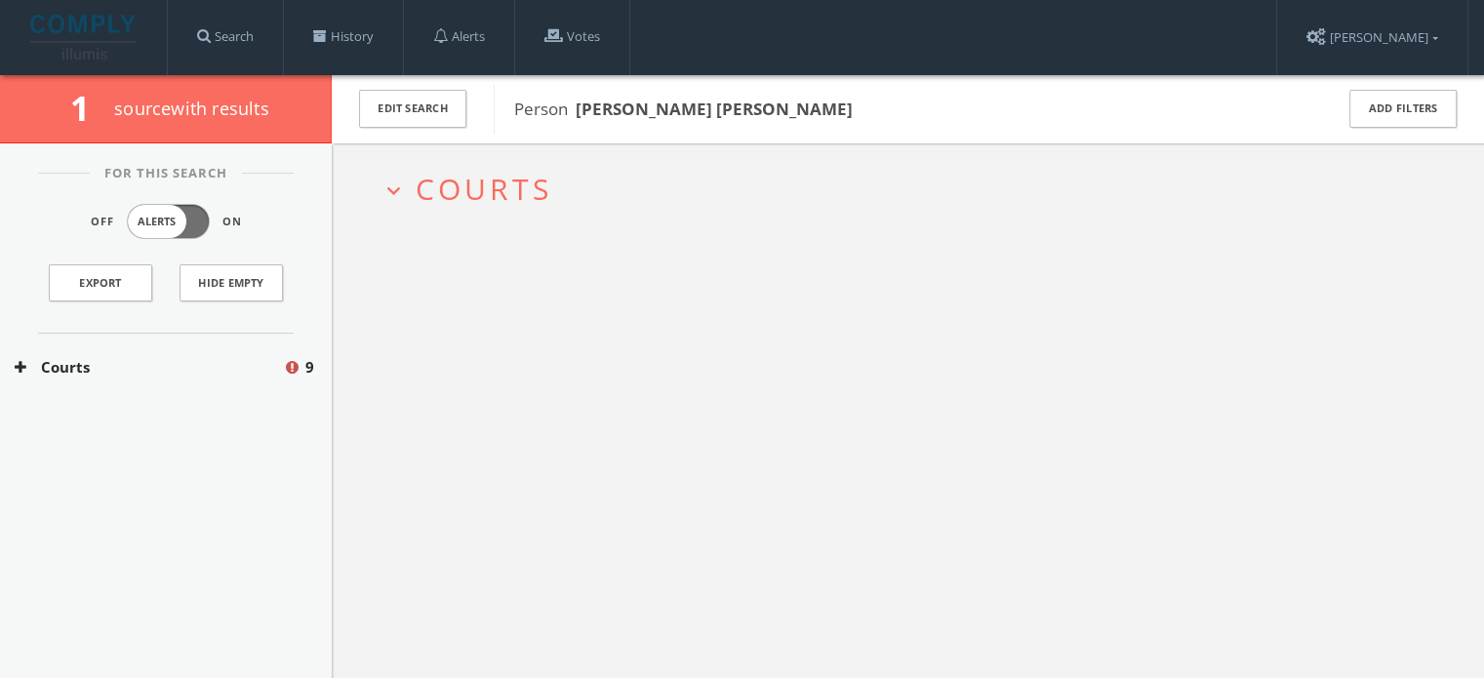
click at [443, 194] on span "Courts" at bounding box center [484, 189] width 137 height 40
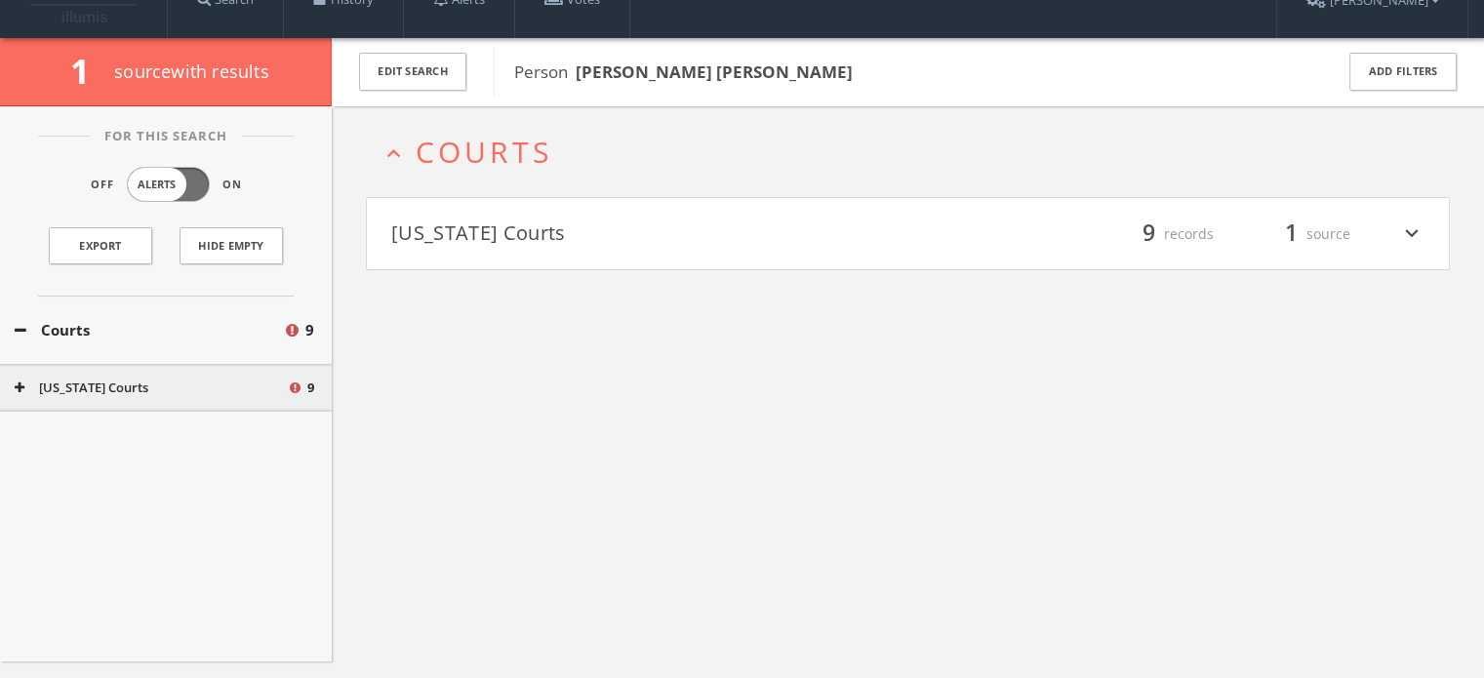
click at [472, 229] on button "[US_STATE] Courts" at bounding box center [649, 234] width 517 height 33
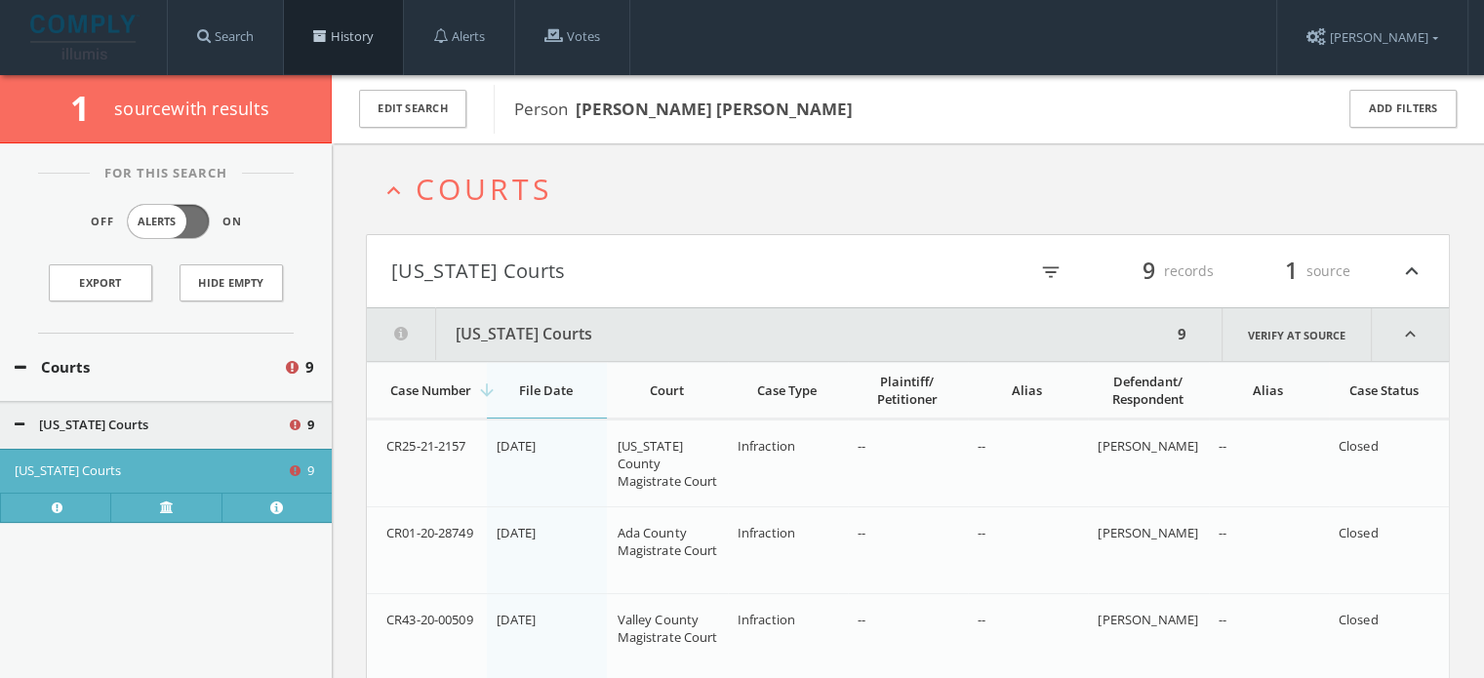
click at [300, 30] on link "History" at bounding box center [343, 37] width 119 height 74
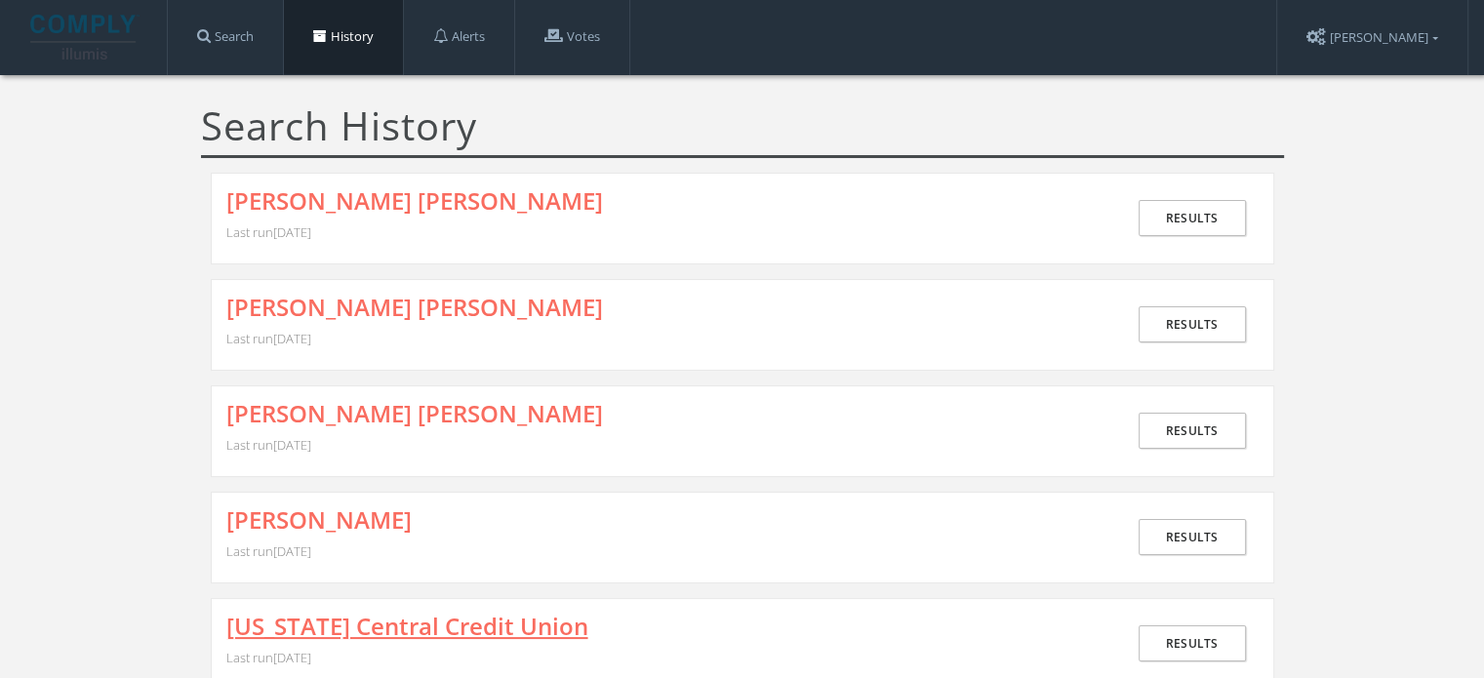
click at [363, 614] on link "[US_STATE] Central Credit Union" at bounding box center [407, 626] width 362 height 25
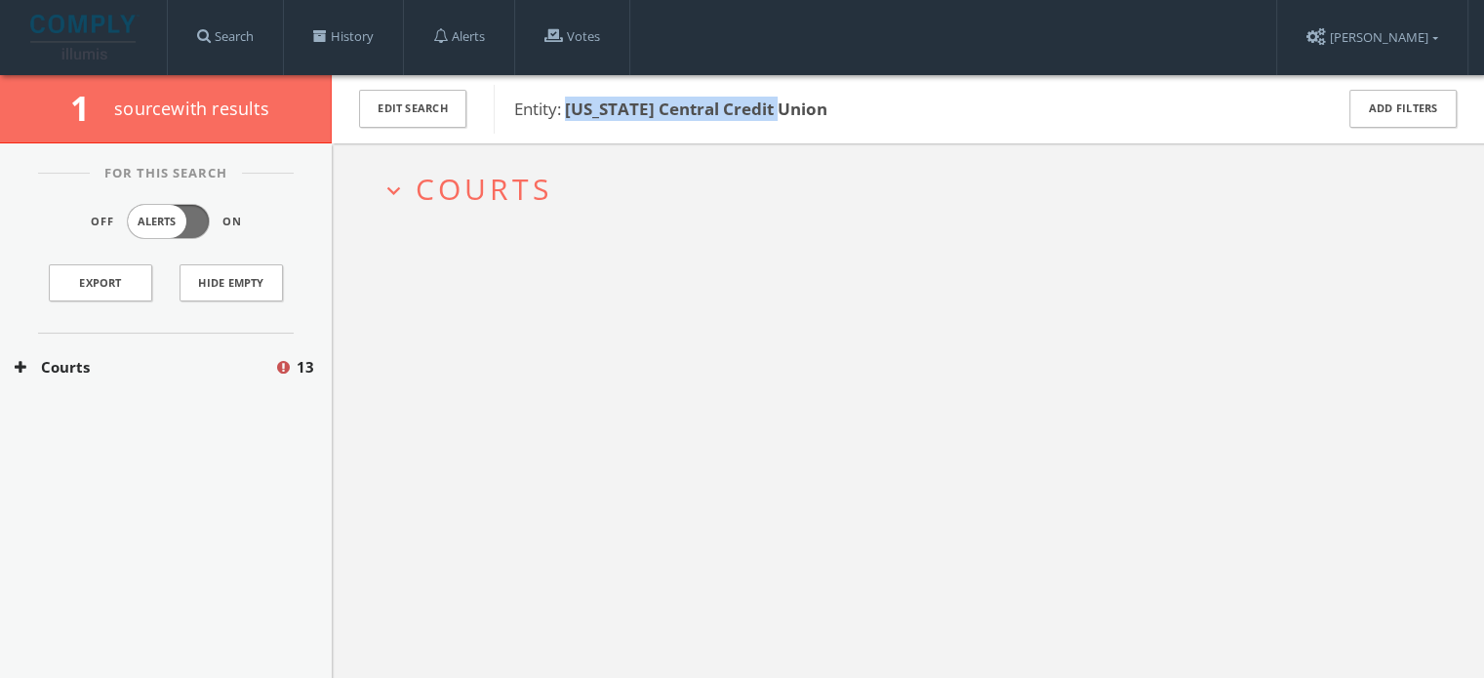
drag, startPoint x: 806, startPoint y: 104, endPoint x: 566, endPoint y: 112, distance: 240.1
click at [566, 112] on span "Entity: [US_STATE] Central Credit Union" at bounding box center [910, 109] width 793 height 25
copy b "[US_STATE] Central Credit Union"
